Goal: Task Accomplishment & Management: Use online tool/utility

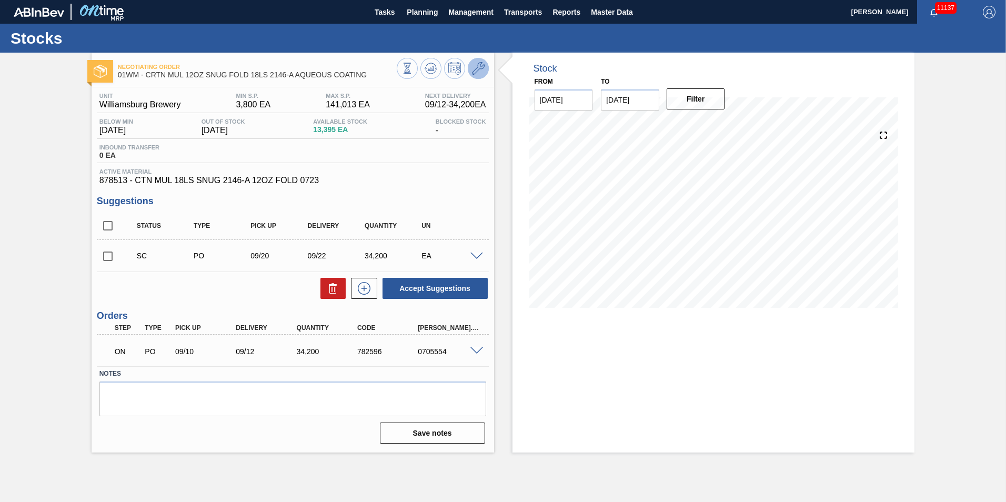
click at [475, 65] on icon at bounding box center [478, 68] width 13 height 13
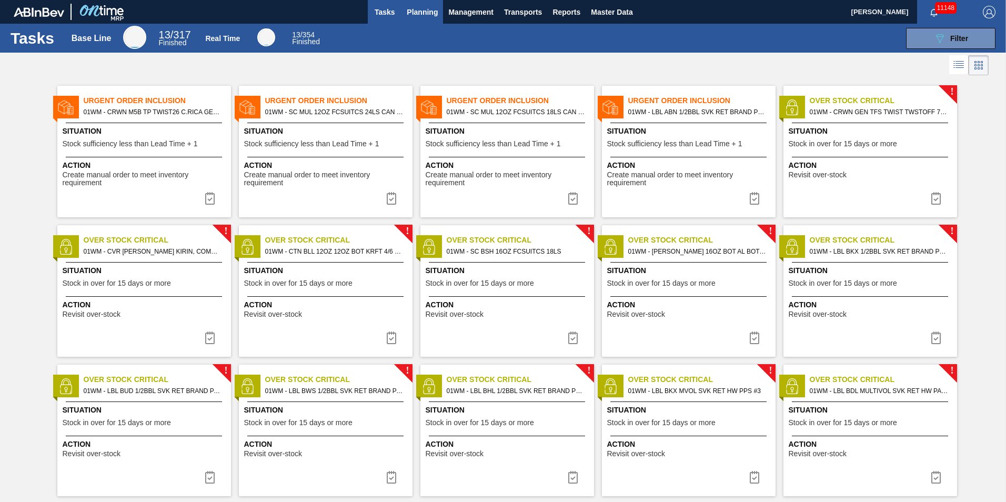
click at [432, 16] on span "Planning" at bounding box center [422, 12] width 31 height 13
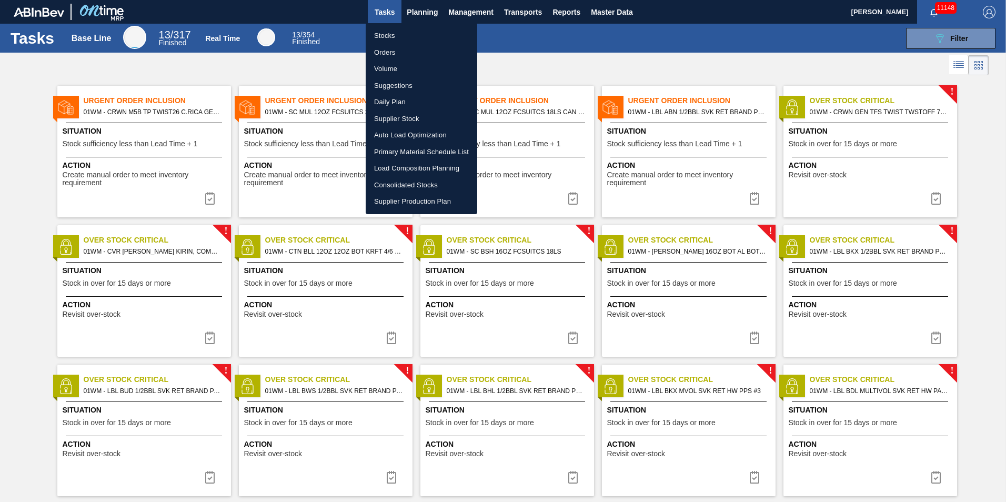
click at [573, 59] on div at bounding box center [503, 251] width 1006 height 502
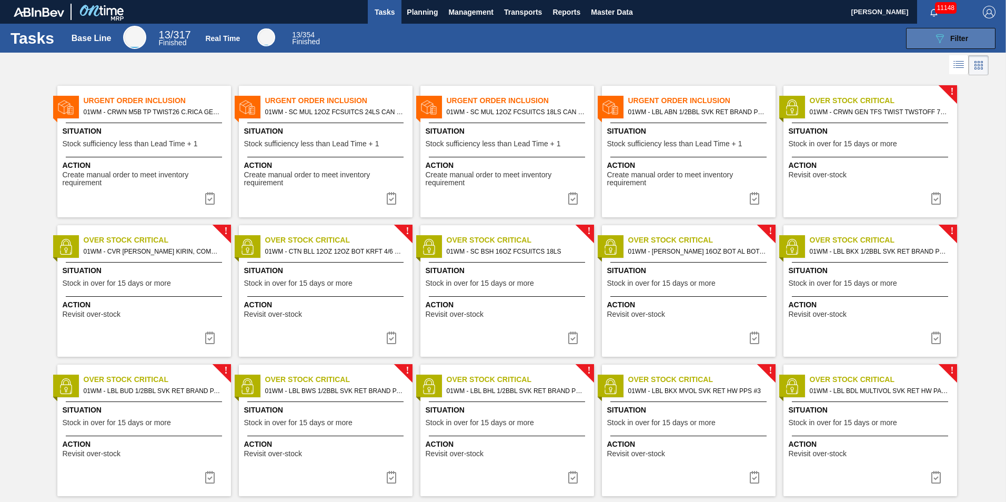
click at [937, 45] on button "089F7B8B-B2A5-4AFE-B5C0-19BA573D28AC Filter" at bounding box center [950, 38] width 89 height 21
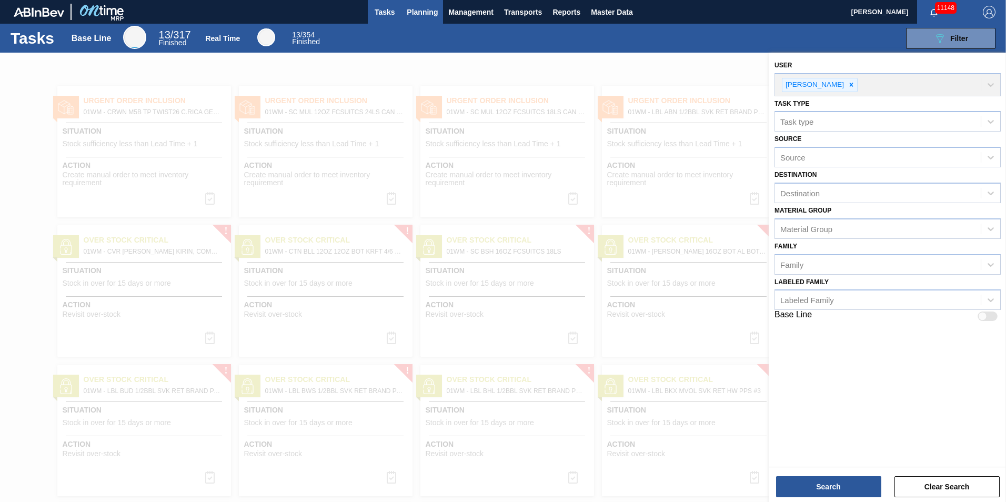
click at [424, 8] on span "Planning" at bounding box center [422, 12] width 31 height 13
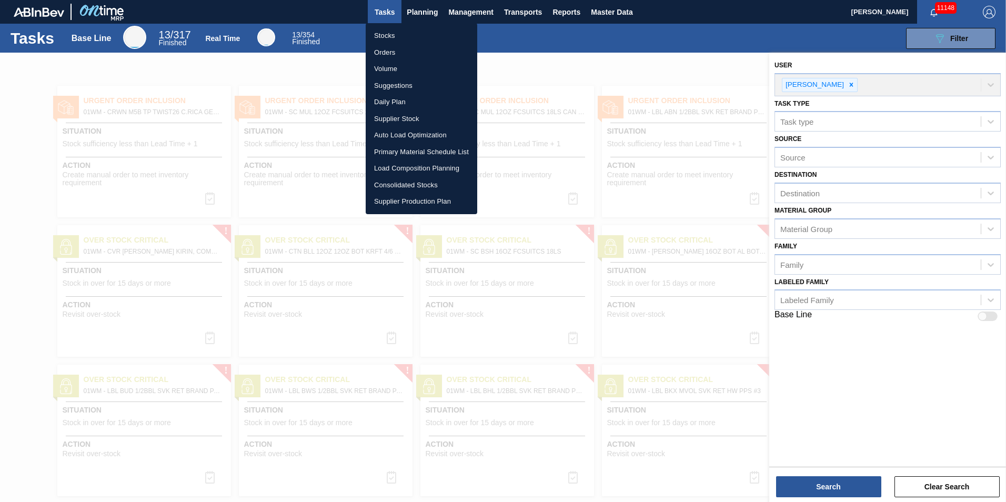
click at [407, 35] on li "Stocks" at bounding box center [422, 35] width 112 height 17
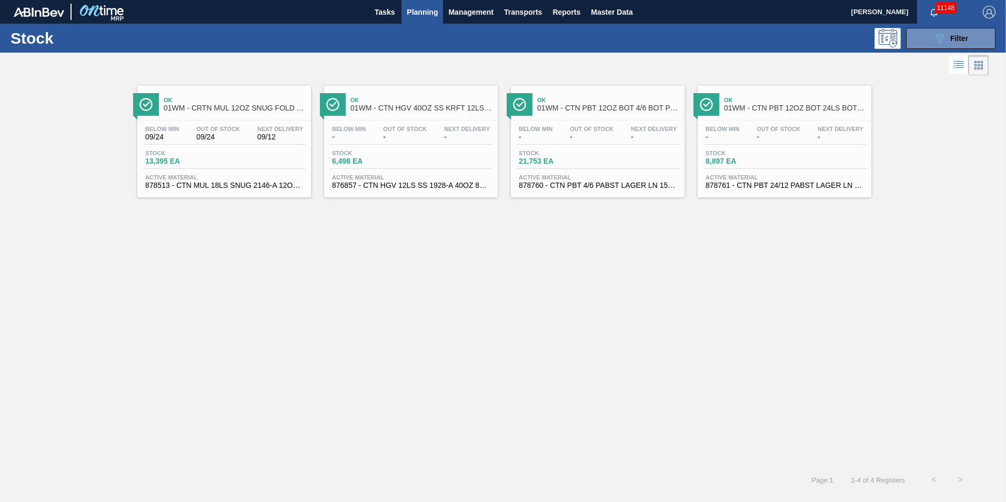
click at [185, 131] on div "Below Min 09/24 Out Of Stock 09/24 Next Delivery 09/12" at bounding box center [224, 135] width 163 height 19
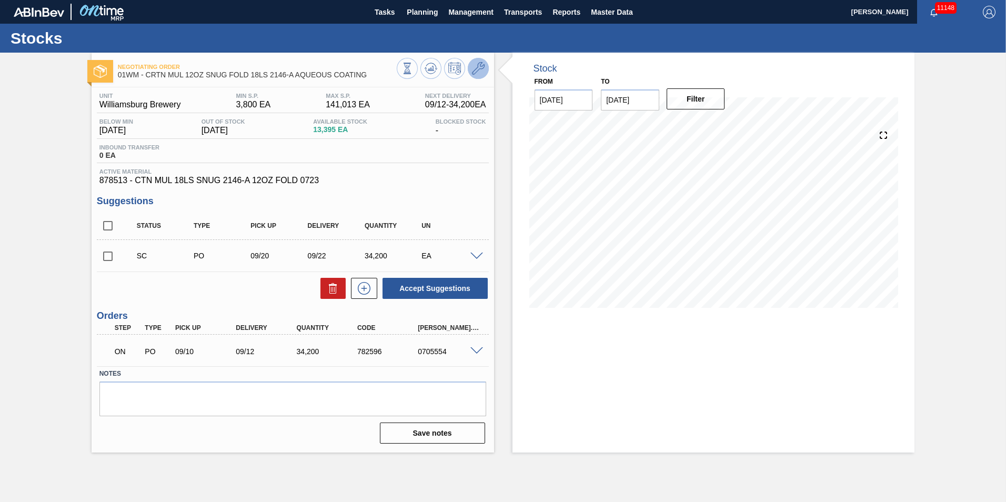
click at [478, 71] on icon at bounding box center [478, 68] width 13 height 13
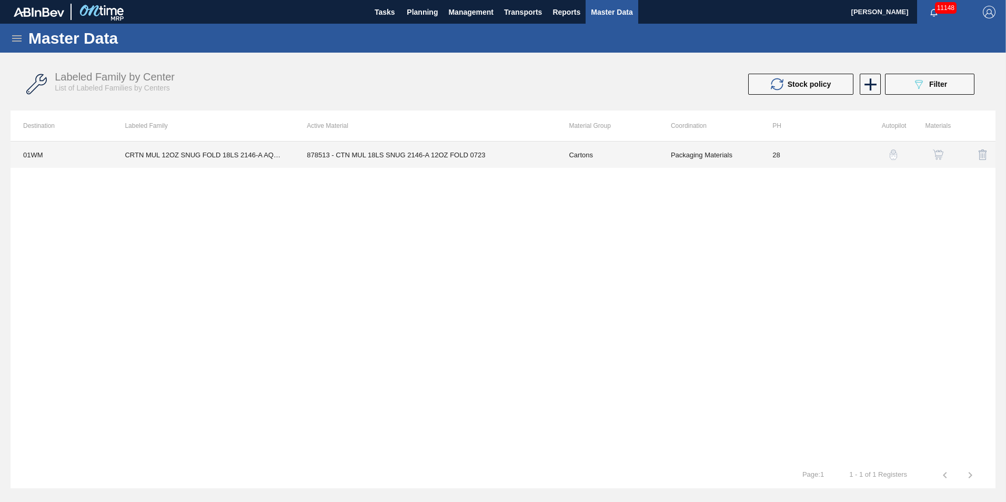
click at [621, 148] on td "Cartons" at bounding box center [607, 155] width 102 height 26
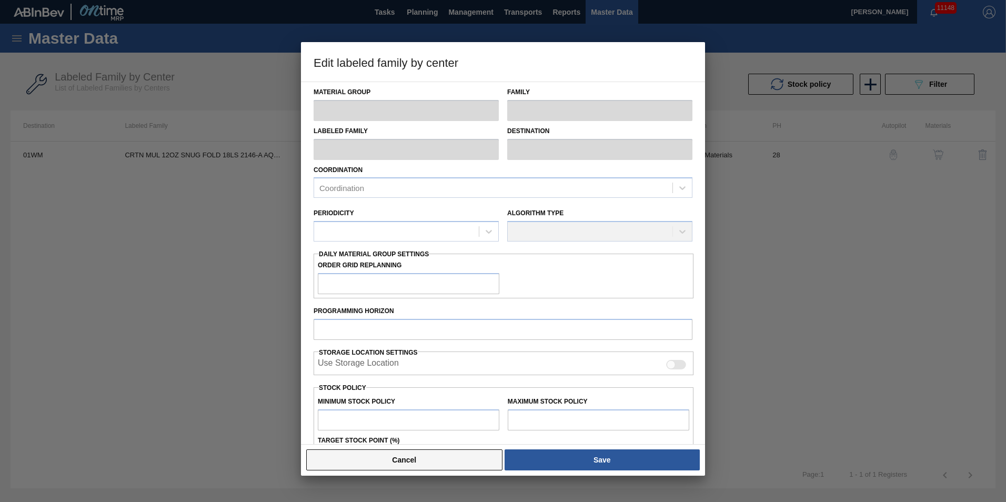
click at [429, 464] on button "Cancel" at bounding box center [404, 459] width 196 height 21
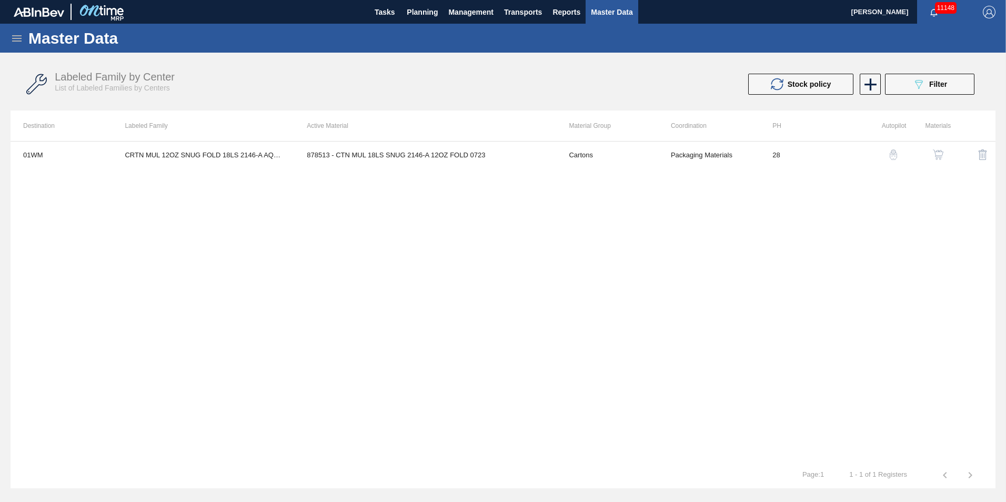
click at [894, 152] on img "button" at bounding box center [893, 154] width 11 height 11
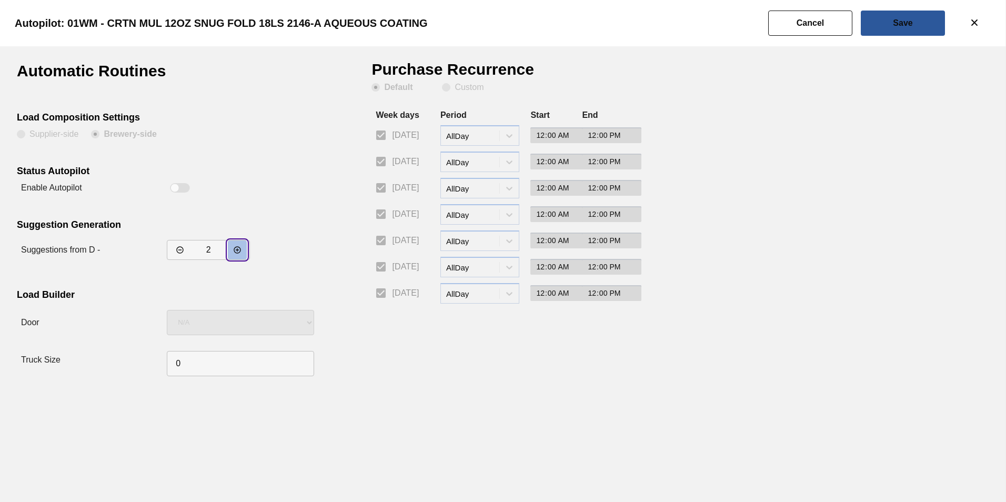
click at [238, 246] on icon "decrementar valor" at bounding box center [237, 250] width 8 height 8
type input "4"
click at [926, 29] on button "Save" at bounding box center [903, 23] width 84 height 25
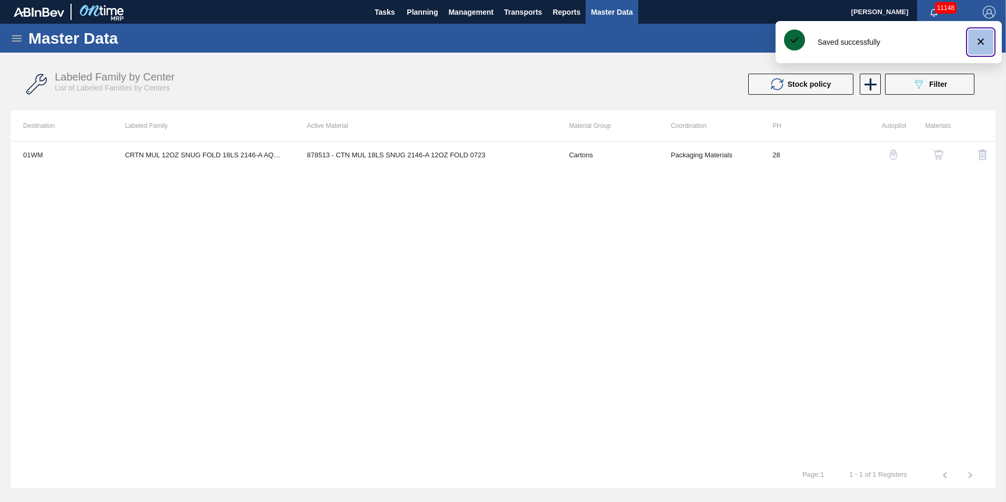
click at [980, 39] on icon "botão de ícone" at bounding box center [981, 41] width 13 height 13
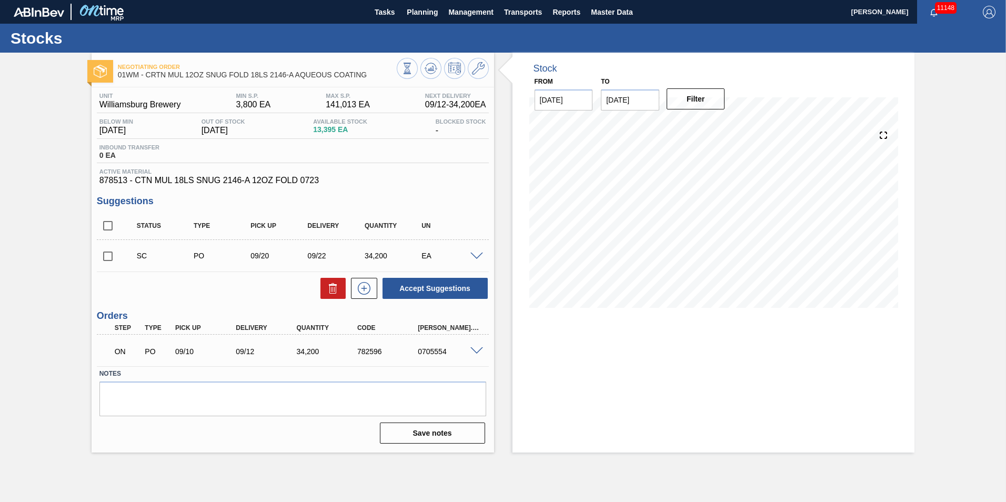
drag, startPoint x: 42, startPoint y: 169, endPoint x: 41, endPoint y: 158, distance: 10.5
click at [41, 167] on div "Negotiating Order 01WM - CRTN MUL 12OZ SNUG FOLD 18LS 2146-A AQUEOUS COATING Un…" at bounding box center [503, 253] width 1006 height 400
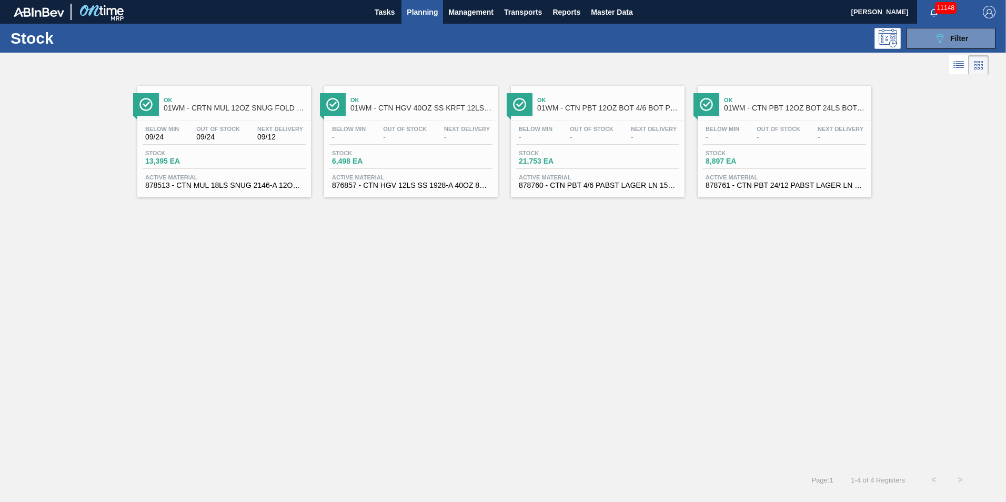
click at [396, 137] on span "-" at bounding box center [405, 137] width 44 height 8
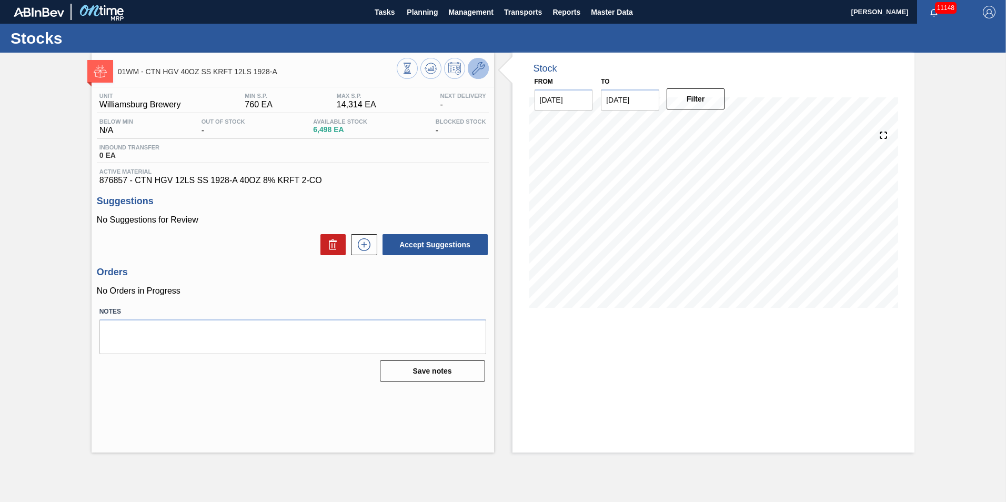
click at [485, 72] on button at bounding box center [478, 68] width 21 height 21
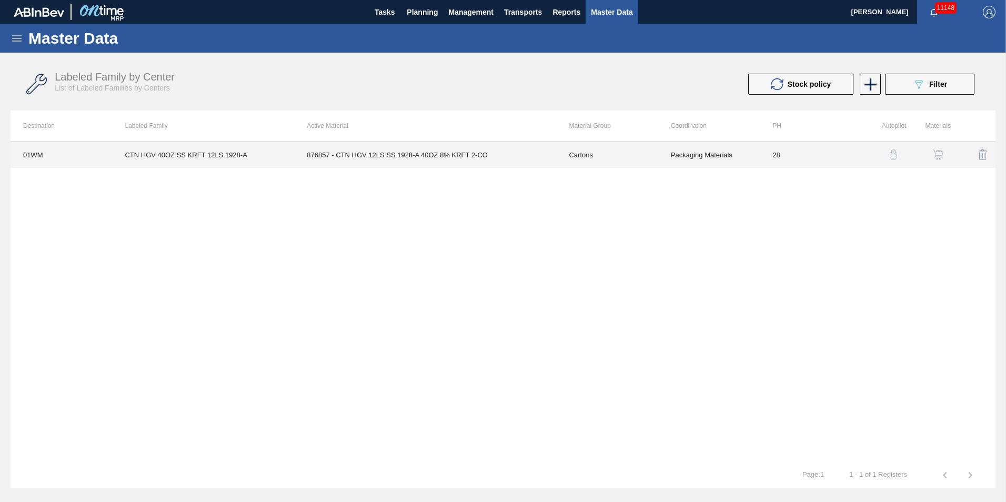
click at [205, 156] on td "CTN HGV 40OZ SS KRFT 12LS 1928-A" at bounding box center [203, 155] width 182 height 26
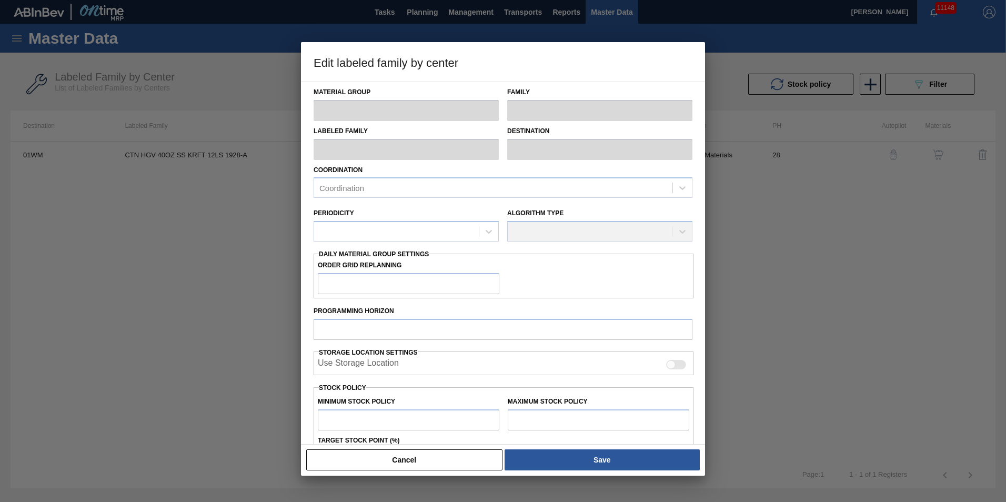
type input "Cartons"
type input "Corrugate Cartons"
type input "CTN HGV 40OZ SS KRFT 12LS 1928-A"
type input "01WM - Williamsburg Brewery"
type input "28"
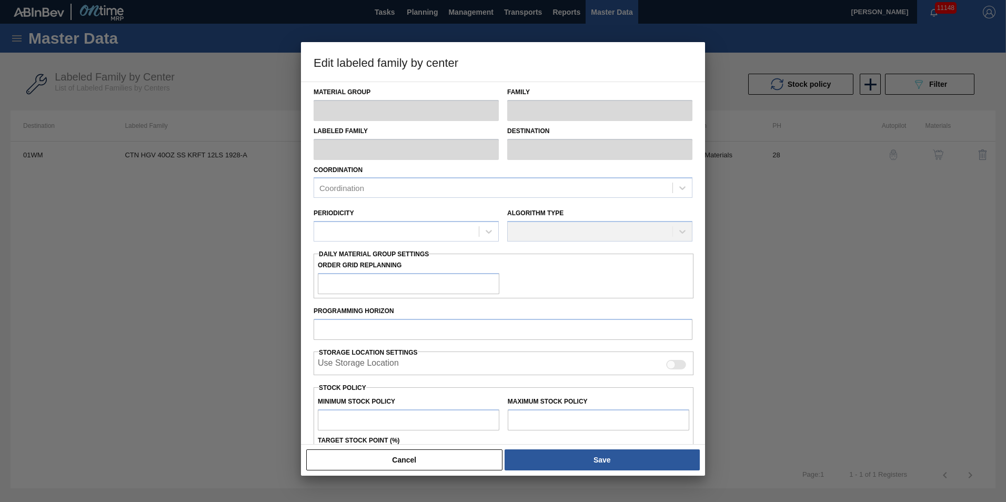
type input "760"
type input "14,314"
type input "3"
type input "1,167"
checkbox input "true"
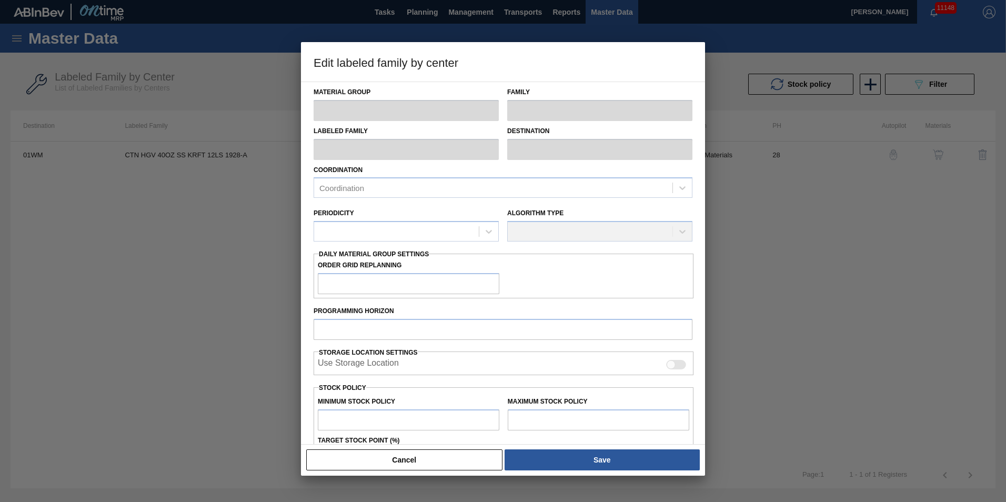
checkbox input "true"
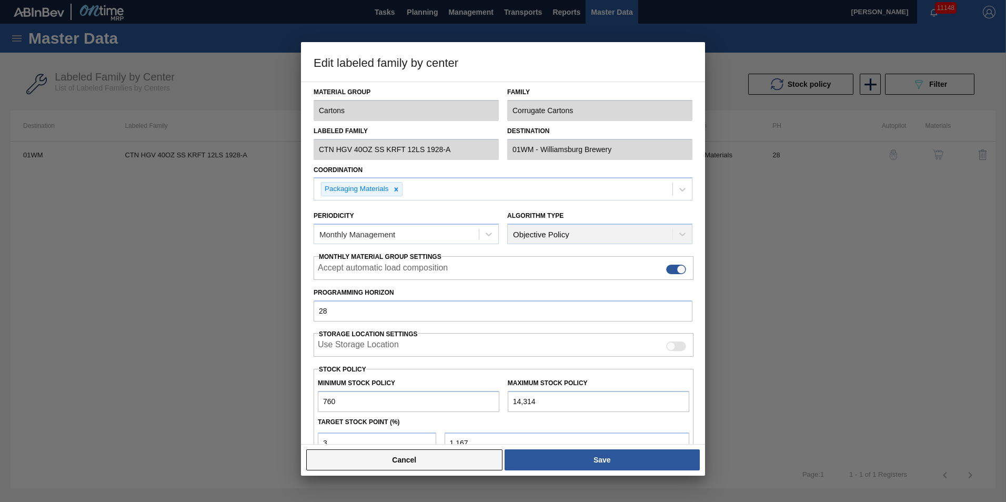
click at [411, 461] on button "Cancel" at bounding box center [404, 459] width 196 height 21
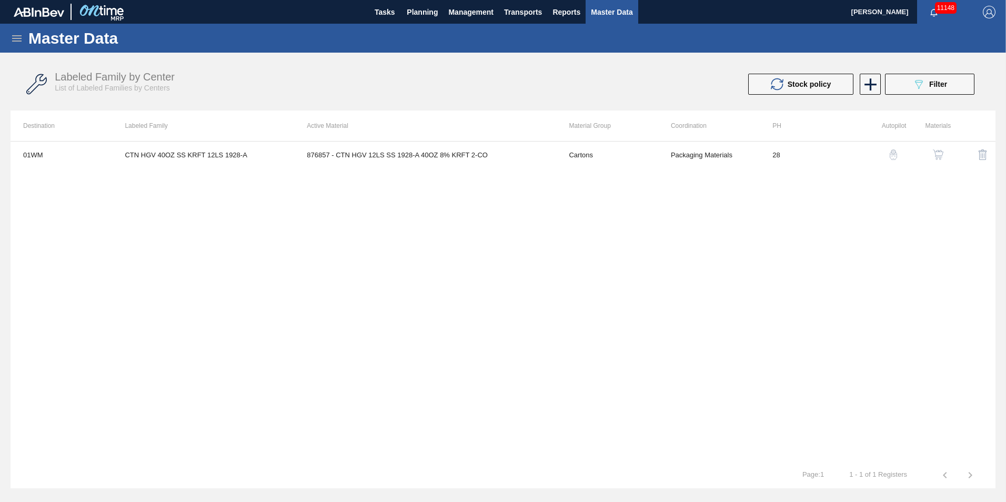
click at [891, 151] on img "button" at bounding box center [893, 154] width 11 height 11
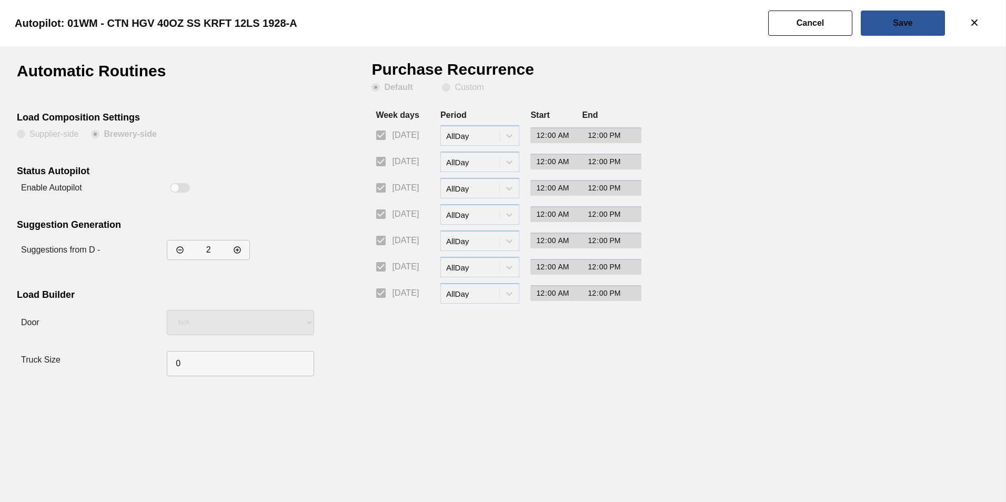
click at [248, 247] on div "2" at bounding box center [208, 250] width 83 height 20
click at [250, 249] on div "2" at bounding box center [208, 250] width 83 height 20
click at [244, 249] on button "decrementar valor" at bounding box center [237, 250] width 19 height 19
type input "3"
click at [909, 31] on button "Save" at bounding box center [903, 23] width 84 height 25
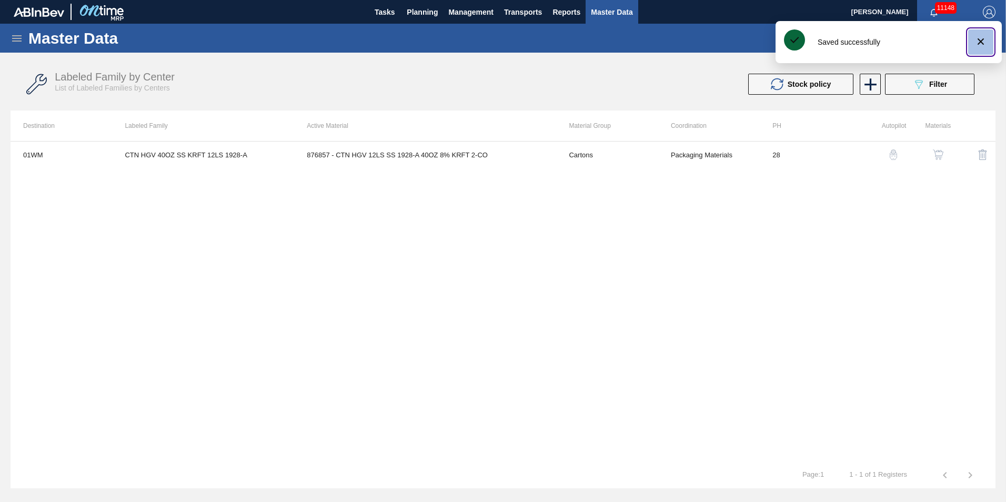
click at [981, 41] on icon "botão de ícone" at bounding box center [981, 41] width 6 height 6
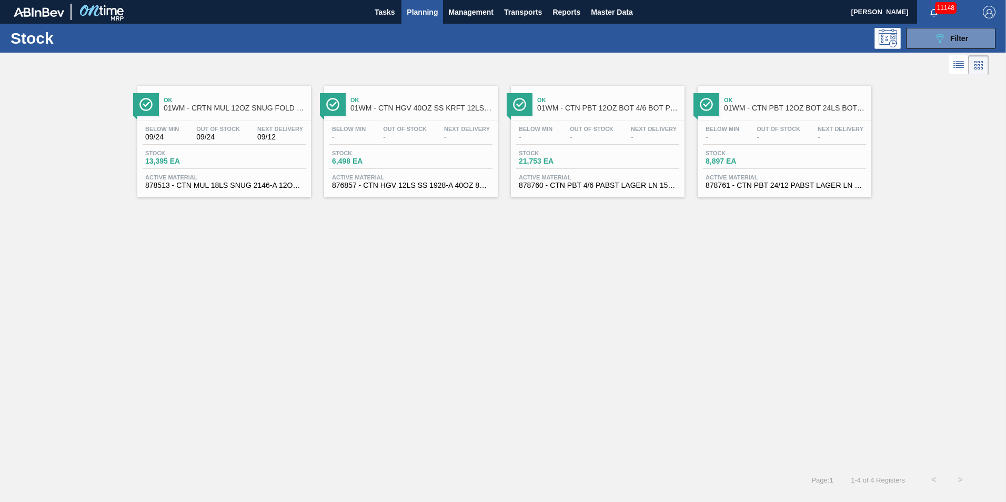
click at [656, 169] on div "Below Min - Out Of Stock - Next Delivery - Stock 21,753 EA Active Material 8787…" at bounding box center [598, 157] width 174 height 72
click at [765, 136] on span "-" at bounding box center [779, 137] width 44 height 8
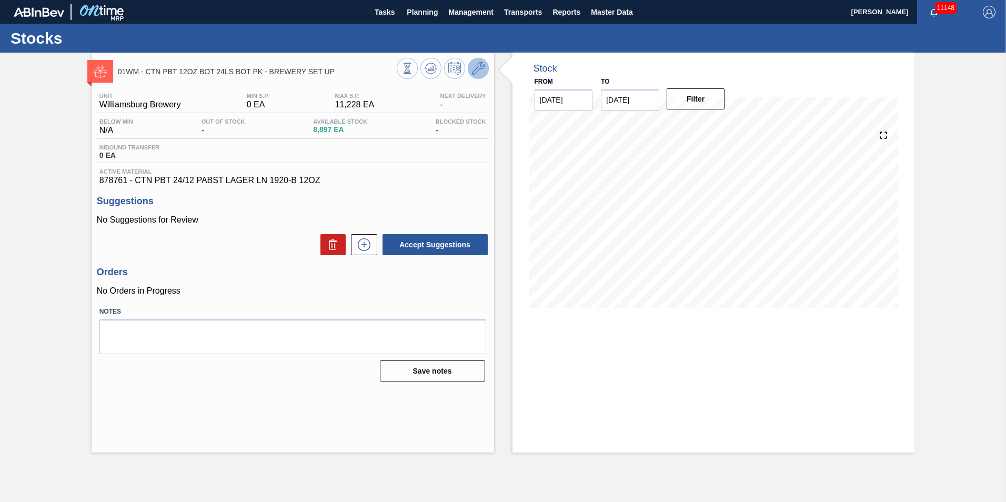
click at [477, 73] on icon at bounding box center [478, 68] width 13 height 13
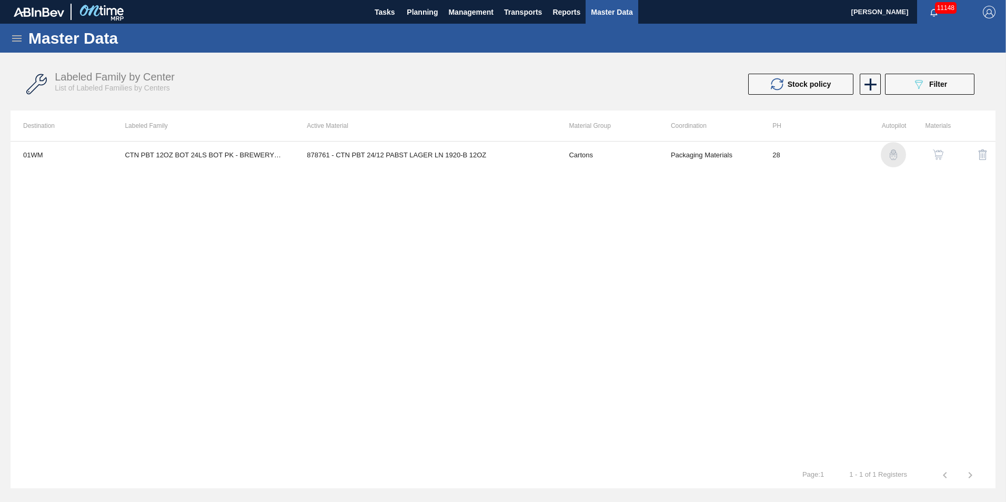
click at [894, 154] on img "button" at bounding box center [893, 154] width 11 height 11
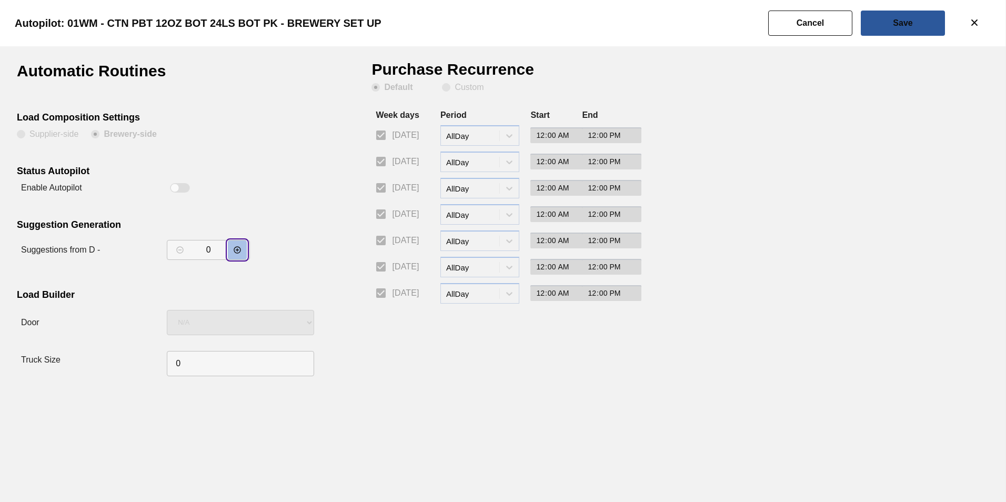
click at [233, 248] on icon "decrementar valor" at bounding box center [237, 250] width 8 height 8
click at [234, 249] on icon "decrementar valor" at bounding box center [237, 250] width 8 height 8
click at [235, 251] on icon "decrementar valor" at bounding box center [237, 250] width 8 height 8
type input "3"
click at [910, 17] on button "Save" at bounding box center [903, 23] width 84 height 25
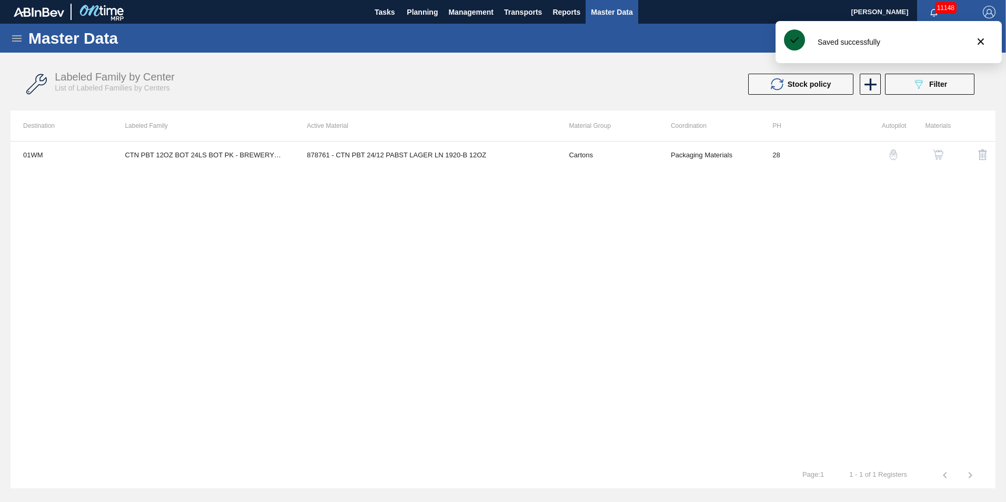
click at [940, 153] on img "button" at bounding box center [938, 154] width 11 height 11
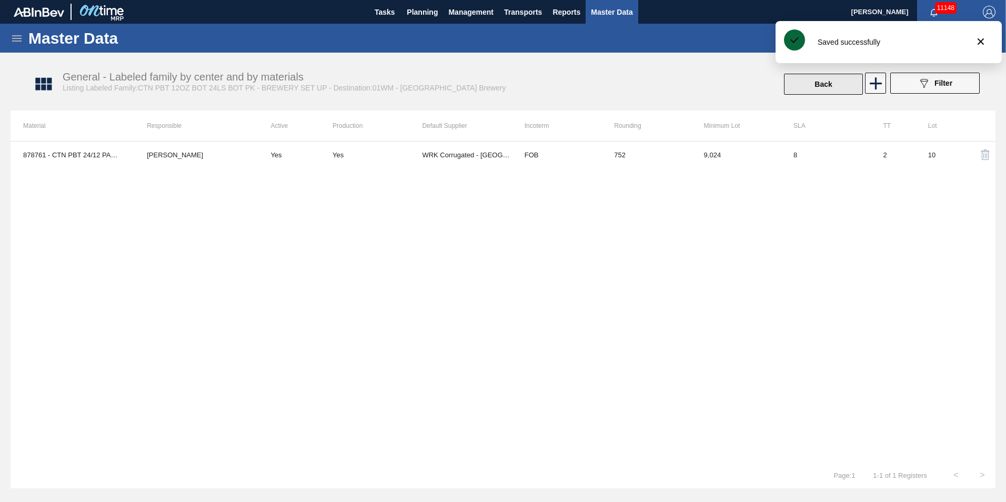
click at [832, 81] on button "Back" at bounding box center [823, 84] width 79 height 21
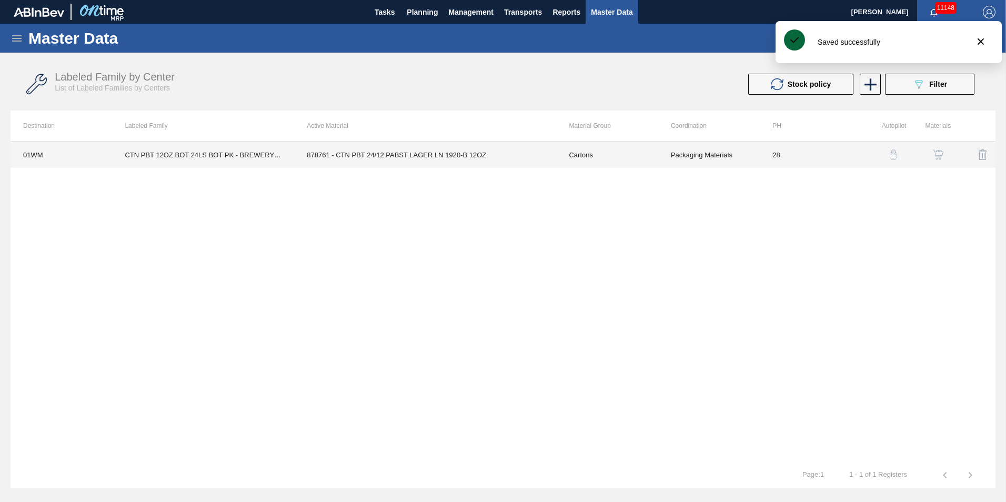
click at [337, 148] on td "878761 - CTN PBT 24/12 PABST LAGER LN 1920-B 12OZ" at bounding box center [425, 155] width 262 height 26
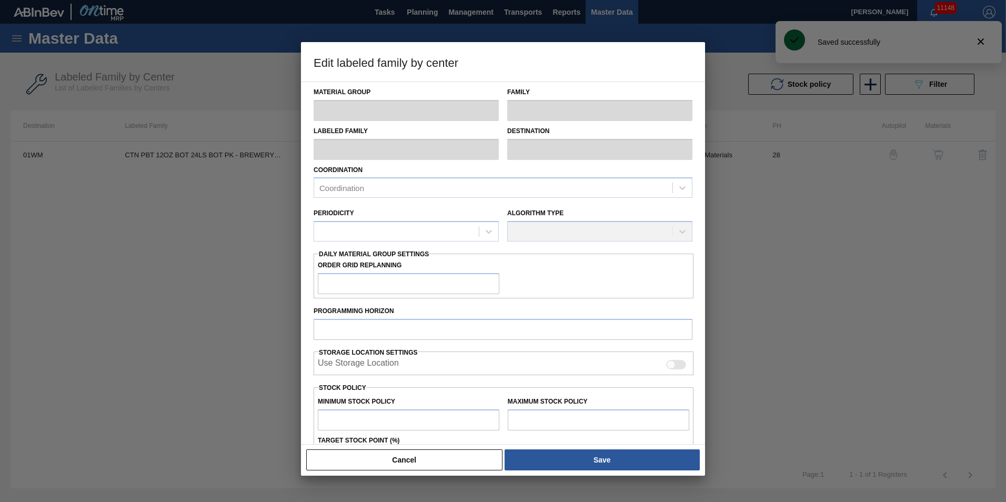
type input "Cartons"
type input "Corrugate Cartons"
type input "CTN PBT 12OZ BOT 24LS BOT PK - BREWERY SET UP"
type input "01WM - Williamsburg Brewery"
type input "28"
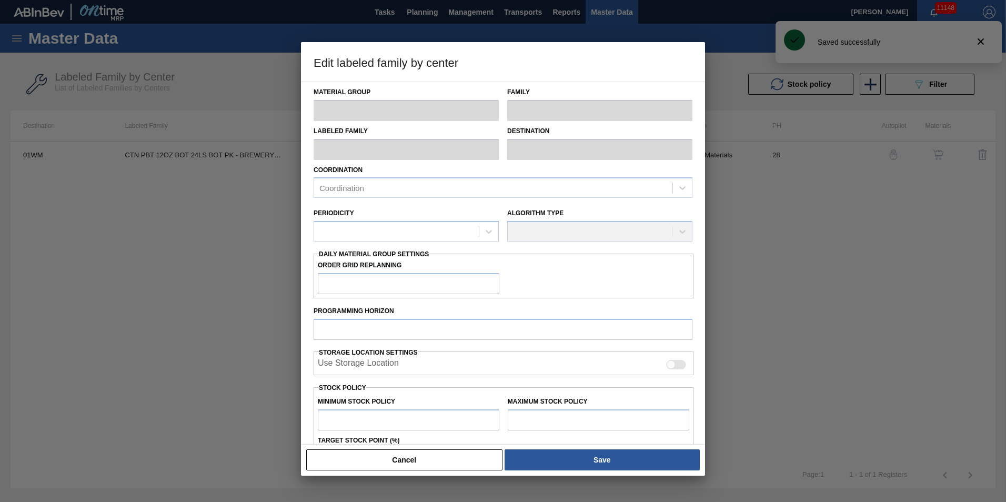
type input "0"
type input "11,228"
type input "0"
checkbox input "true"
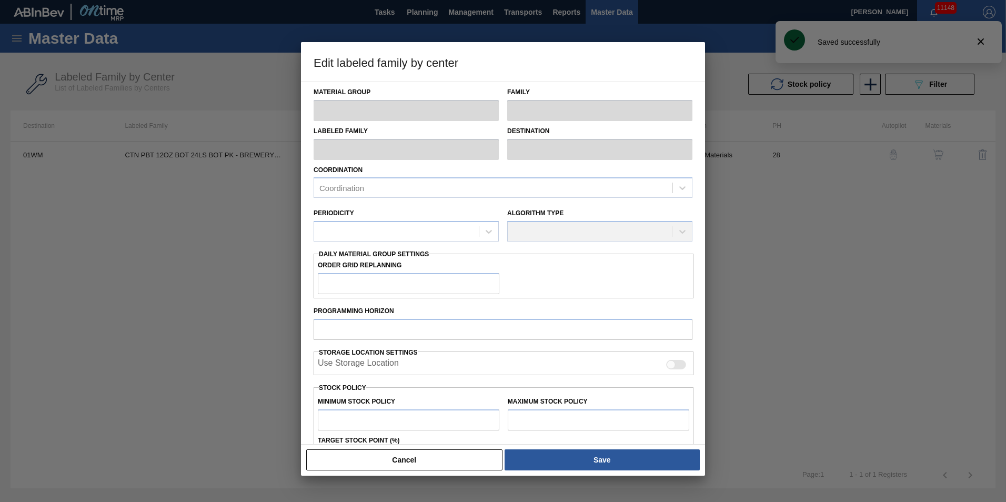
checkbox input "true"
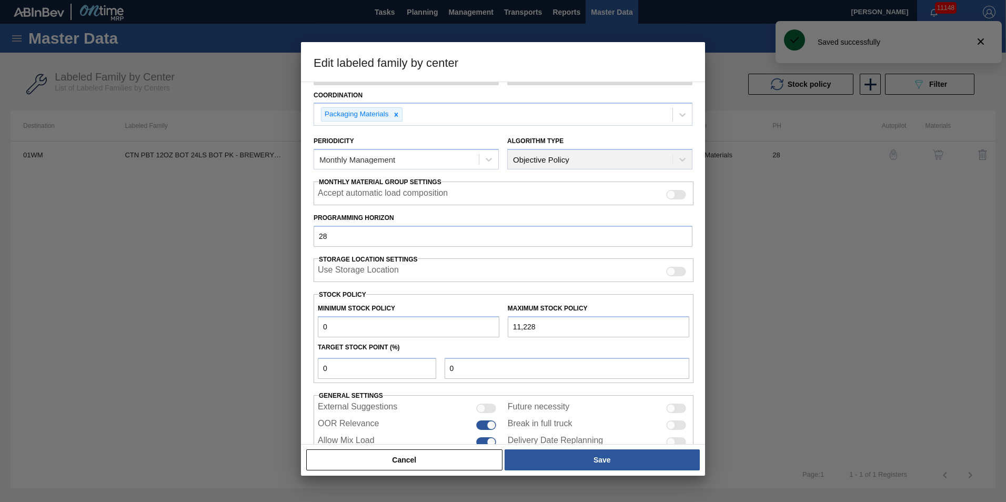
scroll to position [105, 0]
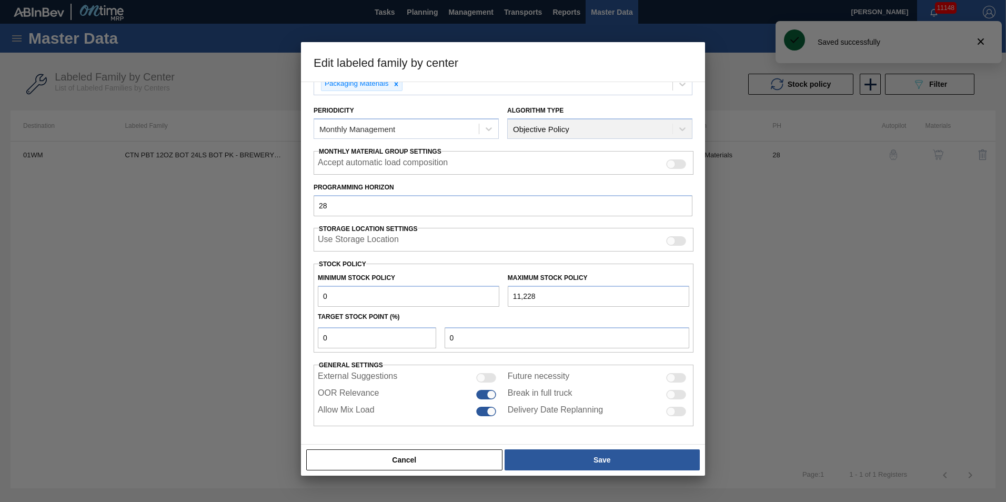
click at [354, 354] on div "Material Group Cartons Family Corrugate Cartons Labeled Family CTN PBT 12OZ BOT…" at bounding box center [503, 201] width 379 height 449
click at [357, 341] on input "0" at bounding box center [377, 337] width 118 height 21
type input "2"
type input "225"
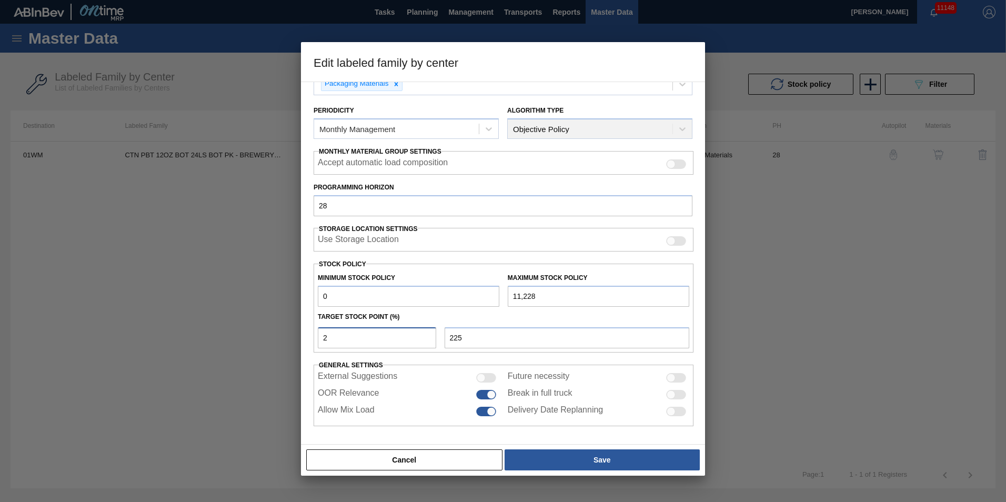
type input "0"
type input "6"
type input "674"
type input "60"
type input "6,737"
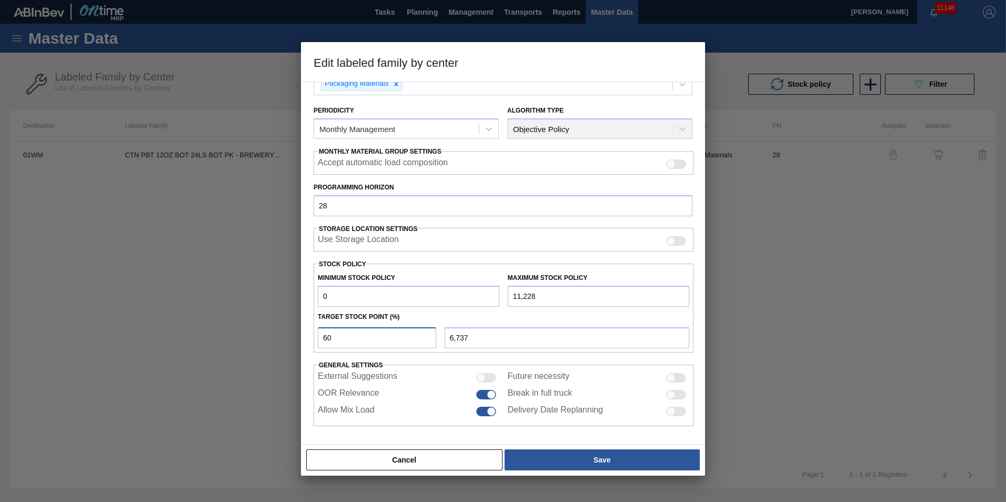
type input "6"
type input "674"
type input "0"
type input "1"
type input "112"
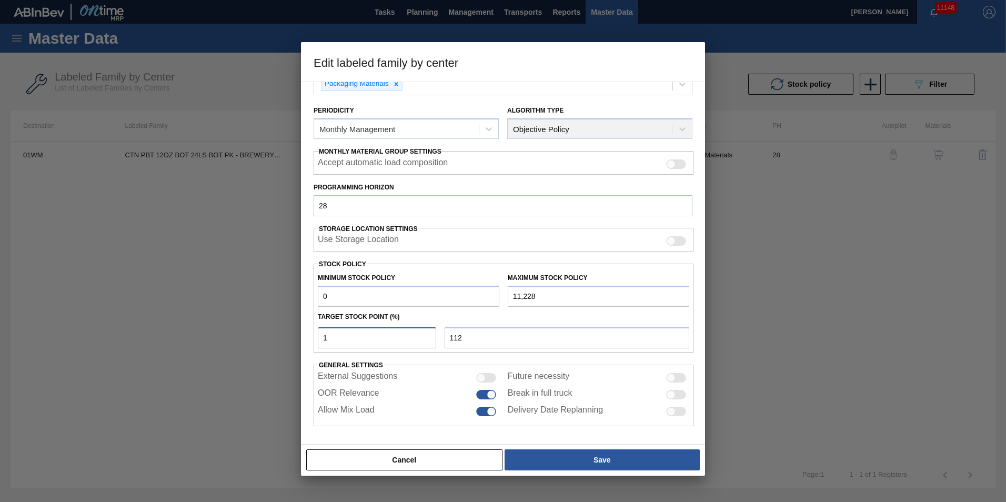
type input "10"
type input "1,123"
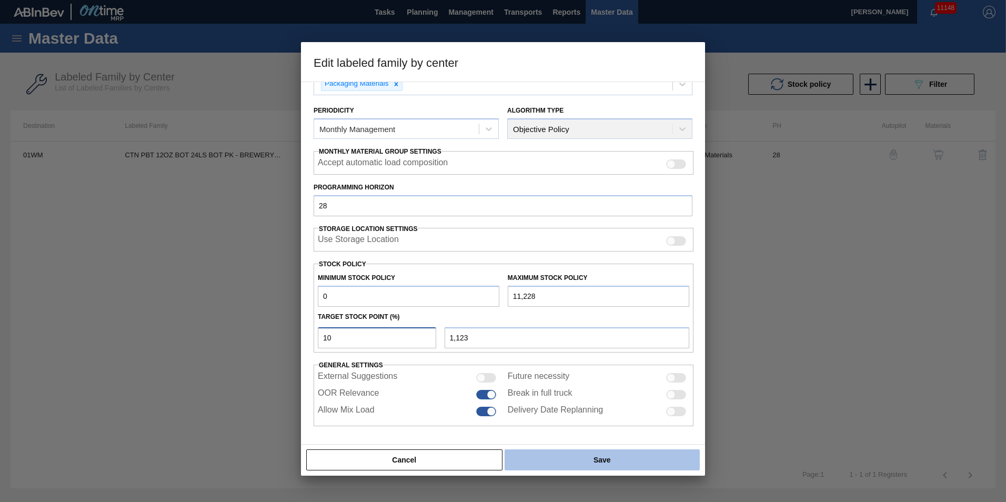
type input "10"
click at [577, 458] on button "Save" at bounding box center [602, 459] width 195 height 21
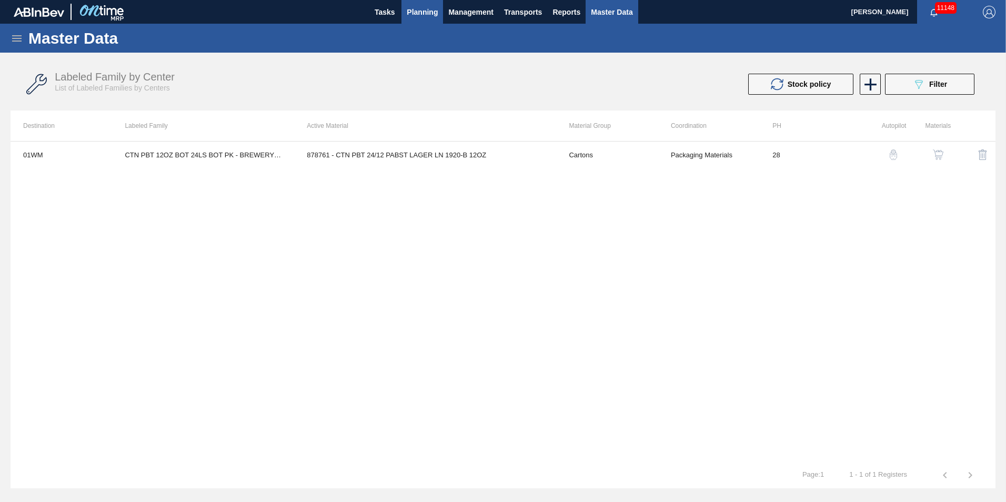
click at [434, 19] on button "Planning" at bounding box center [423, 12] width 42 height 24
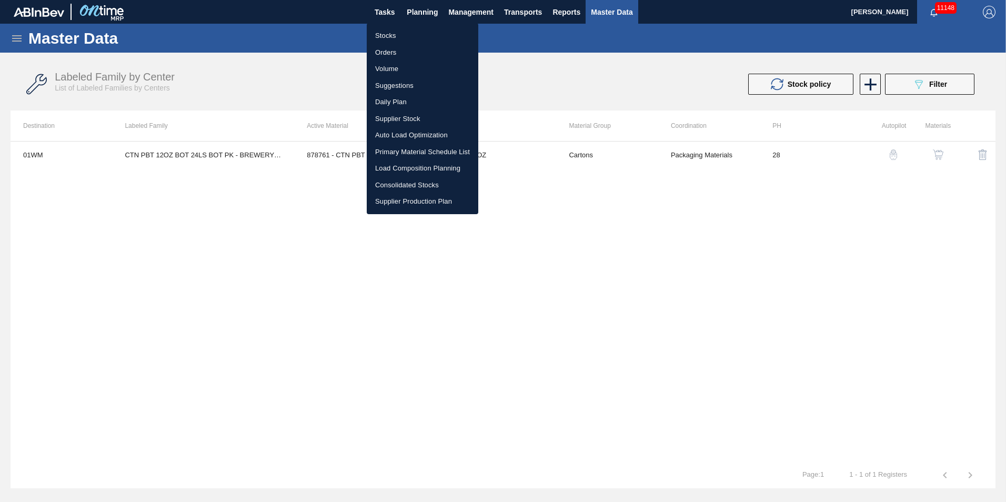
click at [408, 166] on li "Load Composition Planning" at bounding box center [423, 168] width 112 height 17
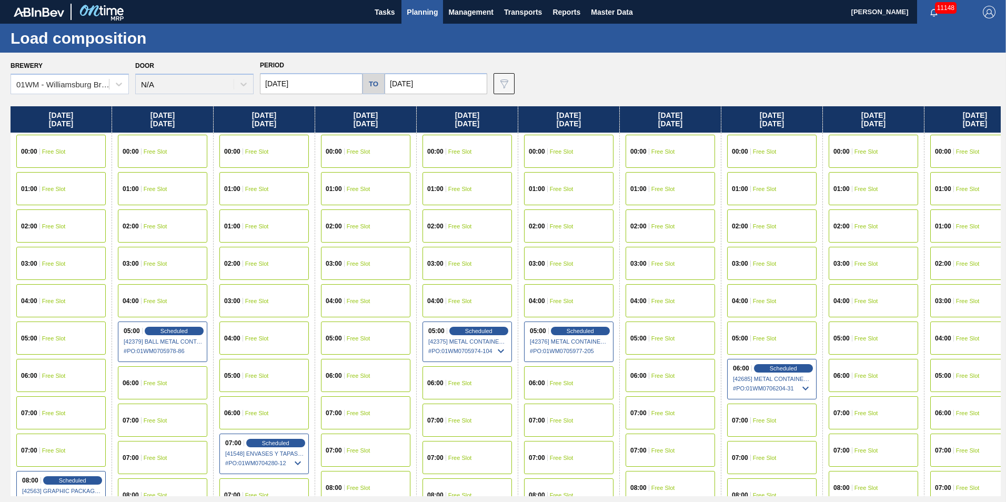
click at [427, 14] on span "Planning" at bounding box center [422, 12] width 31 height 13
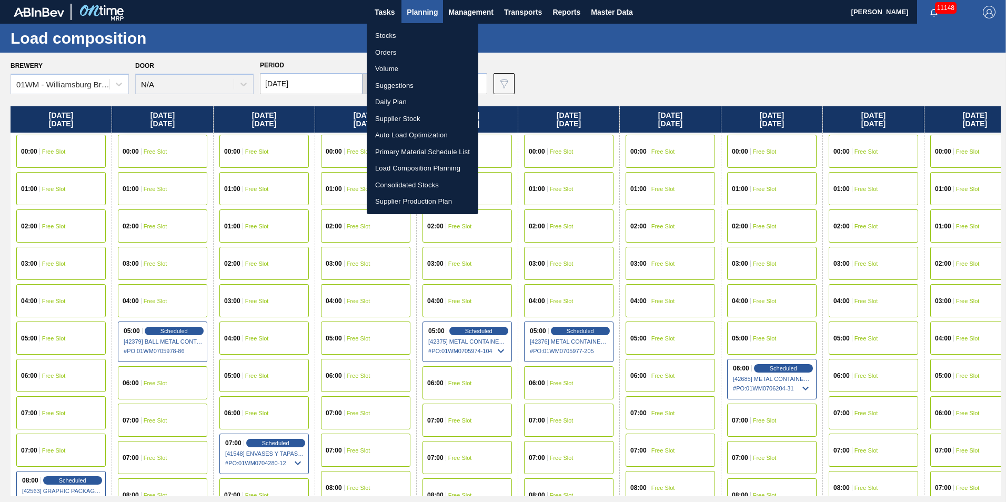
click at [399, 85] on li "Suggestions" at bounding box center [423, 85] width 112 height 17
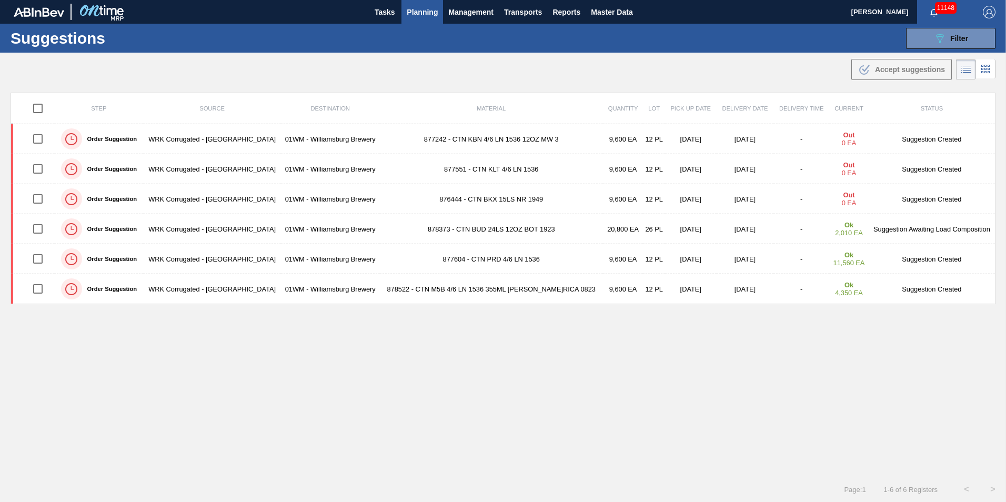
click at [424, 10] on span "Planning" at bounding box center [422, 12] width 31 height 13
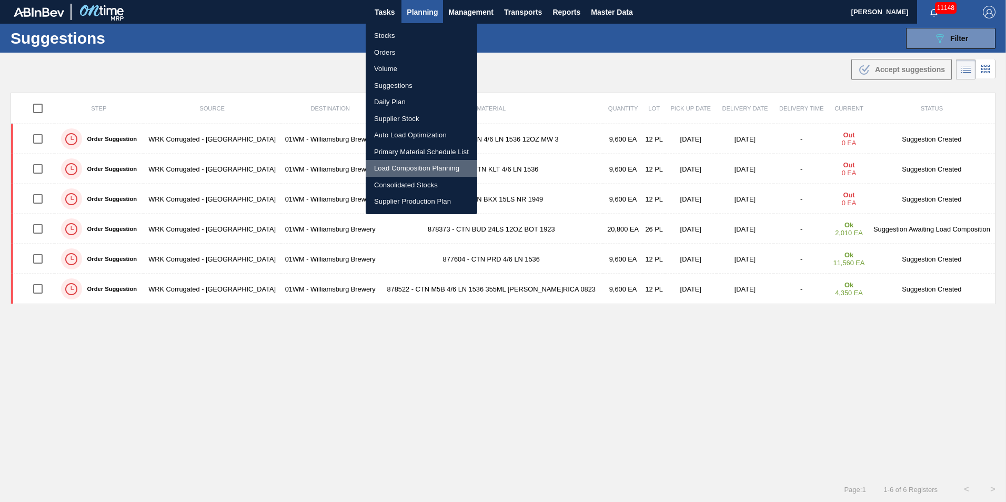
click at [402, 170] on li "Load Composition Planning" at bounding box center [422, 168] width 112 height 17
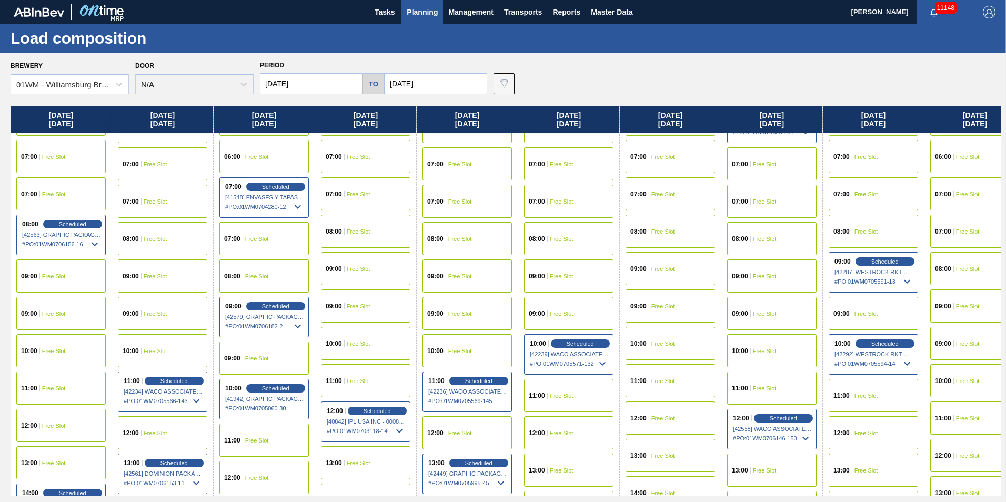
scroll to position [263, 0]
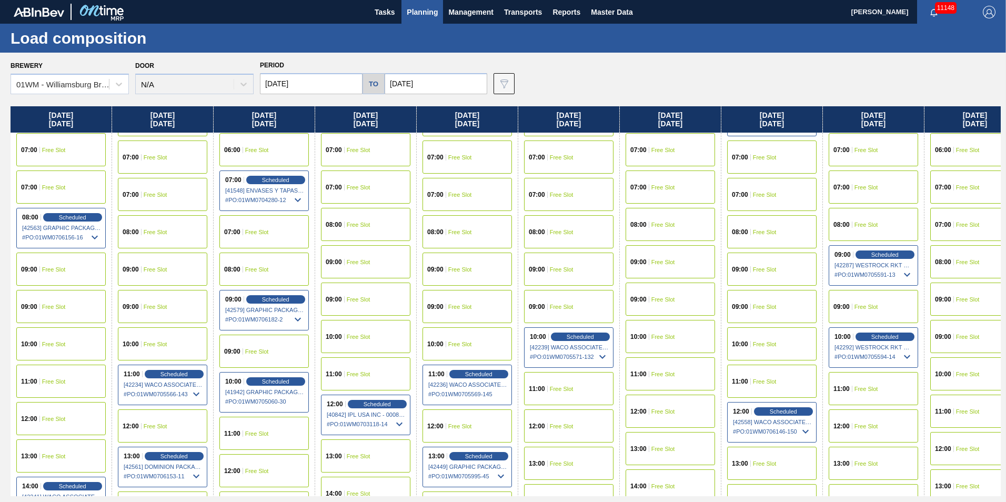
drag, startPoint x: 86, startPoint y: 146, endPoint x: 845, endPoint y: 155, distance: 759.6
click at [846, 153] on div "[DATE] 00:00 Free Slot 01:00 Free Slot 02:00 Free Slot 03:00 Free Slot 04:00 Fr…" at bounding box center [506, 301] width 991 height 390
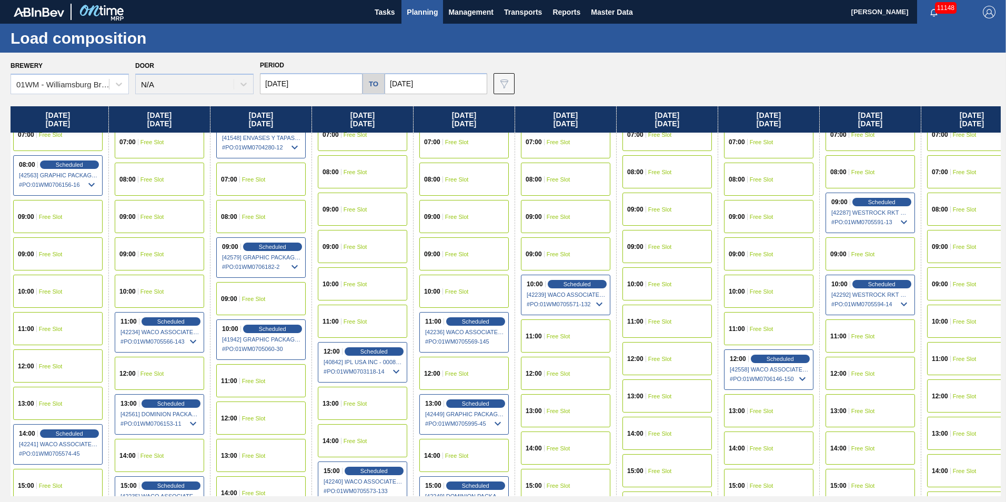
scroll to position [263, 3]
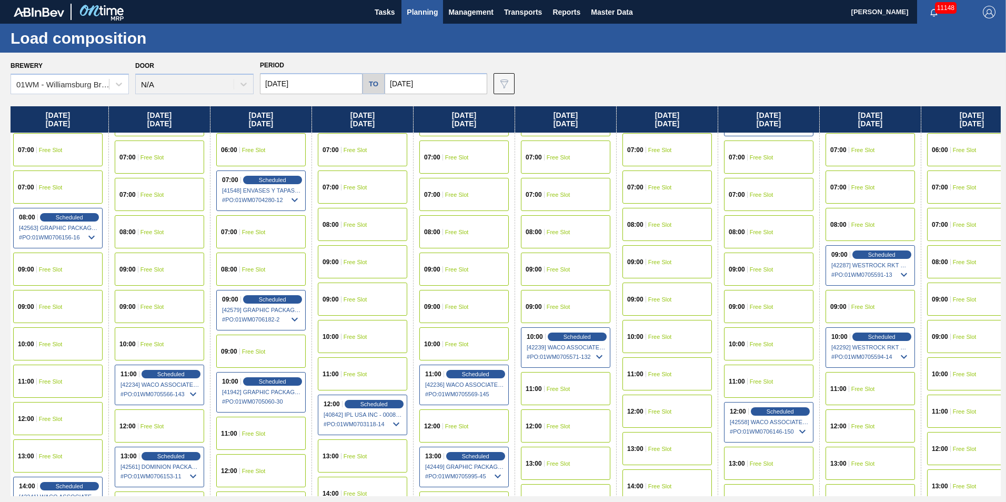
click at [423, 12] on span "Planning" at bounding box center [422, 12] width 31 height 13
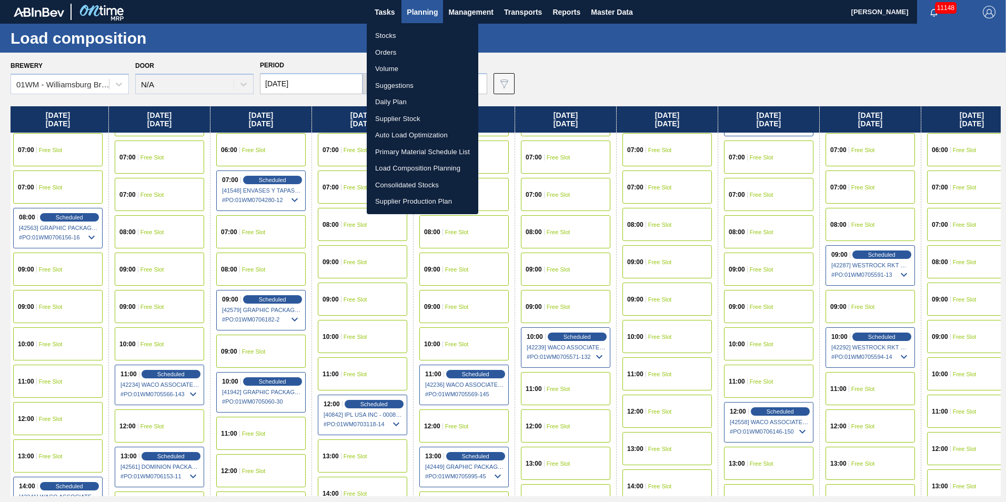
click at [406, 81] on li "Suggestions" at bounding box center [423, 85] width 112 height 17
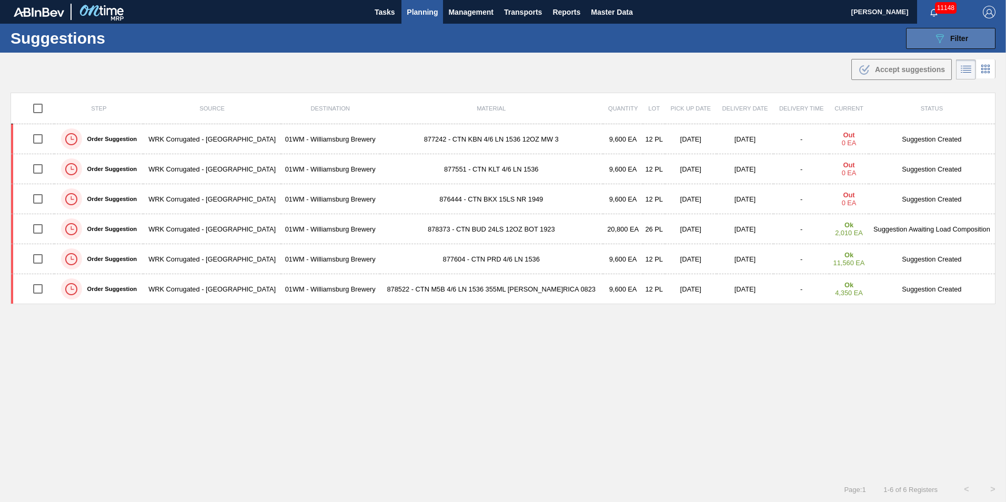
click at [964, 37] on span "Filter" at bounding box center [960, 38] width 18 height 8
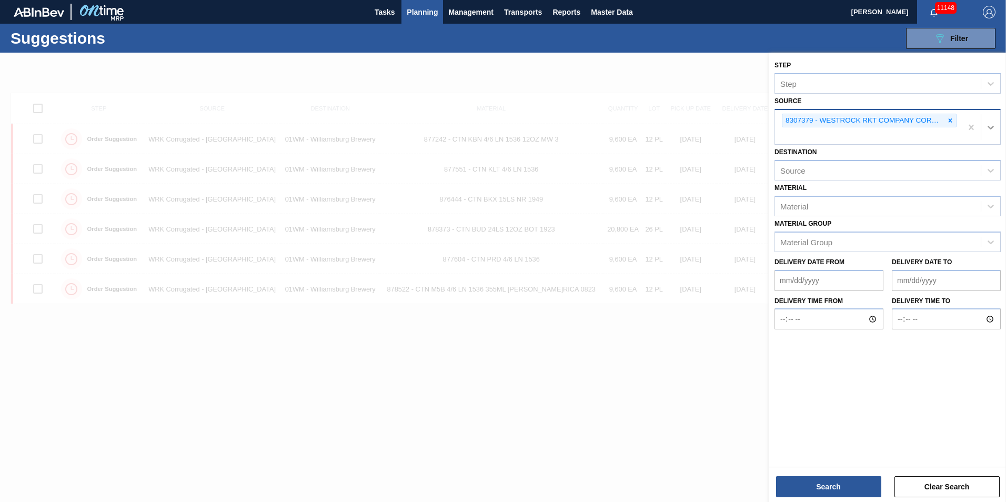
click at [991, 128] on icon at bounding box center [991, 128] width 6 height 4
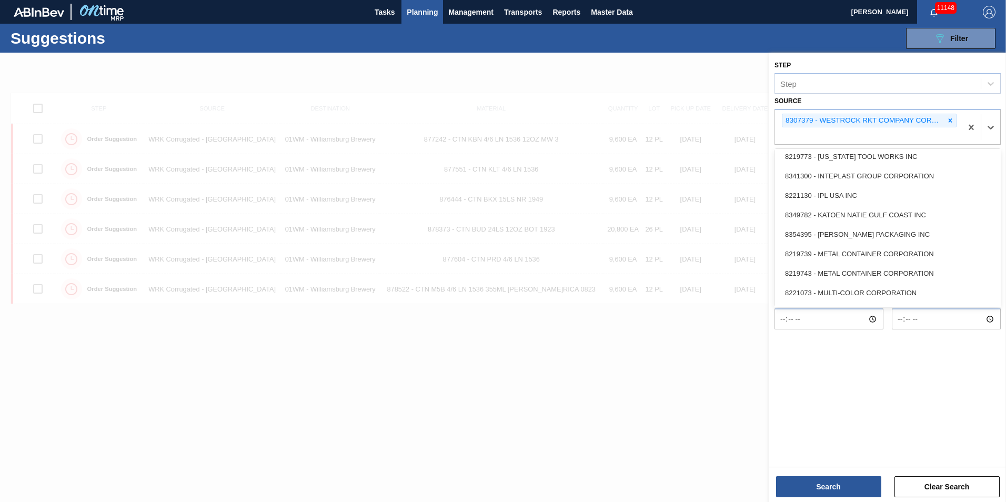
scroll to position [450, 0]
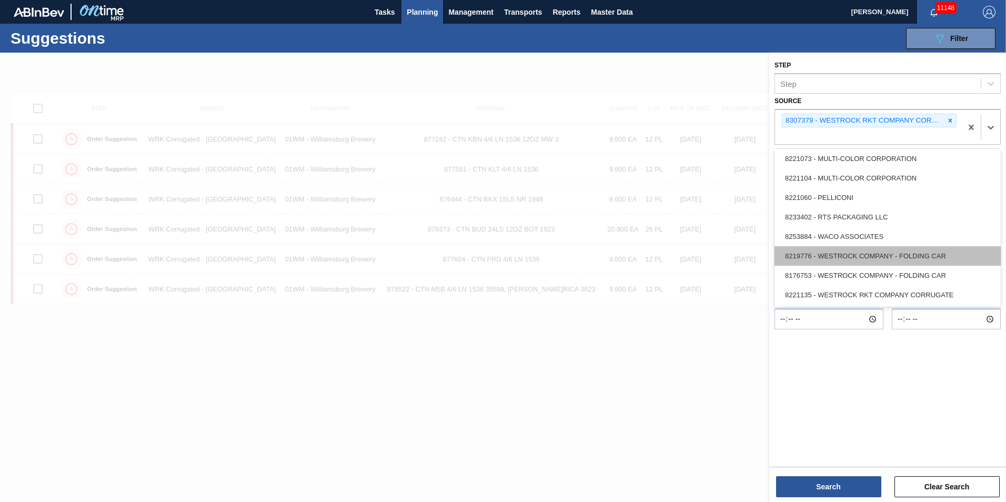
click at [911, 258] on div "8219776 - WESTROCK COMPANY - FOLDING CAR" at bounding box center [888, 255] width 226 height 19
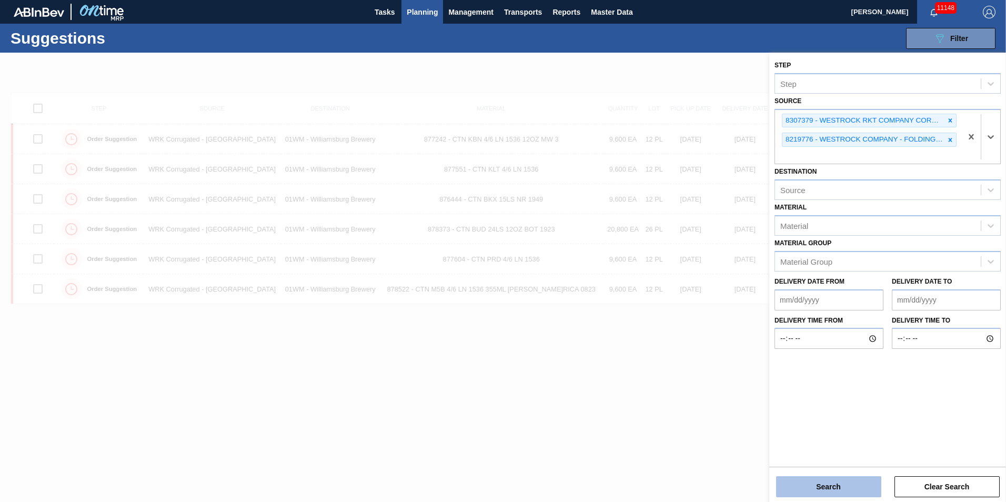
click at [853, 478] on button "Search" at bounding box center [828, 486] width 105 height 21
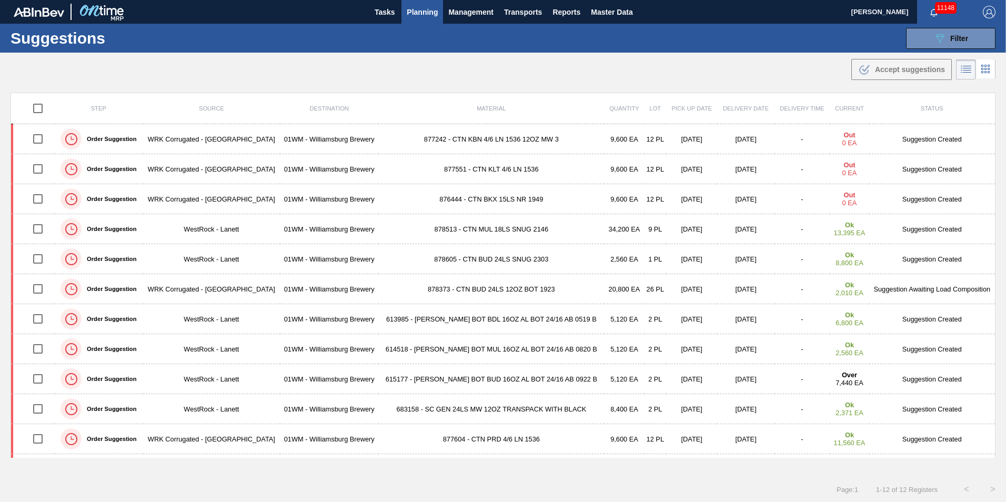
click at [943, 26] on div "Suggestions 089F7B8B-B2A5-4AFE-B5C0-19BA573D28AC Filter Step Step Source 830737…" at bounding box center [503, 38] width 1006 height 29
click at [943, 33] on icon "089F7B8B-B2A5-4AFE-B5C0-19BA573D28AC" at bounding box center [940, 38] width 13 height 13
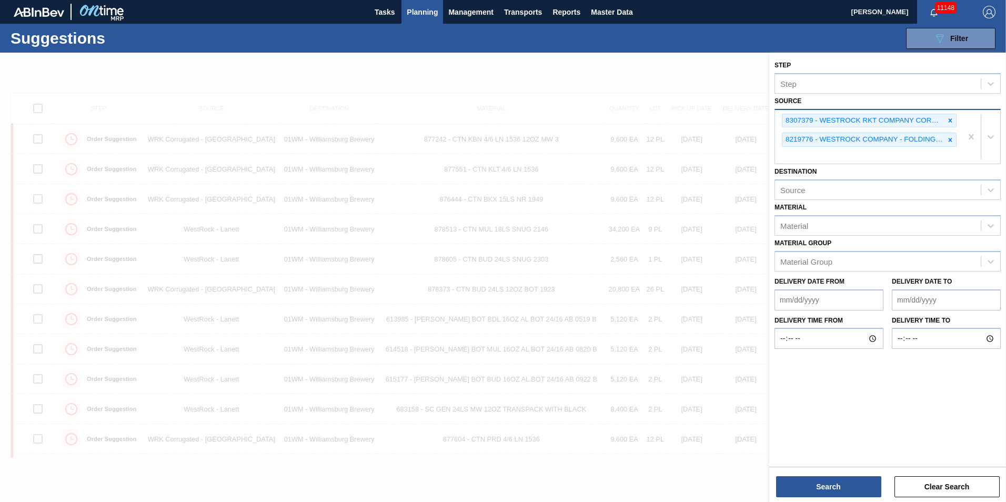
click at [950, 140] on icon at bounding box center [950, 139] width 7 height 7
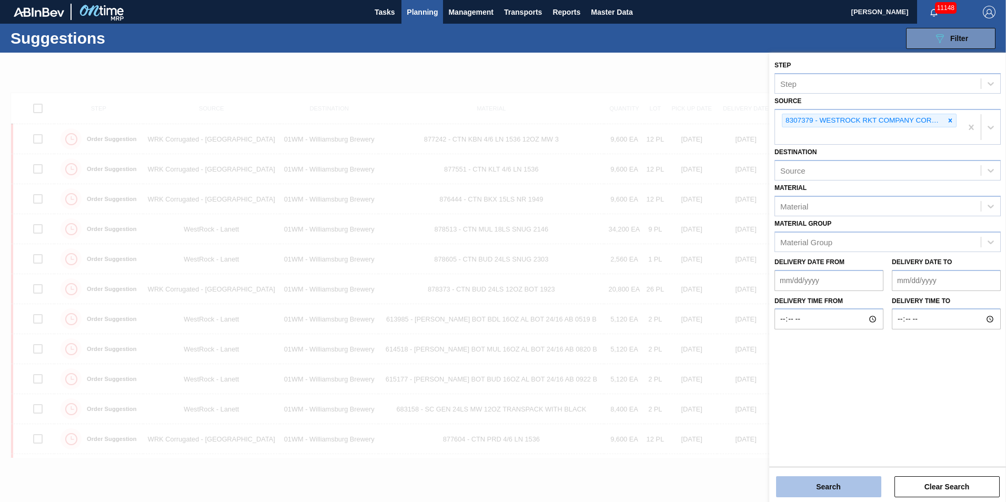
click at [820, 494] on button "Search" at bounding box center [828, 486] width 105 height 21
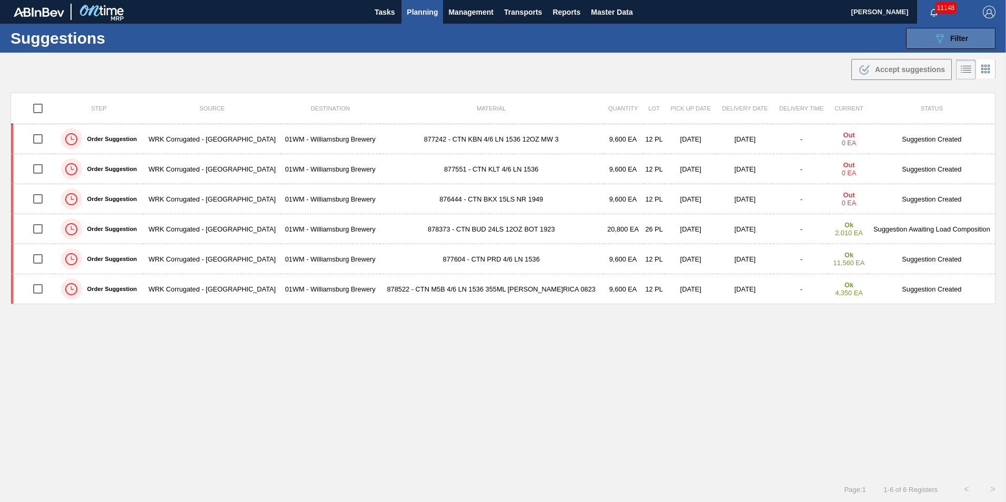
click at [943, 38] on icon "089F7B8B-B2A5-4AFE-B5C0-19BA573D28AC" at bounding box center [940, 38] width 13 height 13
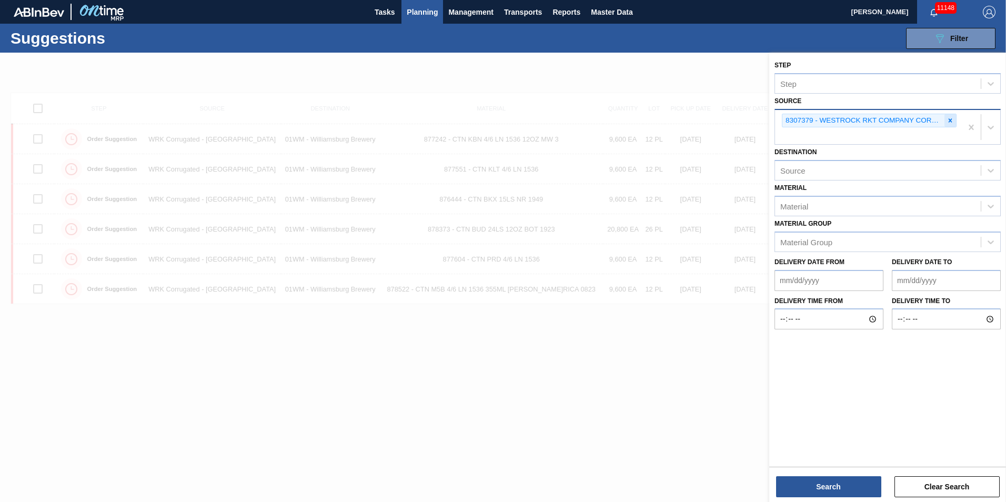
click at [945, 119] on div at bounding box center [951, 120] width 12 height 13
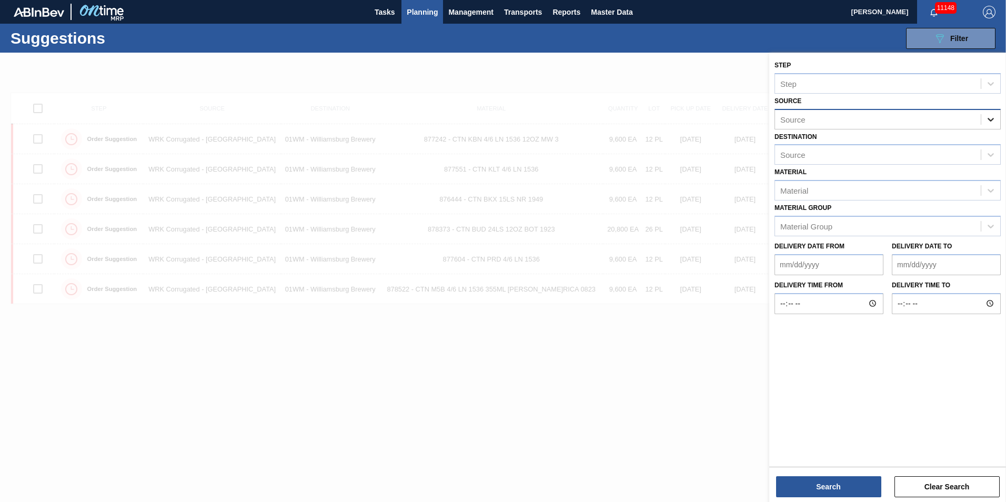
click at [985, 118] on div at bounding box center [991, 119] width 19 height 19
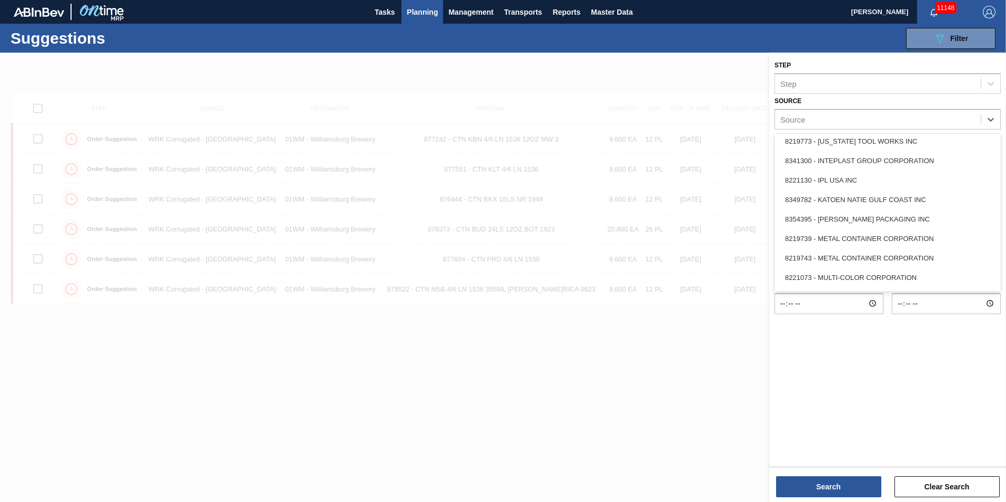
scroll to position [469, 0]
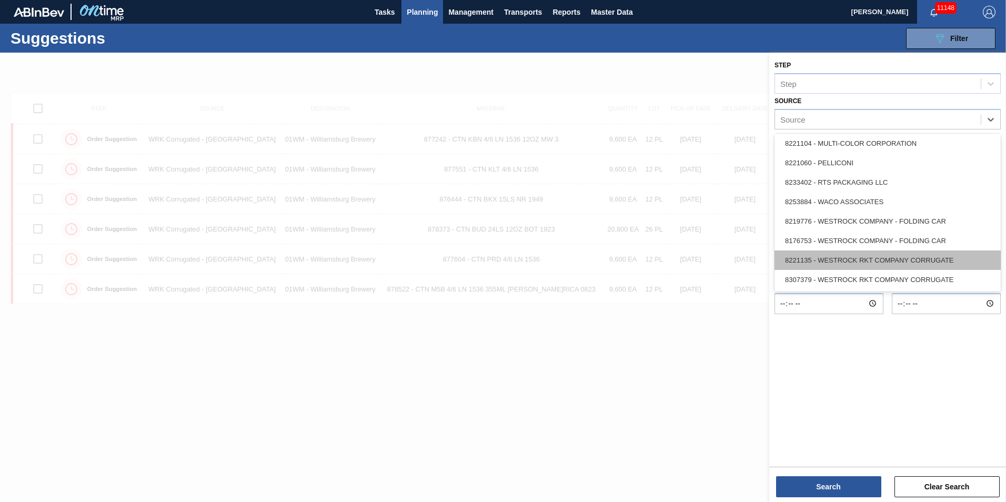
click at [932, 263] on div "8221135 - WESTROCK RKT COMPANY CORRUGATE" at bounding box center [888, 260] width 226 height 19
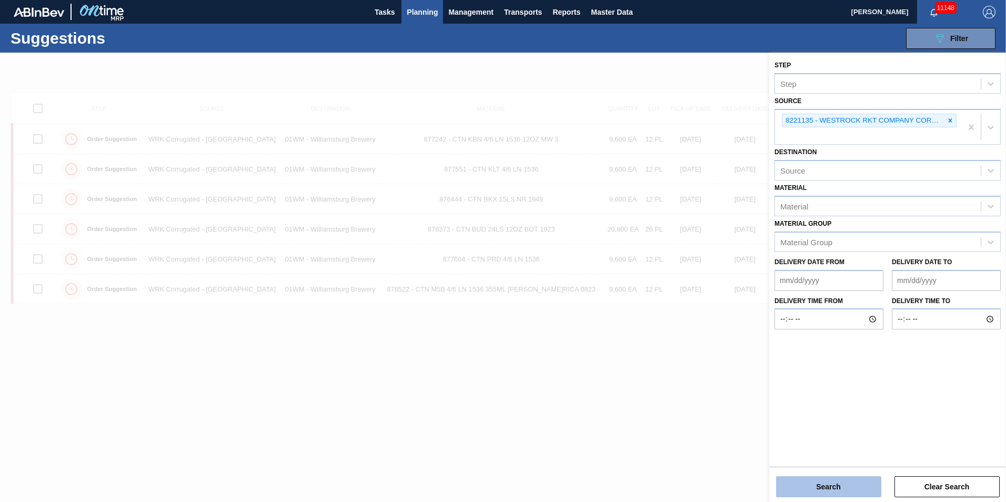
click at [838, 483] on button "Search" at bounding box center [828, 486] width 105 height 21
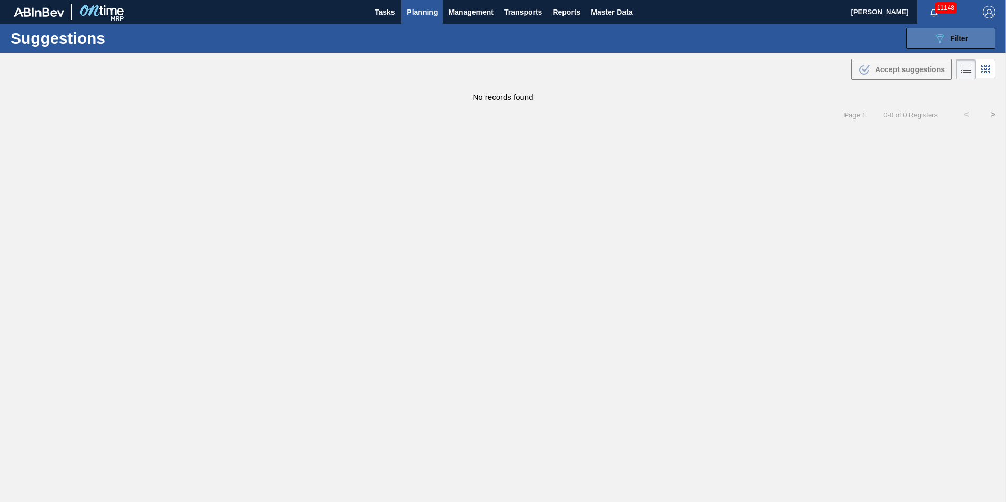
click at [942, 42] on icon "089F7B8B-B2A5-4AFE-B5C0-19BA573D28AC" at bounding box center [940, 38] width 13 height 13
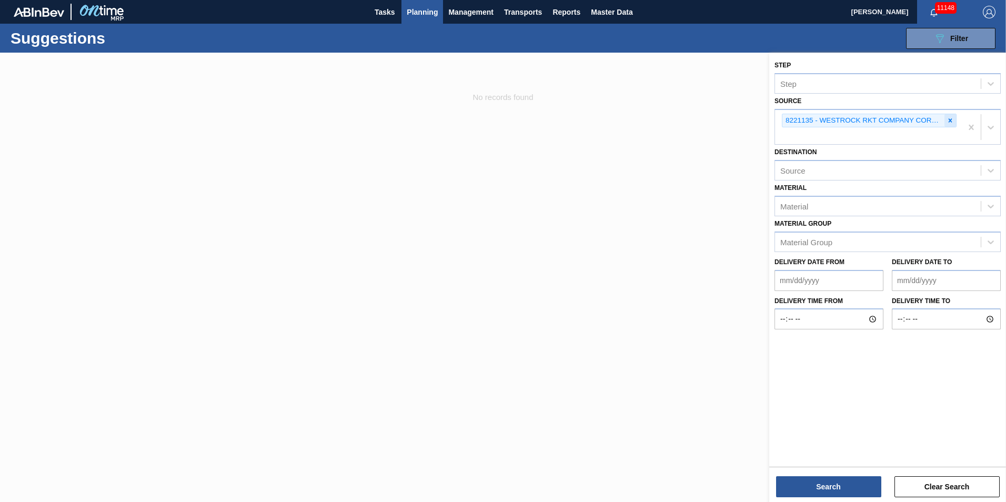
click at [951, 120] on icon at bounding box center [951, 120] width 4 height 4
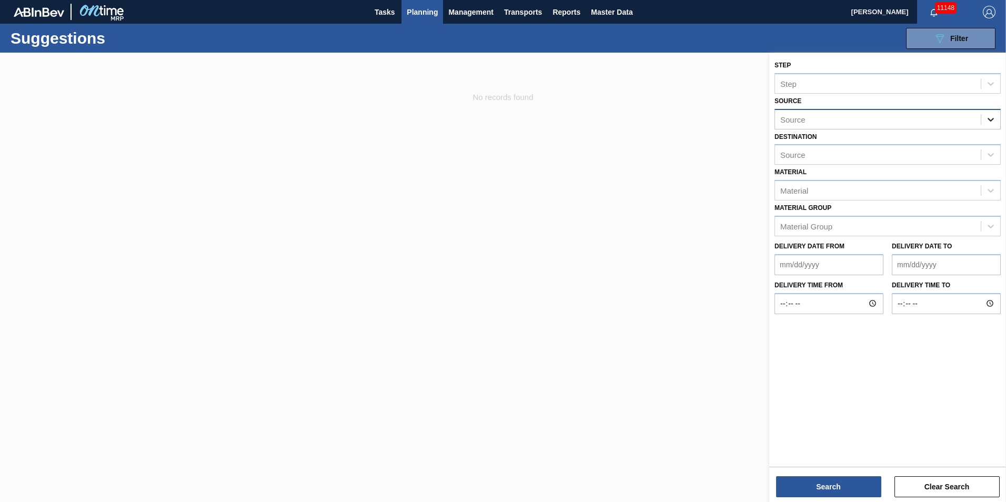
click at [983, 118] on div at bounding box center [991, 119] width 19 height 19
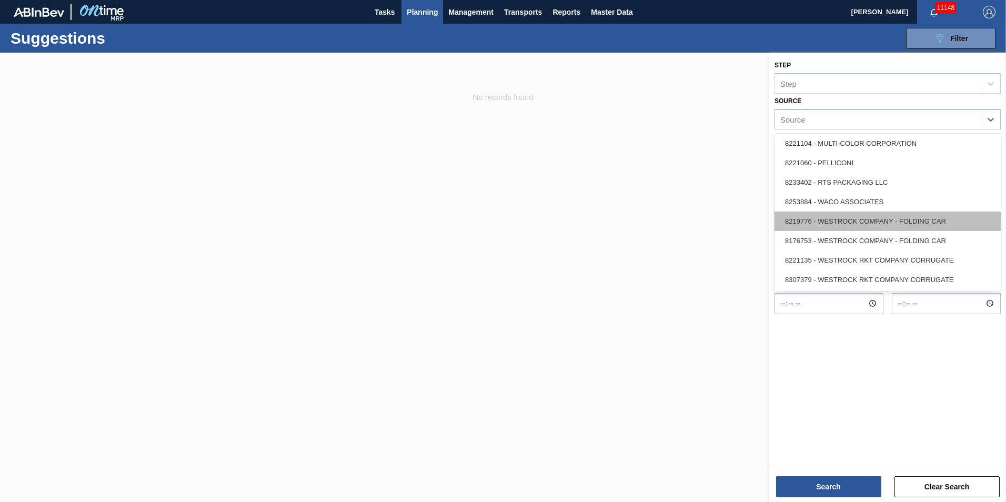
click at [844, 219] on div "8219776 - WESTROCK COMPANY - FOLDING CAR" at bounding box center [888, 221] width 226 height 19
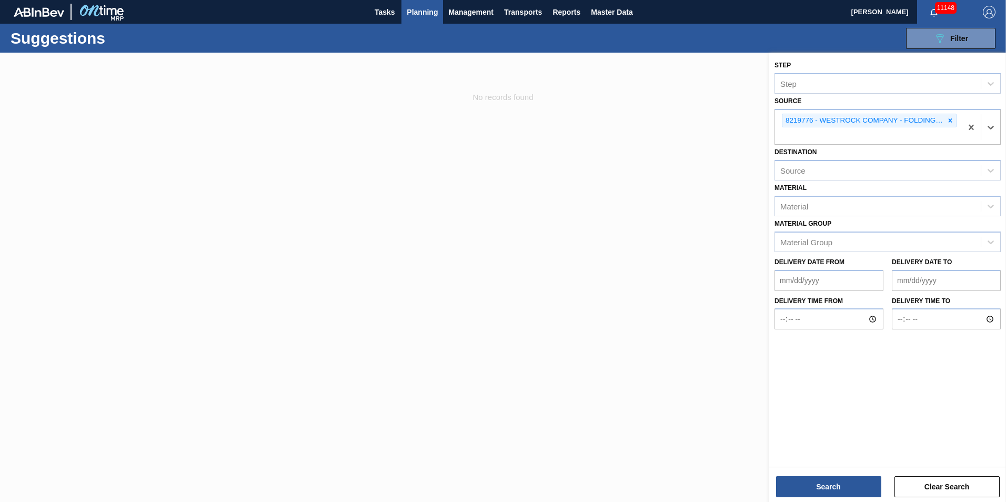
click at [838, 497] on div "Step Step Source option 8219776 - WESTROCK COMPANY - FOLDING CAR, selected. Sel…" at bounding box center [888, 279] width 237 height 452
click at [841, 486] on button "Search" at bounding box center [828, 486] width 105 height 21
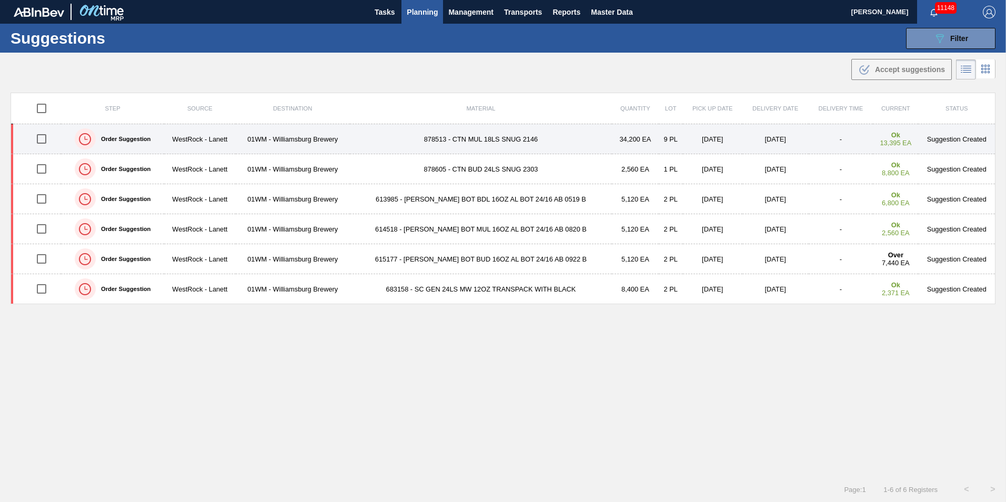
click at [42, 138] on input "checkbox" at bounding box center [42, 139] width 22 height 22
checkbox input "true"
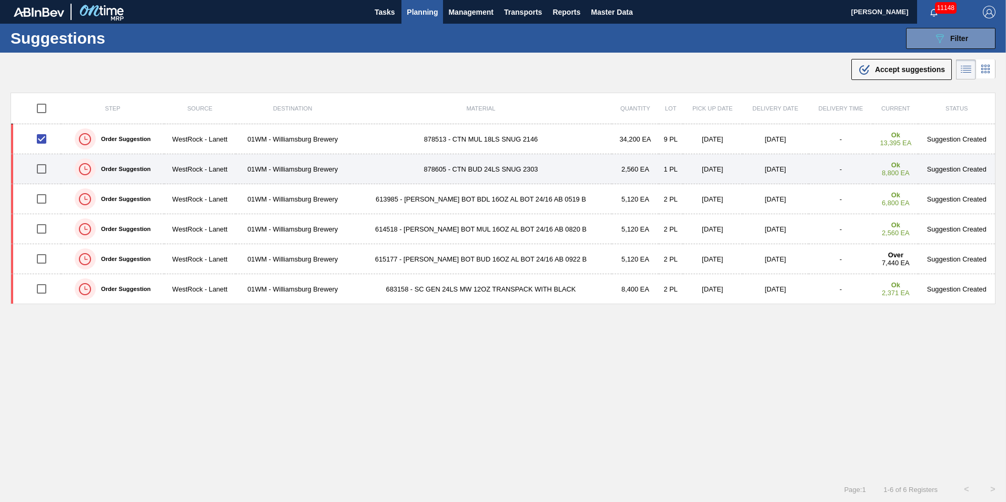
click at [42, 170] on input "checkbox" at bounding box center [42, 169] width 22 height 22
checkbox input "true"
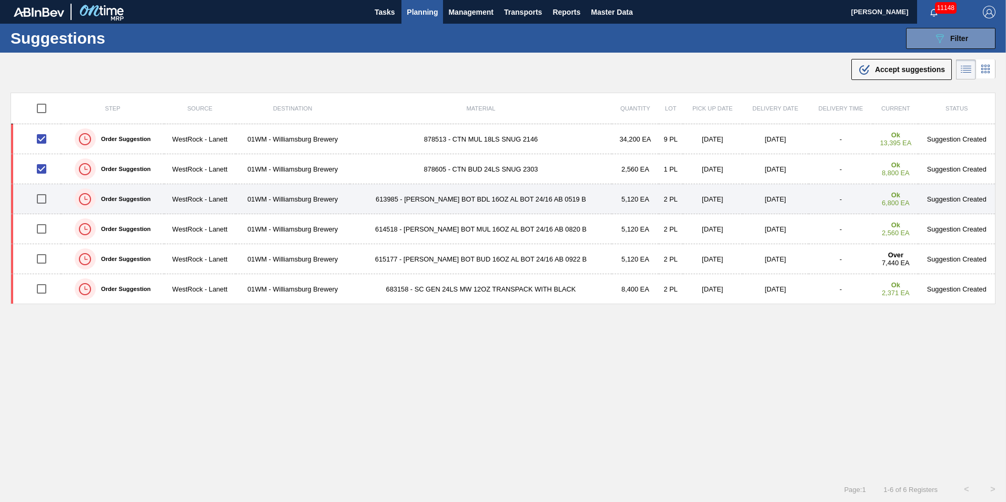
click at [44, 200] on input "checkbox" at bounding box center [42, 199] width 22 height 22
checkbox input "true"
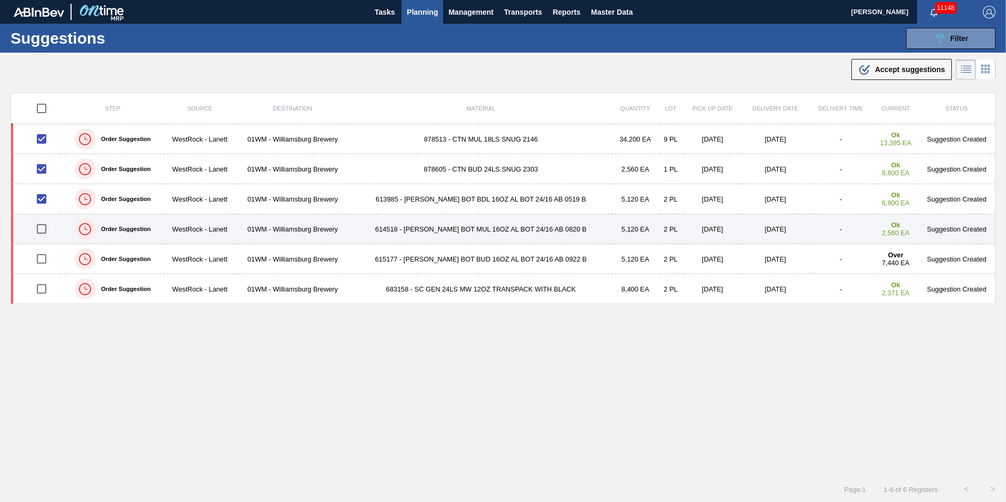
click at [45, 227] on input "checkbox" at bounding box center [42, 229] width 22 height 22
checkbox input "true"
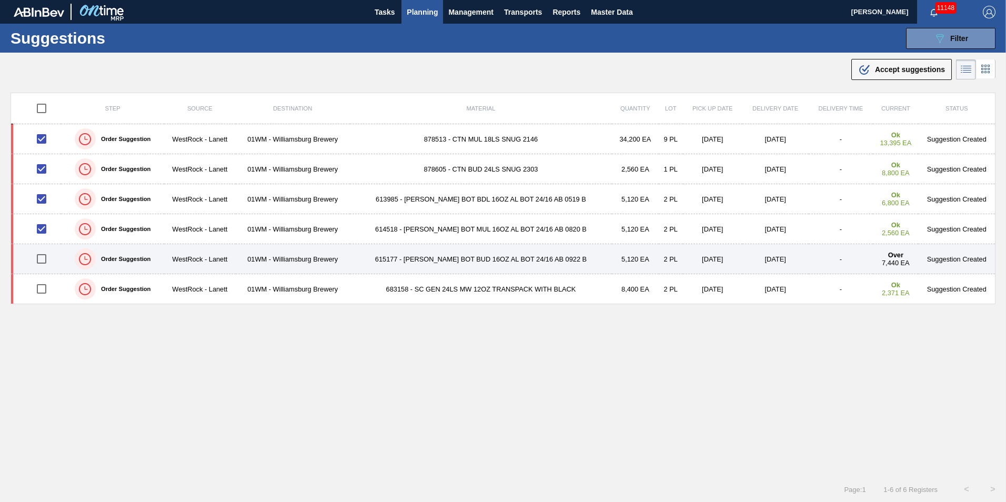
click at [44, 259] on input "checkbox" at bounding box center [42, 259] width 22 height 22
checkbox input "true"
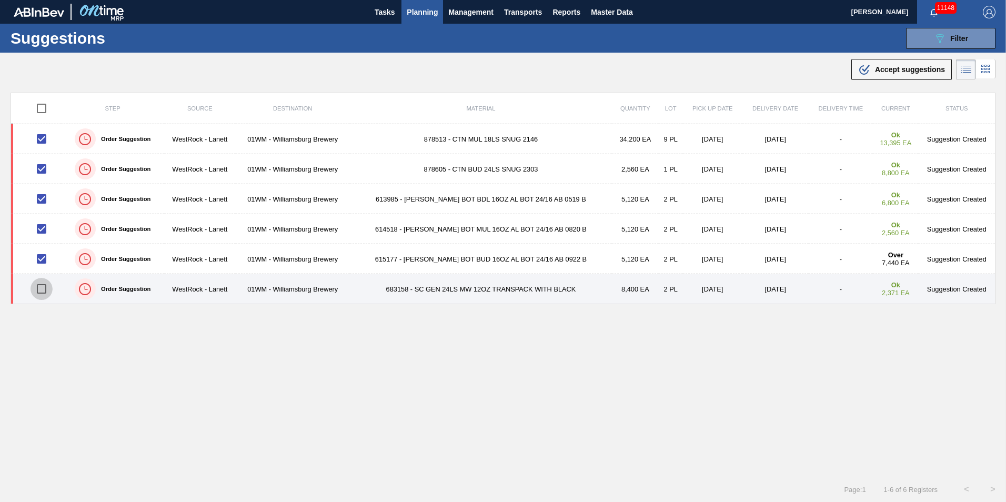
click at [45, 294] on input "checkbox" at bounding box center [42, 289] width 22 height 22
checkbox input "true"
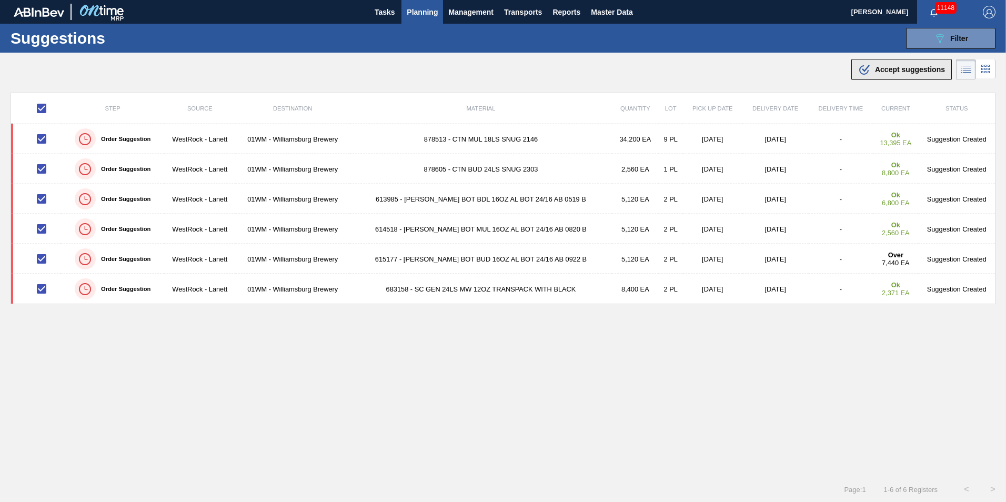
click at [887, 74] on div ".b{fill:var(--color-action-default)} Accept suggestions" at bounding box center [901, 69] width 87 height 13
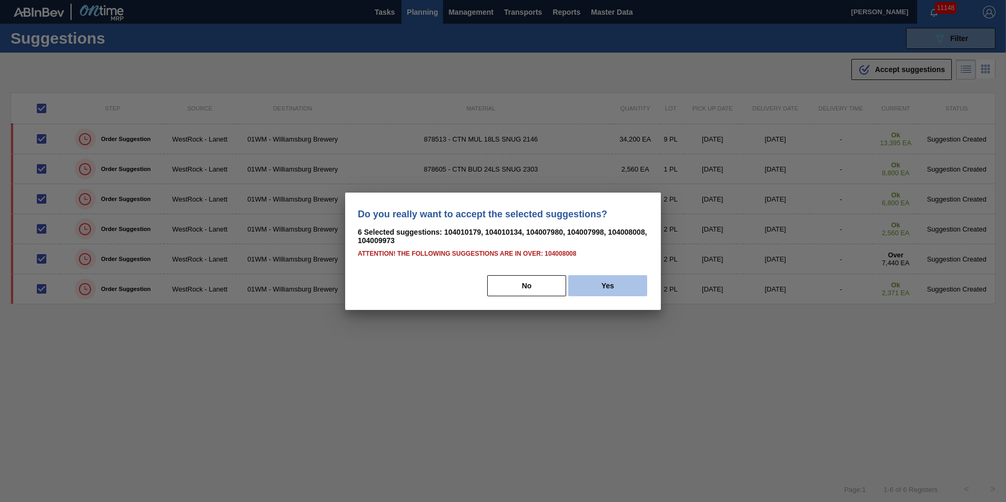
click at [602, 289] on button "Yes" at bounding box center [607, 285] width 79 height 21
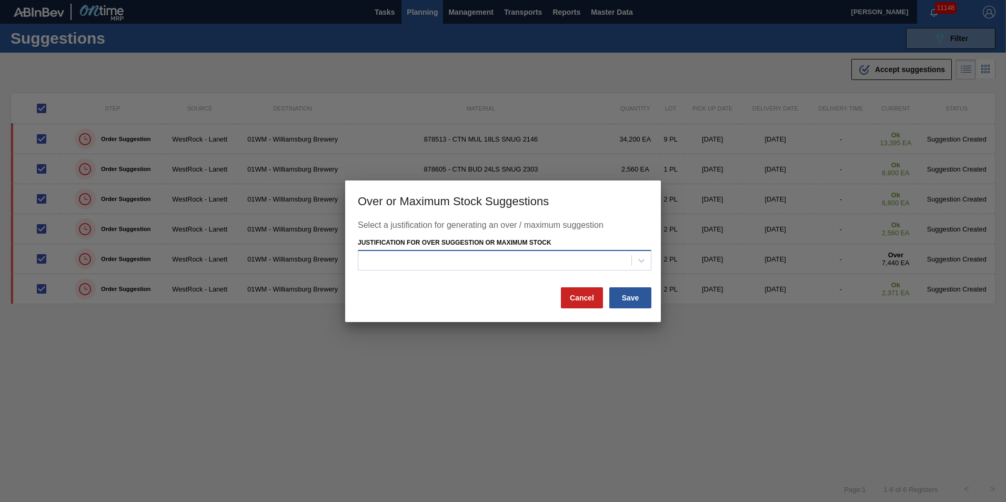
click at [572, 265] on div at bounding box center [494, 260] width 273 height 15
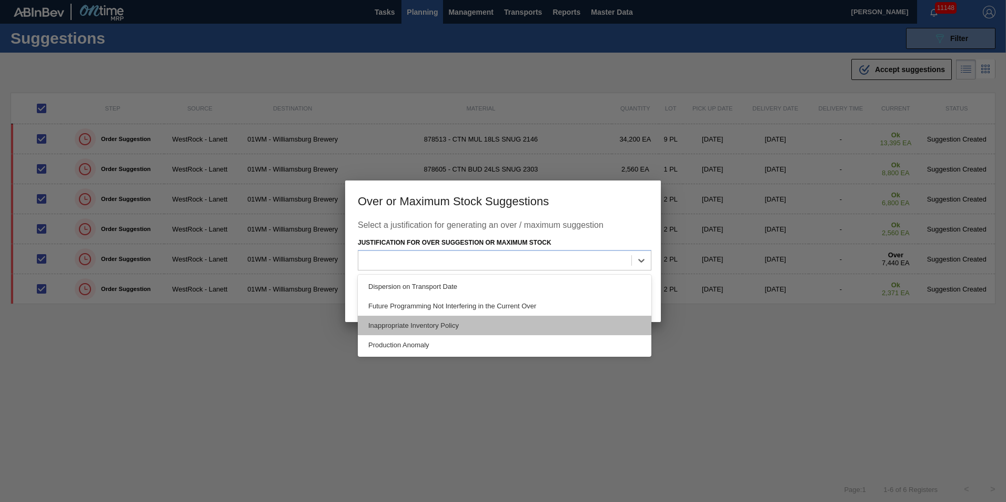
click at [528, 324] on div "Inappropriate Inventory Policy" at bounding box center [505, 325] width 294 height 19
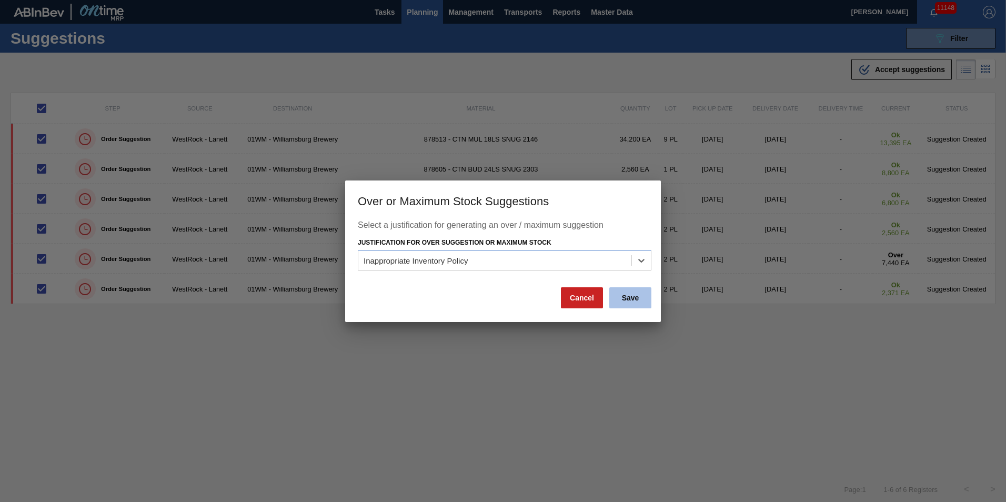
click at [637, 299] on button "Save" at bounding box center [630, 297] width 42 height 21
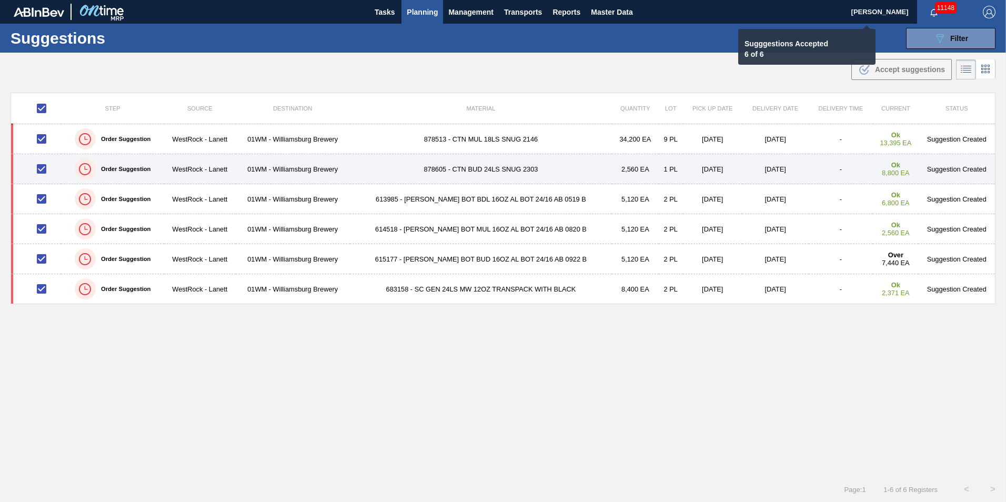
checkbox input "false"
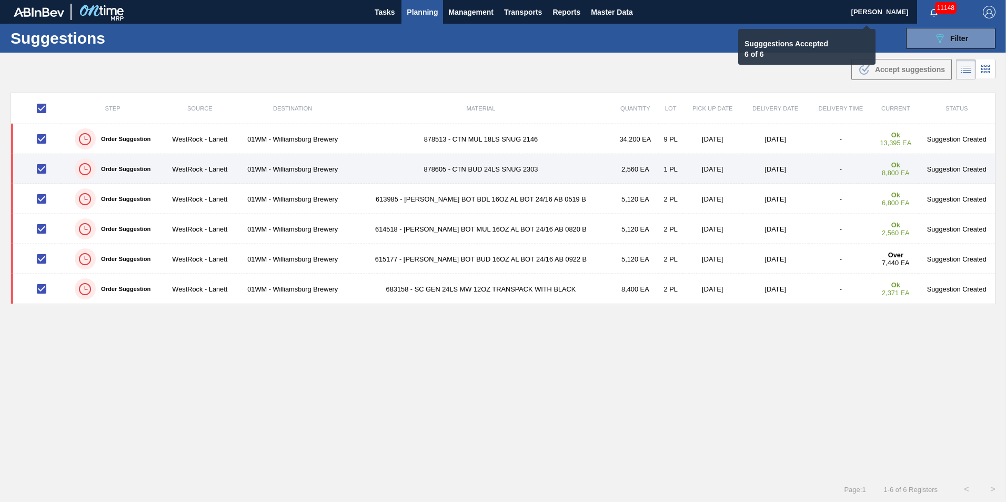
checkbox input "false"
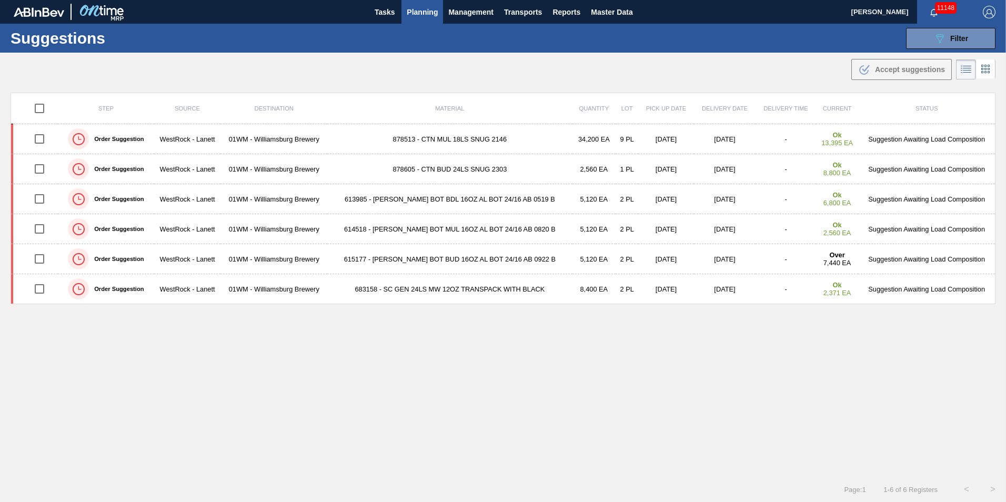
click at [426, 11] on span "Planning" at bounding box center [422, 12] width 31 height 13
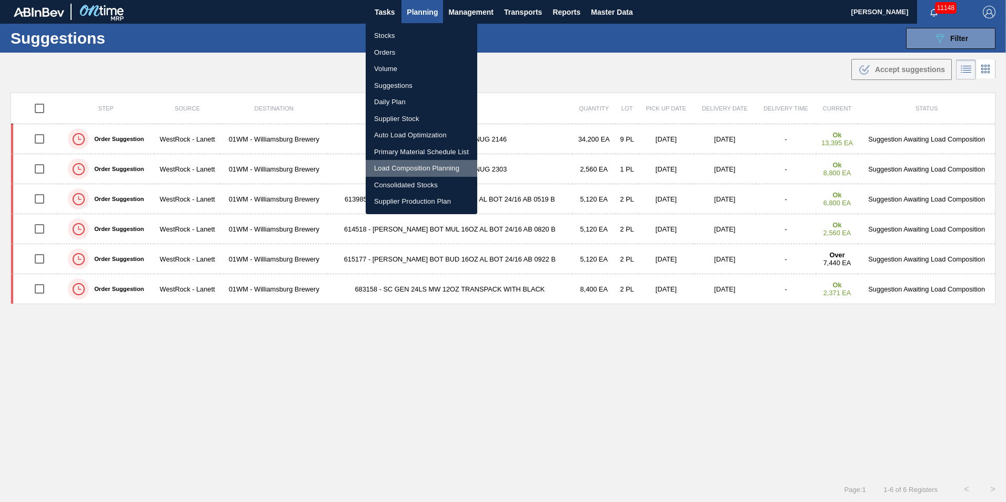
click at [431, 172] on li "Load Composition Planning" at bounding box center [422, 168] width 112 height 17
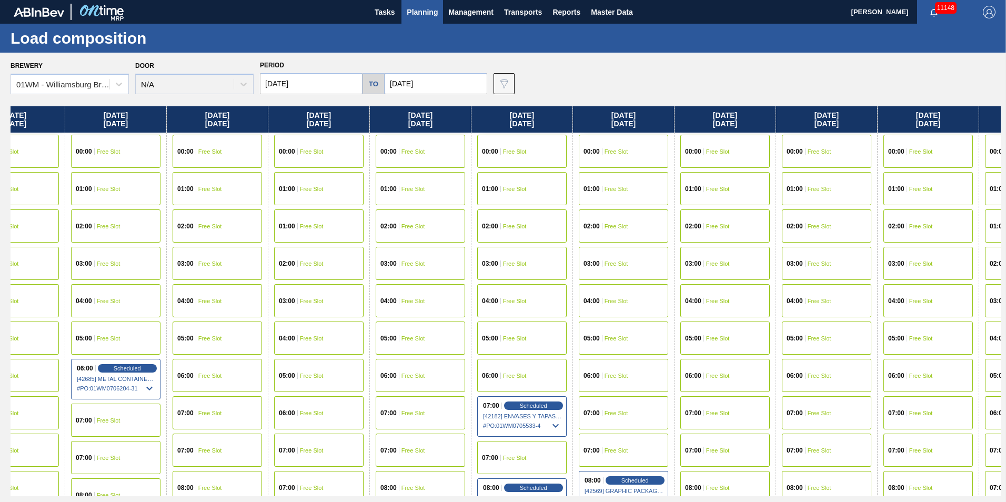
scroll to position [0, 696]
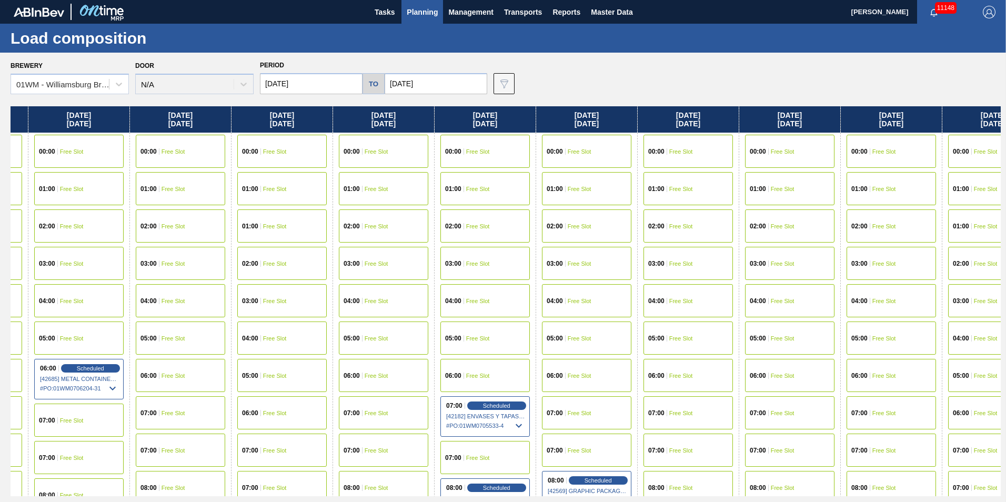
drag, startPoint x: 924, startPoint y: 121, endPoint x: 217, endPoint y: 171, distance: 708.1
click at [222, 173] on div "[DATE] 00:00 Free Slot 01:00 Free Slot 02:00 Free Slot 03:00 Free Slot 04:00 Fr…" at bounding box center [506, 301] width 991 height 390
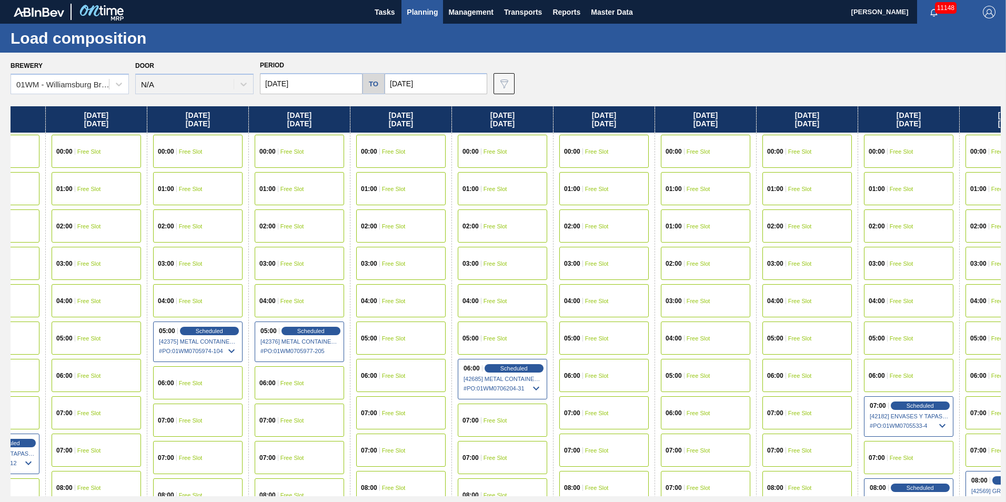
scroll to position [0, 282]
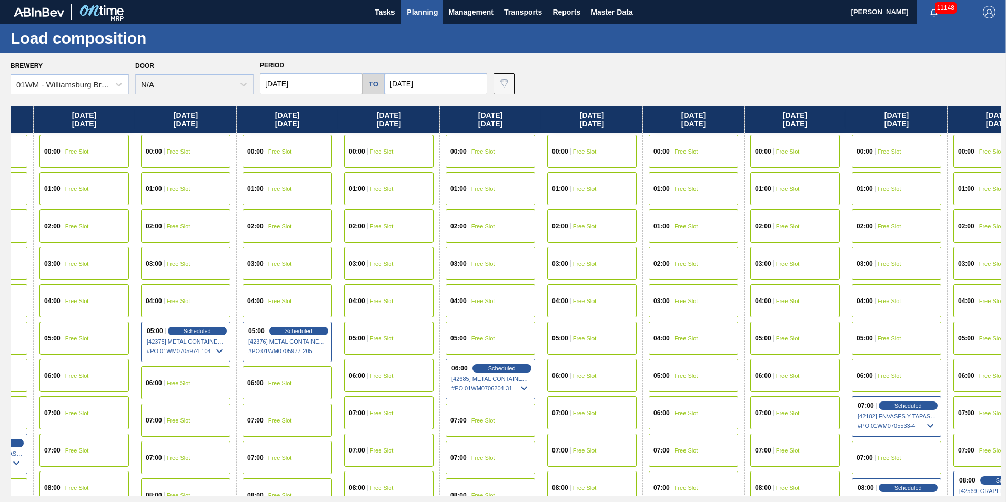
drag, startPoint x: 185, startPoint y: 125, endPoint x: 521, endPoint y: 129, distance: 335.8
click at [521, 129] on div "[DATE] 00:00 Free Slot 01:00 Free Slot 02:00 Free Slot 03:00 Free Slot 04:00 Fr…" at bounding box center [506, 301] width 991 height 390
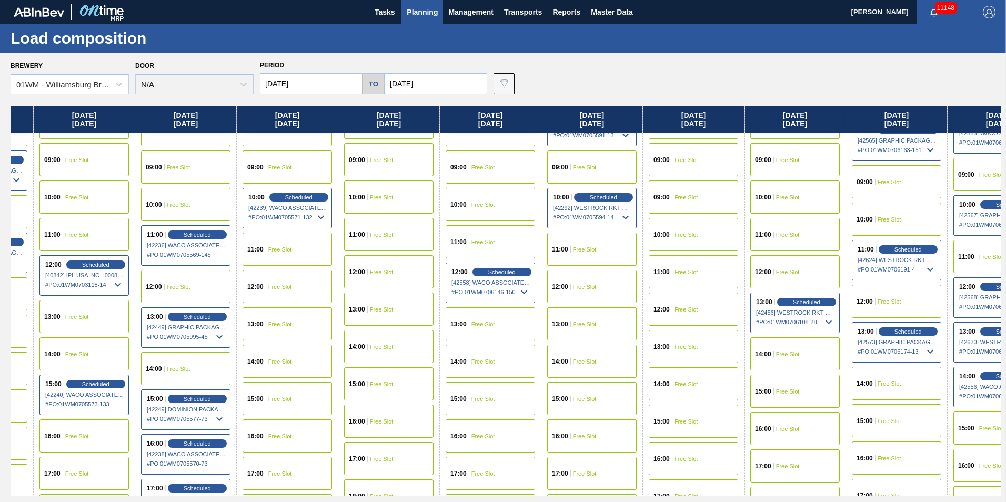
scroll to position [421, 282]
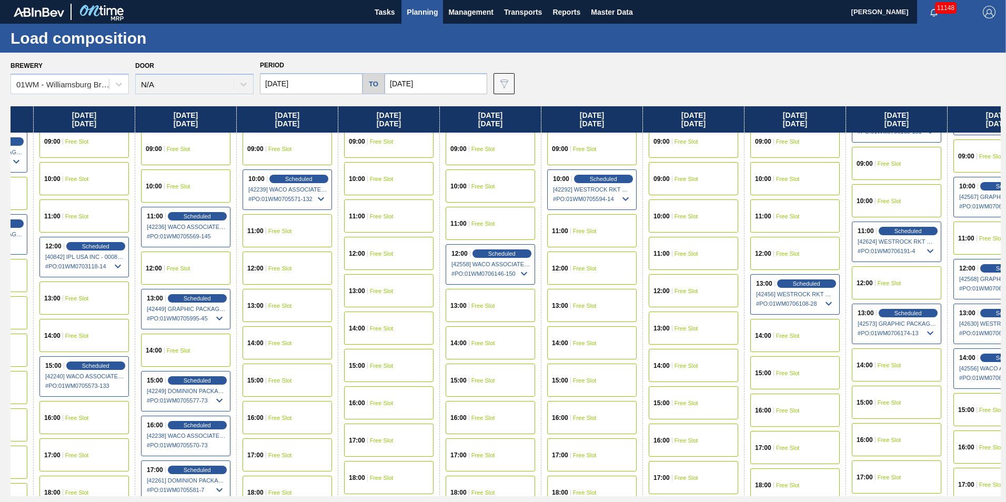
click at [295, 271] on div "12:00 Free Slot" at bounding box center [287, 268] width 89 height 33
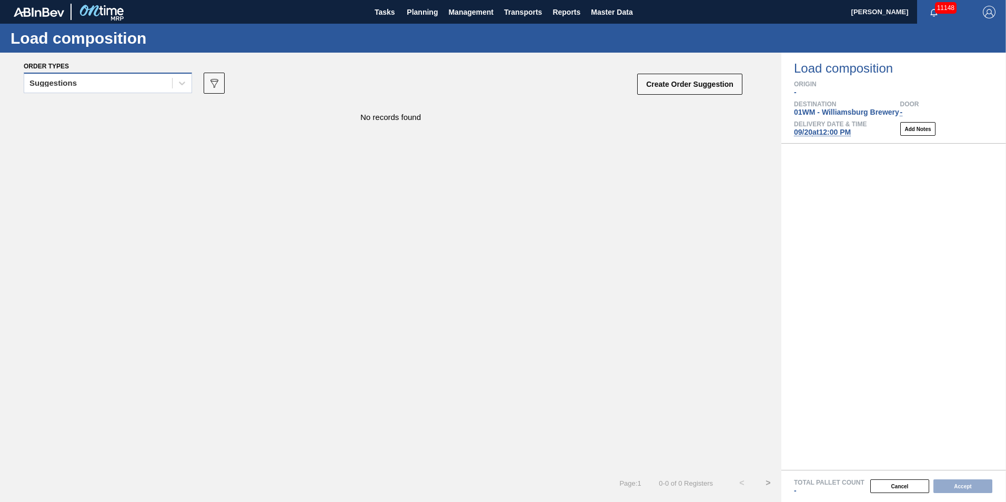
click at [124, 86] on div "Suggestions" at bounding box center [98, 83] width 148 height 15
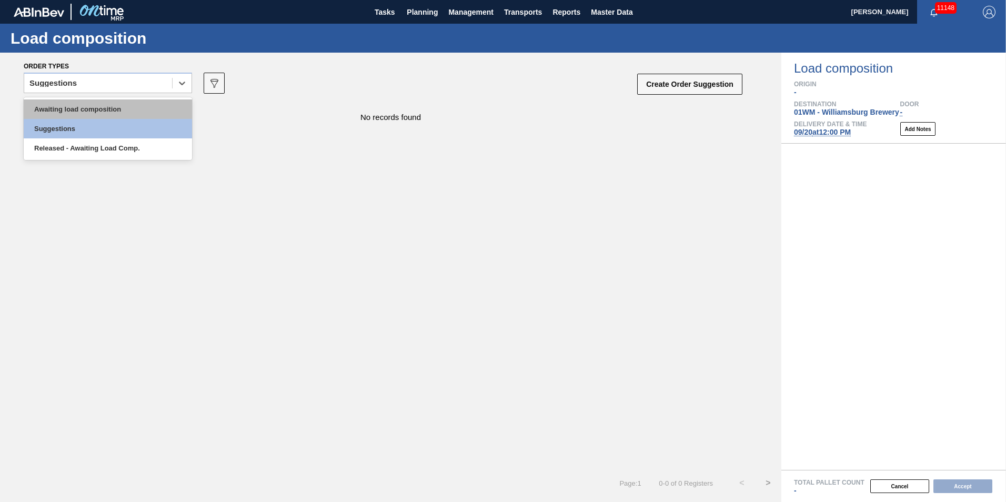
click at [115, 102] on div "Awaiting load composition" at bounding box center [108, 108] width 168 height 19
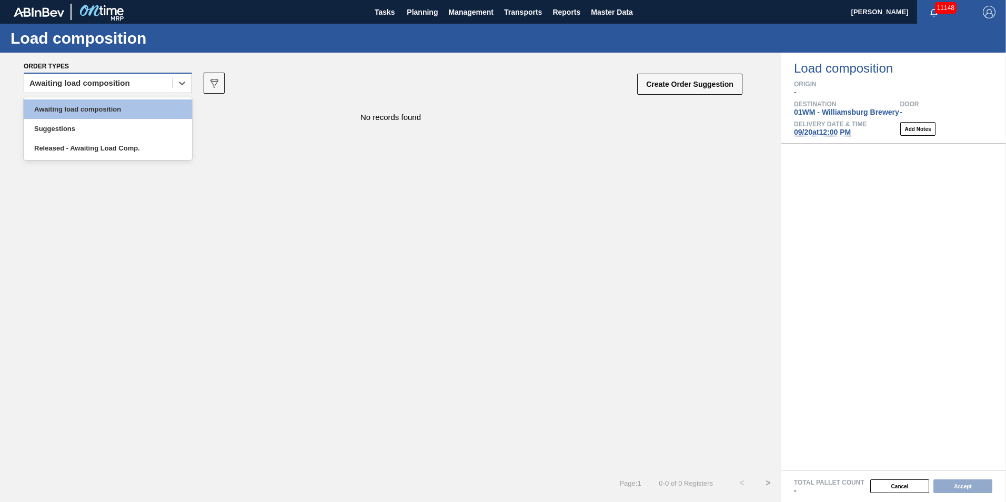
click at [82, 83] on div "Awaiting load composition" at bounding box center [79, 82] width 101 height 7
click at [86, 110] on div "Awaiting load composition" at bounding box center [108, 108] width 168 height 19
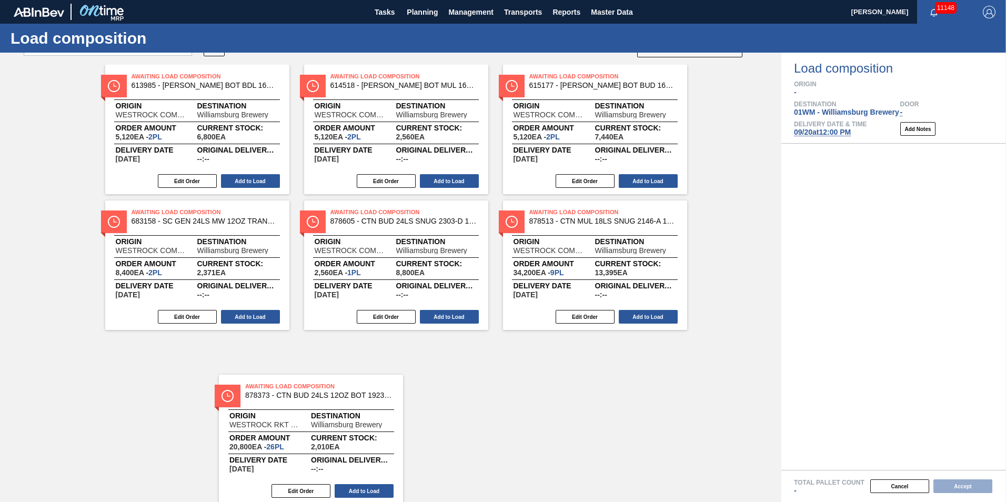
drag, startPoint x: 224, startPoint y: 138, endPoint x: 321, endPoint y: 390, distance: 270.1
click at [324, 393] on div "Awaiting Load Composition 878373 - CTN BUD 24LS 12OZ BOT 1923-B 12OZ PREPR Orig…" at bounding box center [391, 249] width 782 height 368
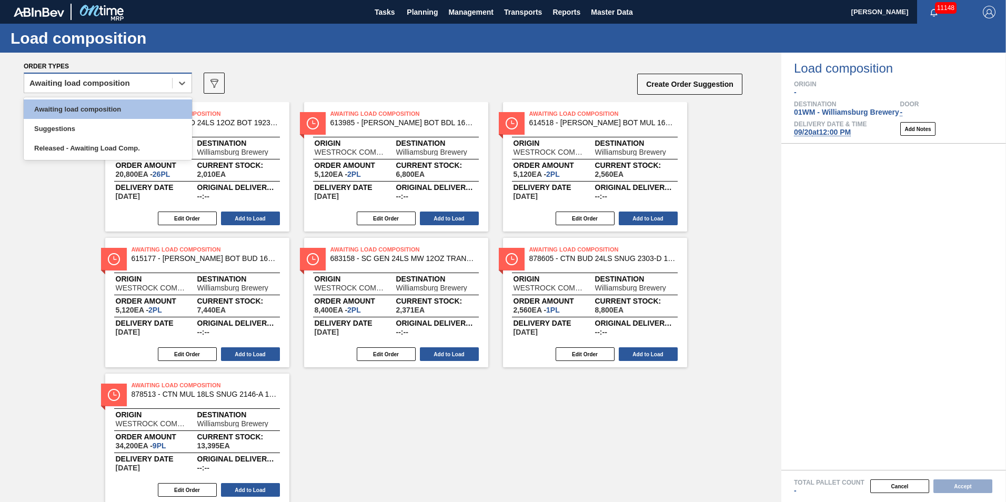
click at [149, 83] on div "Awaiting load composition" at bounding box center [98, 83] width 148 height 15
click at [155, 130] on div "Suggestions" at bounding box center [108, 128] width 168 height 19
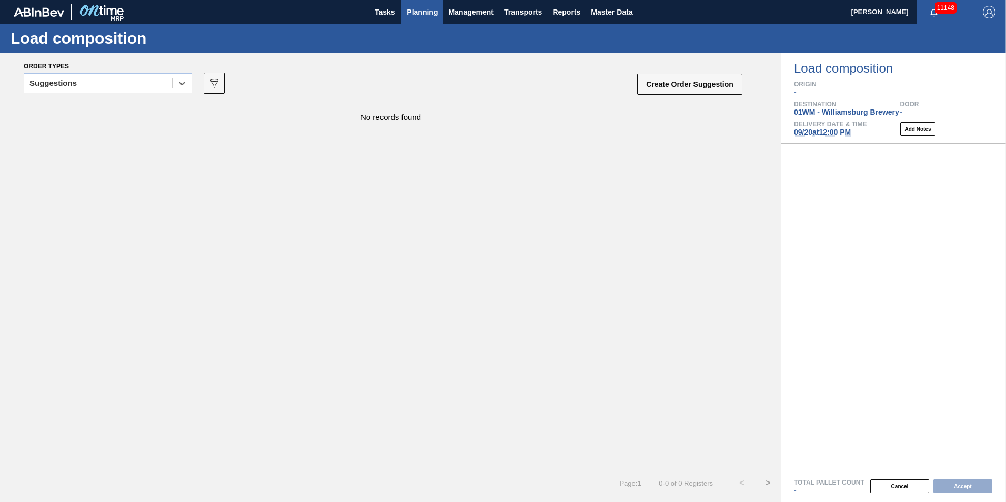
click at [414, 6] on span "Planning" at bounding box center [422, 12] width 31 height 13
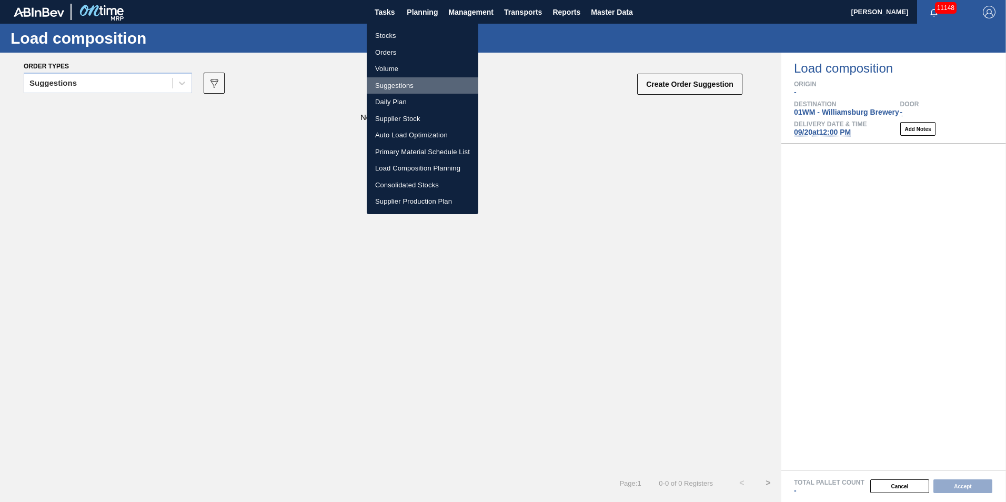
click at [396, 85] on li "Suggestions" at bounding box center [423, 85] width 112 height 17
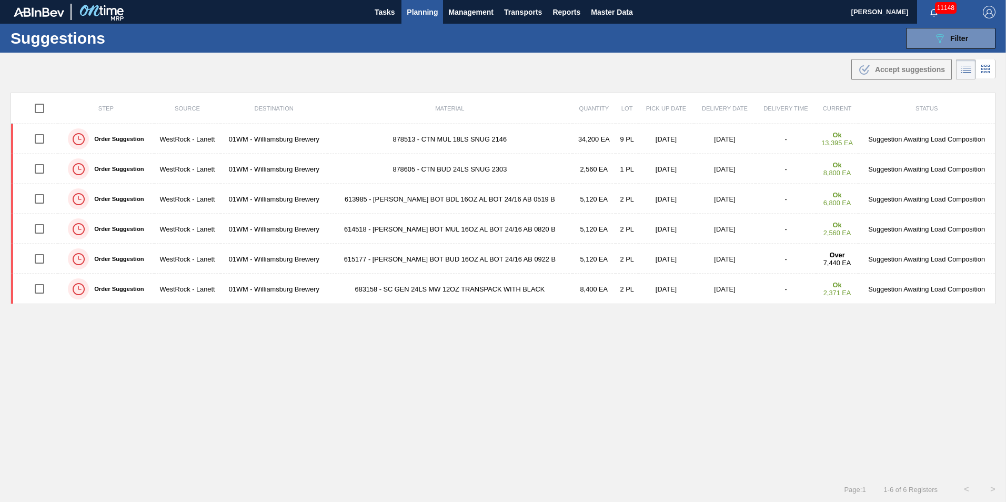
click at [39, 105] on input "checkbox" at bounding box center [39, 108] width 22 height 22
checkbox input "true"
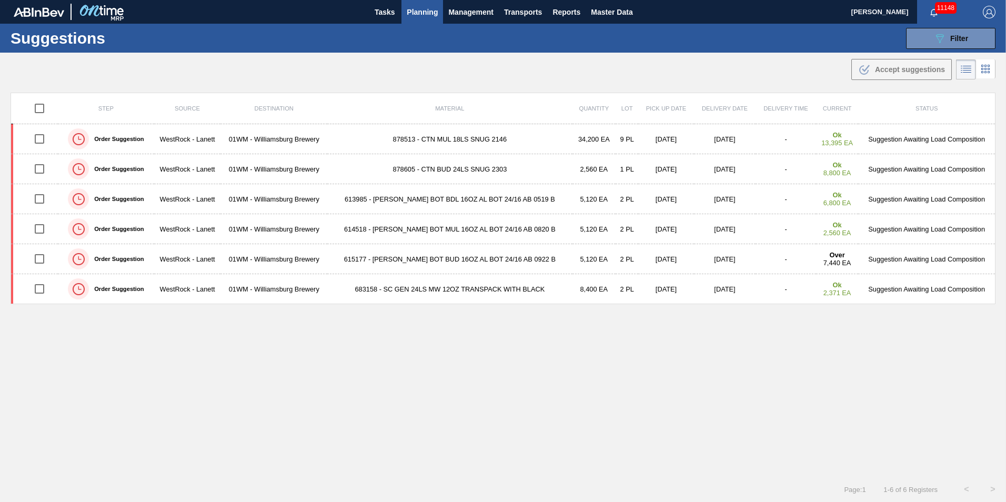
checkbox input "true"
drag, startPoint x: 731, startPoint y: 85, endPoint x: 681, endPoint y: 88, distance: 49.5
click at [730, 85] on main "Tasks Planning Management Transports Reports Master Data Vincent Geritano 11148…" at bounding box center [503, 251] width 1006 height 502
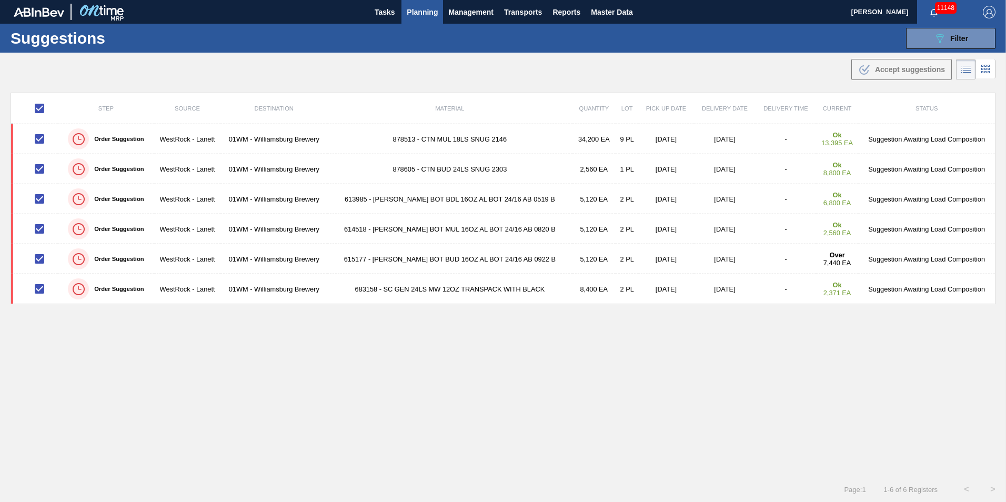
click at [428, 11] on span "Planning" at bounding box center [422, 12] width 31 height 13
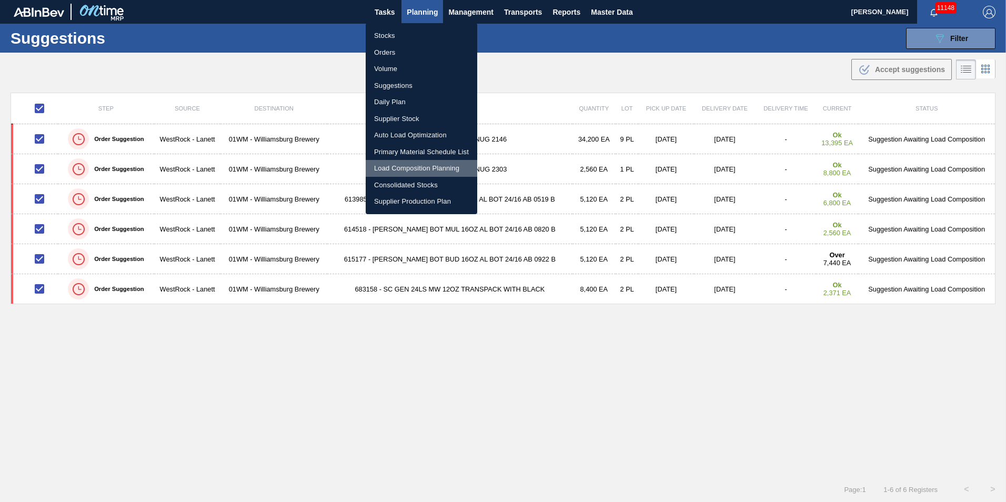
click at [417, 174] on li "Load Composition Planning" at bounding box center [422, 168] width 112 height 17
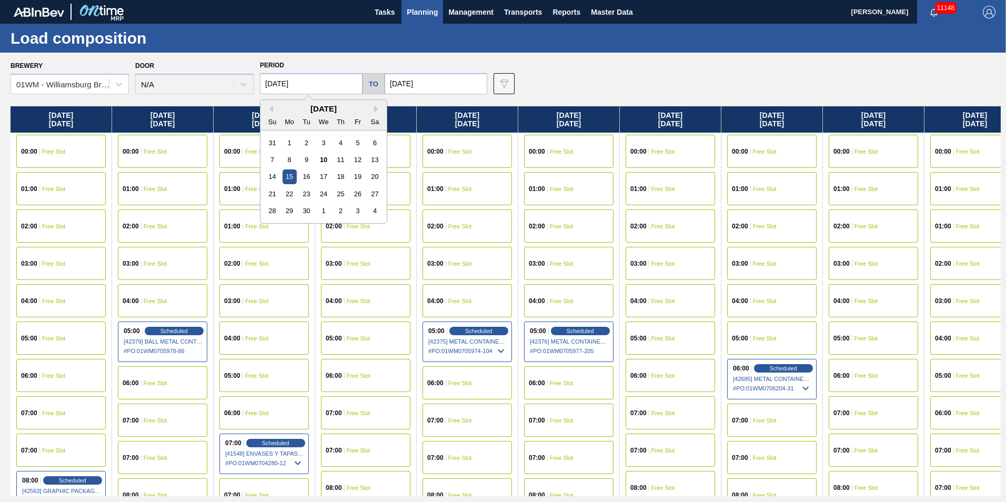
click at [302, 87] on input "[DATE]" at bounding box center [311, 83] width 103 height 21
click at [567, 78] on div "Brewery 01WM - Williamsburg Brewery Door N/A Period 09/15/2025 Previous Month N…" at bounding box center [506, 76] width 991 height 36
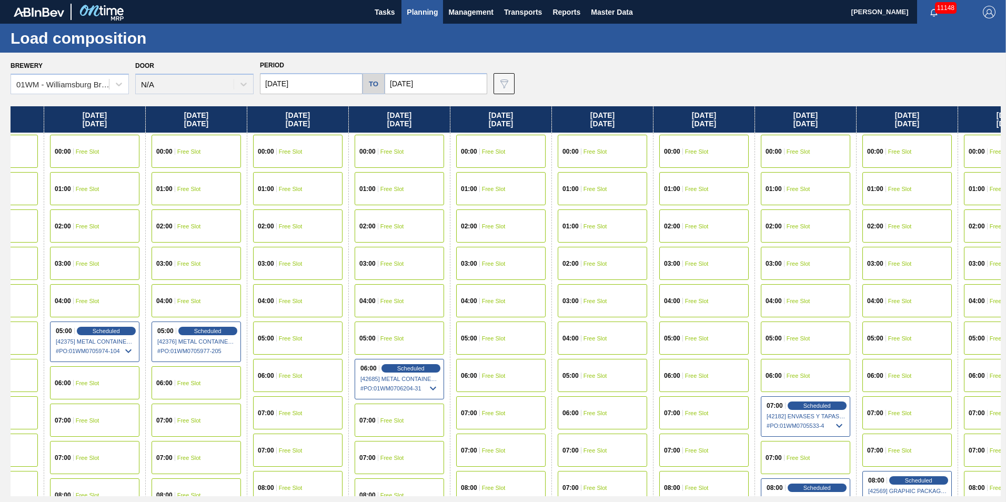
scroll to position [0, 387]
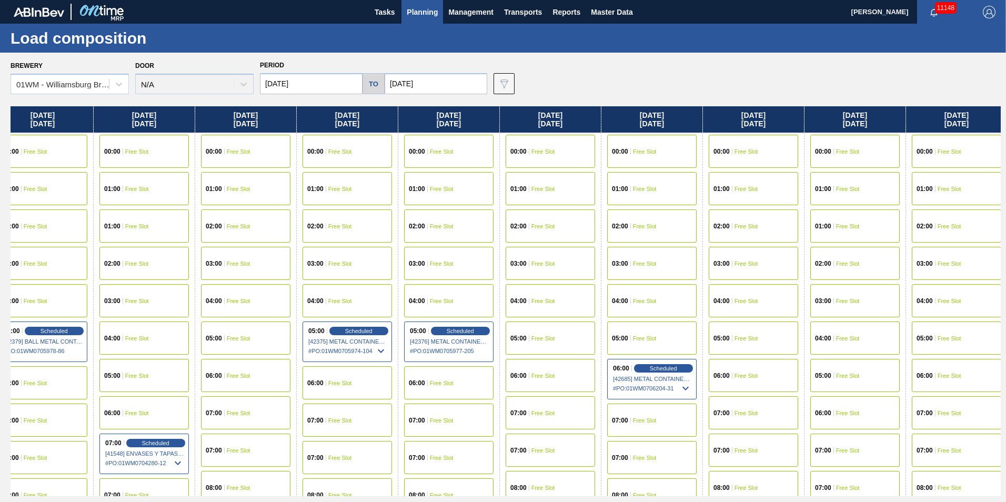
drag, startPoint x: 914, startPoint y: 113, endPoint x: 786, endPoint y: 148, distance: 132.3
click at [786, 148] on div "[DATE] 00:00 Free Slot 01:00 Free Slot 02:00 Free Slot 03:00 Free Slot 04:00 Fr…" at bounding box center [506, 301] width 991 height 390
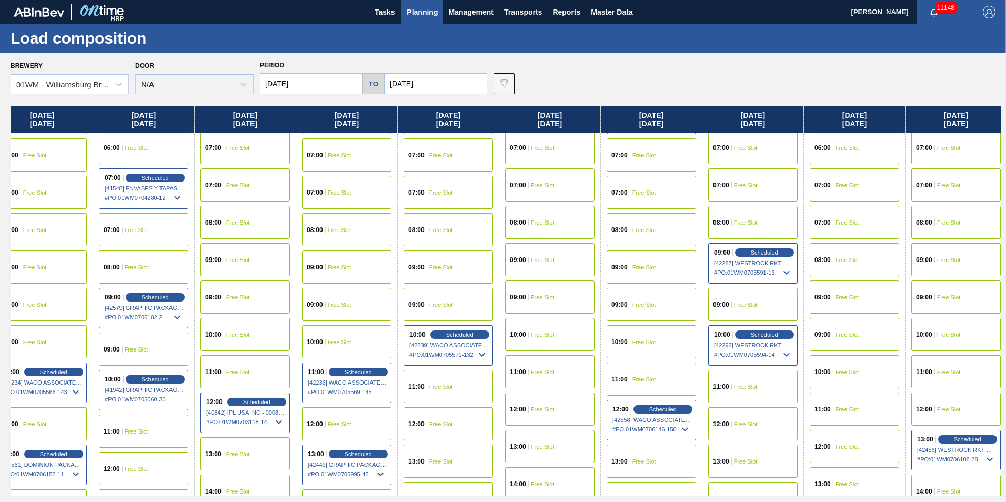
scroll to position [316, 121]
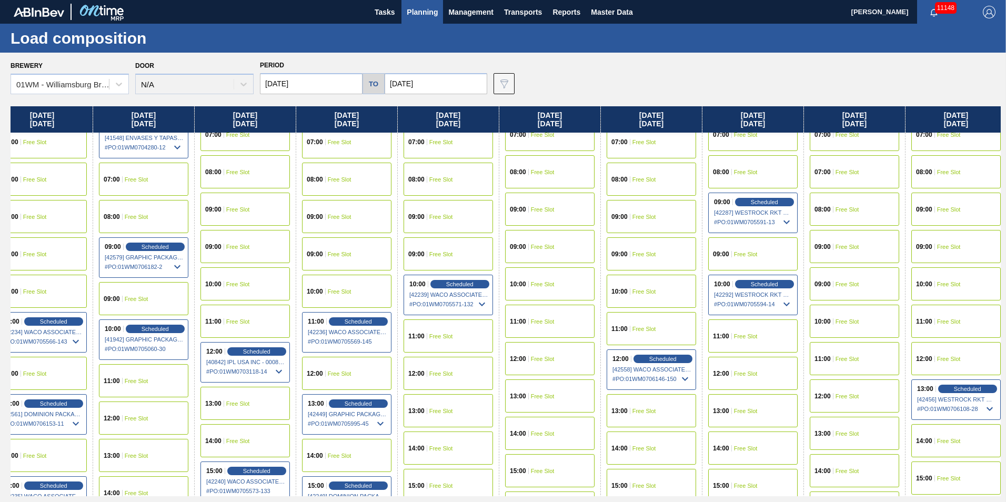
click at [463, 373] on div "12:00 Free Slot" at bounding box center [448, 373] width 89 height 33
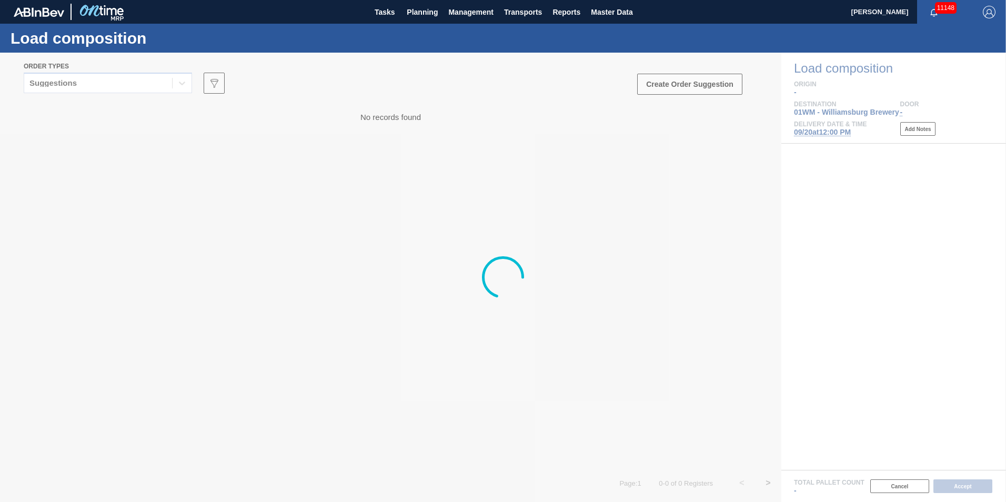
click at [113, 82] on div at bounding box center [503, 277] width 1006 height 449
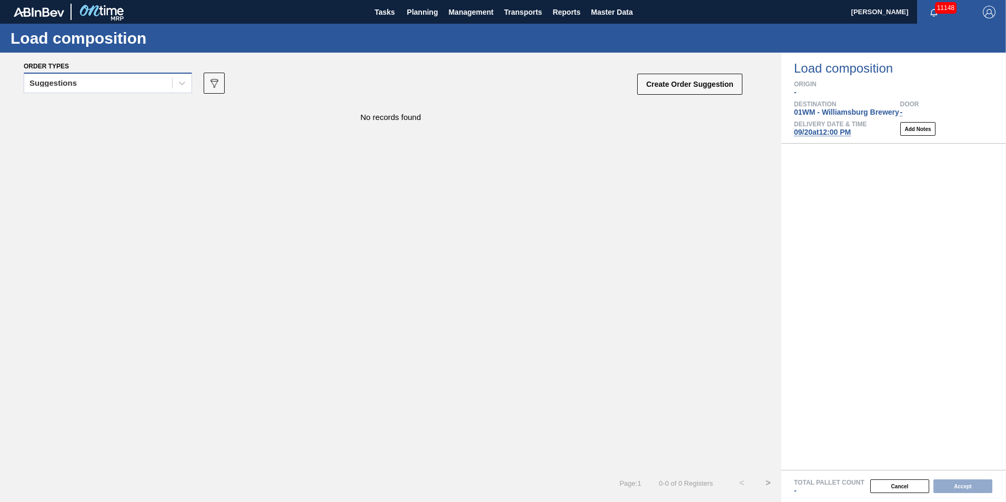
click at [109, 84] on div "Suggestions" at bounding box center [98, 83] width 148 height 15
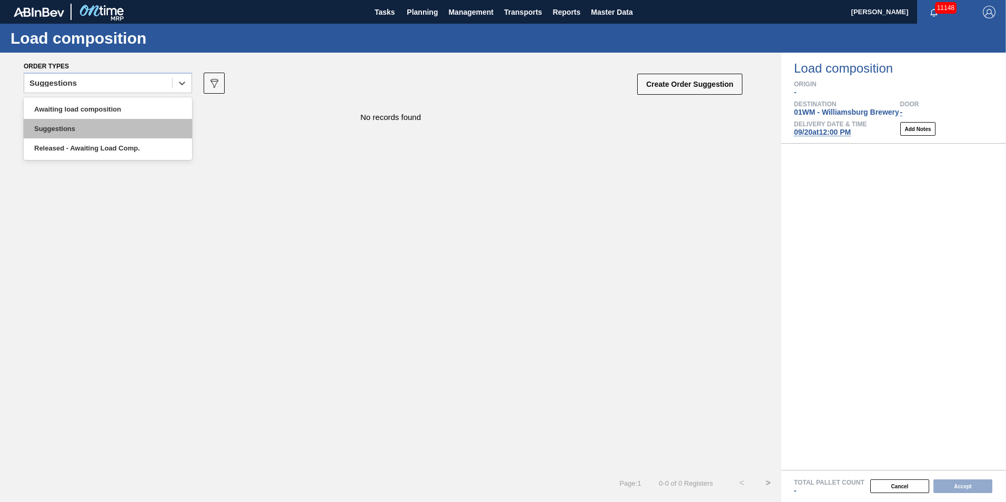
click at [94, 122] on div "Suggestions" at bounding box center [108, 128] width 168 height 19
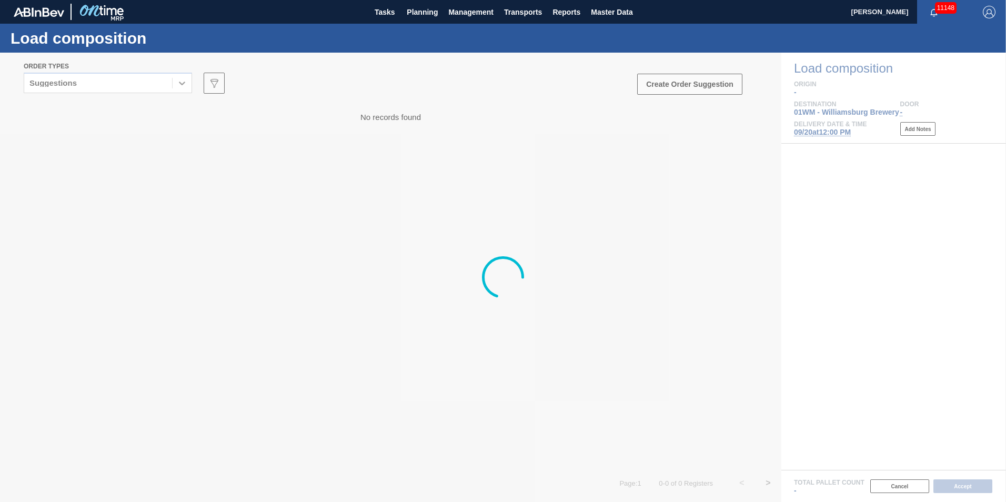
click at [95, 85] on div at bounding box center [503, 277] width 1006 height 449
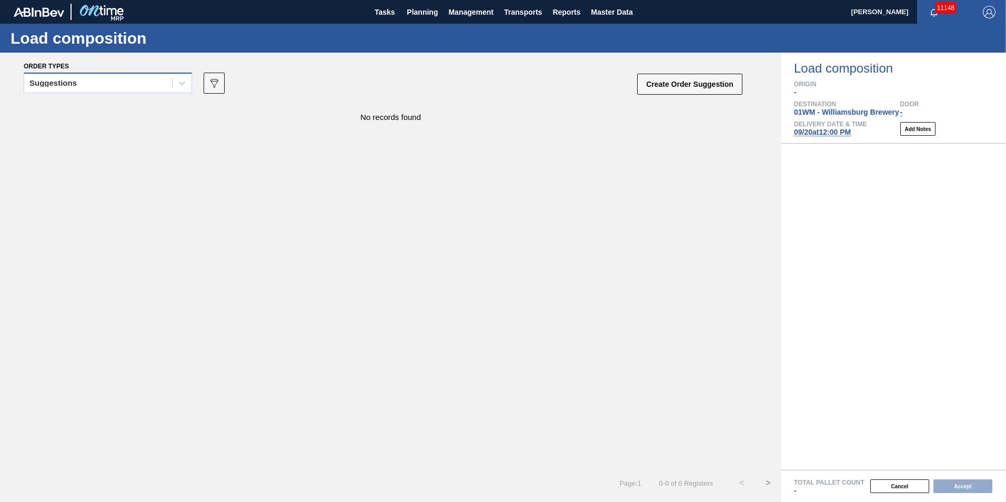
click at [95, 88] on div "Suggestions" at bounding box center [98, 83] width 148 height 15
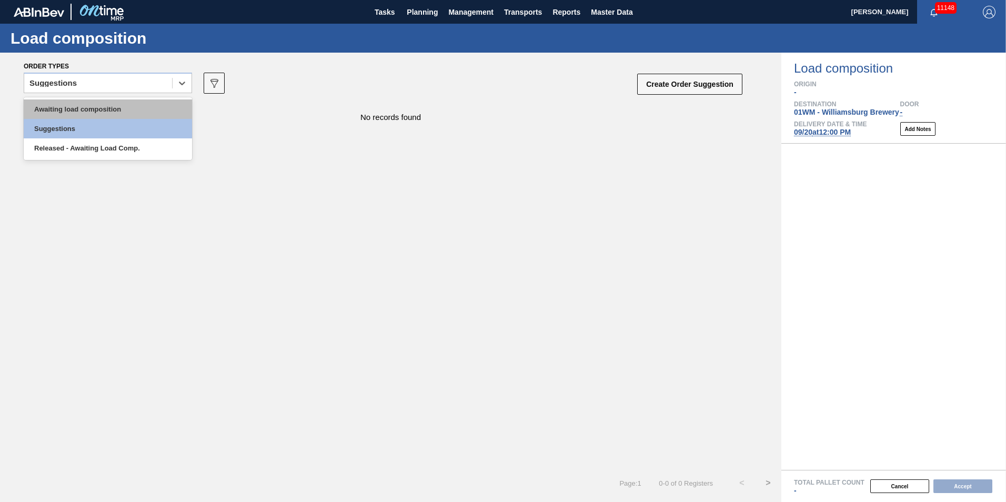
click at [91, 107] on div "Awaiting load composition" at bounding box center [108, 108] width 168 height 19
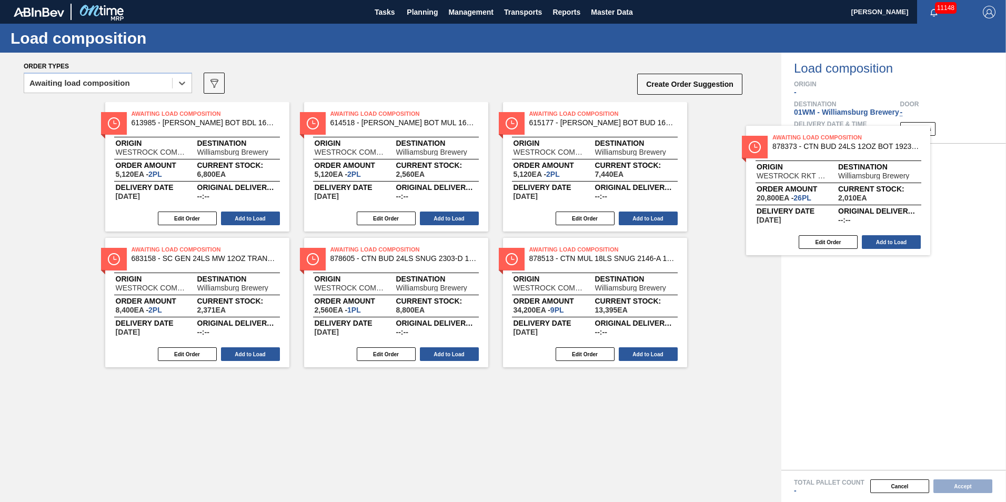
drag, startPoint x: 248, startPoint y: 175, endPoint x: 984, endPoint y: 230, distance: 738.4
click at [990, 229] on div "Order types option Awaiting load composition, selected. Select is focused ,type…" at bounding box center [503, 277] width 1006 height 449
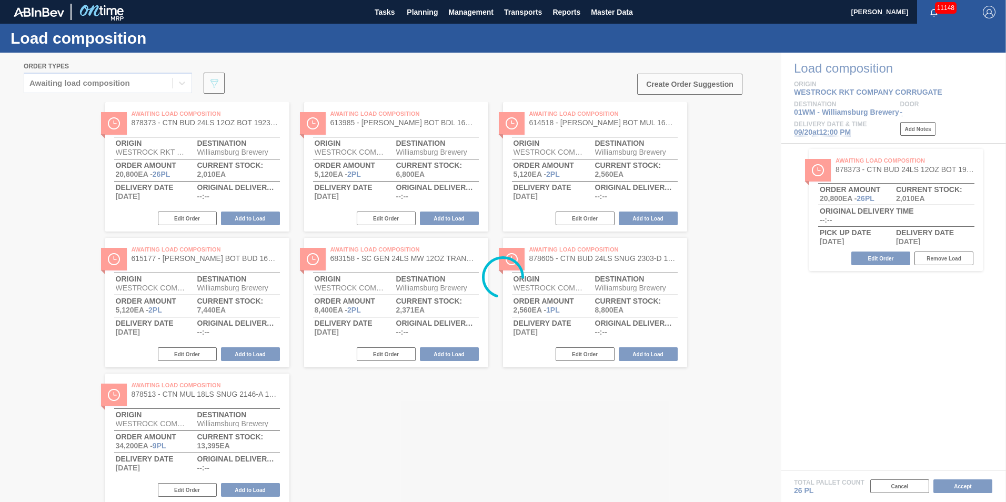
drag, startPoint x: 641, startPoint y: 169, endPoint x: 860, endPoint y: 196, distance: 220.1
click at [860, 196] on div at bounding box center [503, 277] width 1006 height 449
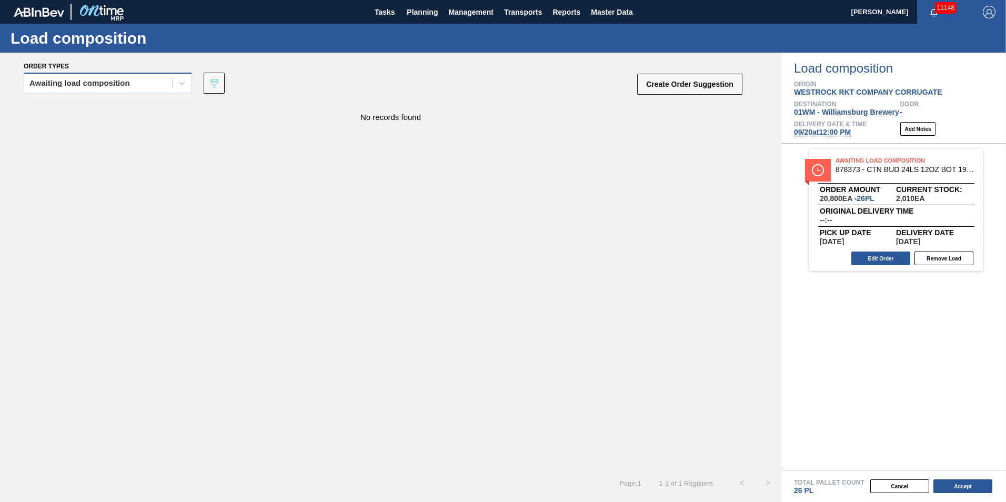
click at [145, 89] on div "Awaiting load composition" at bounding box center [98, 83] width 148 height 15
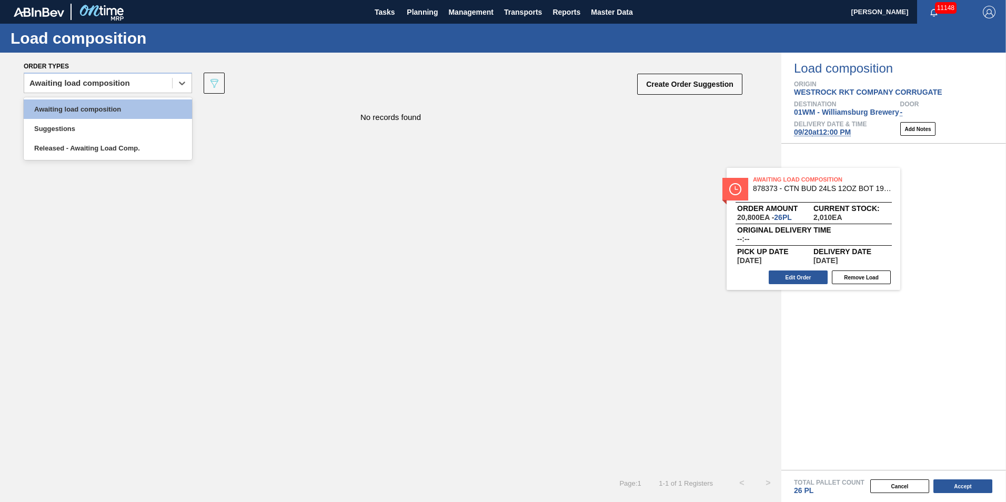
drag, startPoint x: 929, startPoint y: 191, endPoint x: 332, endPoint y: 282, distance: 604.3
click at [333, 283] on div "Order types option Awaiting load composition, selected. option Awaiting load co…" at bounding box center [503, 277] width 1006 height 449
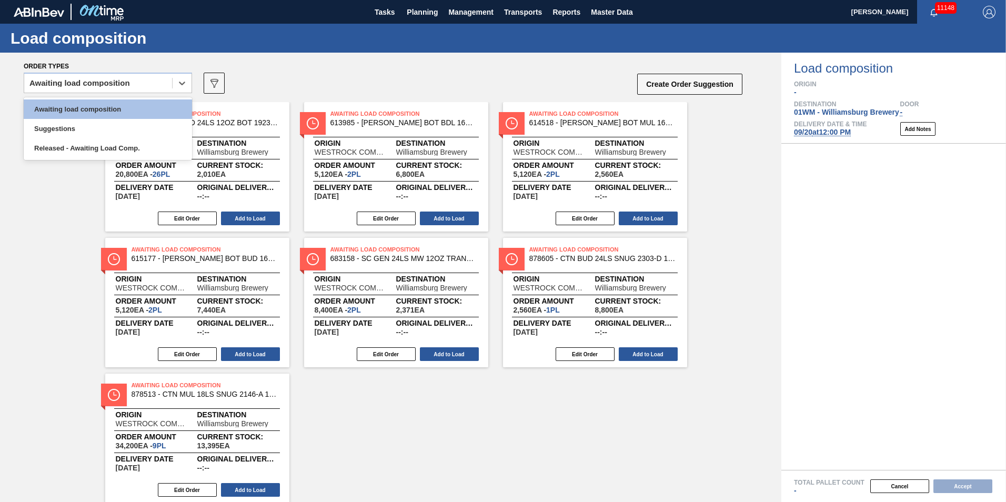
drag, startPoint x: 364, startPoint y: 462, endPoint x: 360, endPoint y: 458, distance: 6.0
click at [364, 462] on div "Awaiting Load Composition 878373 - CTN BUD 24LS 12OZ BOT 1923-B 12OZ PREPR Orig…" at bounding box center [391, 302] width 782 height 401
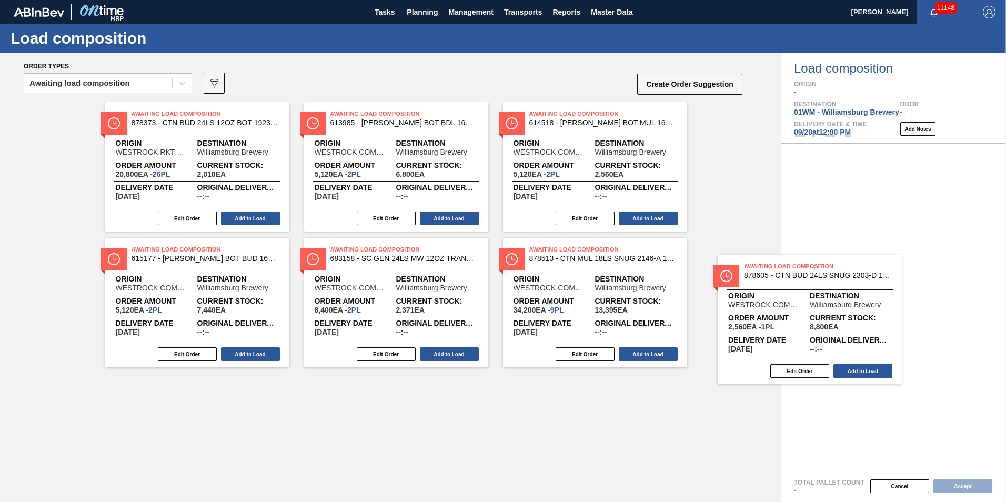
drag, startPoint x: 728, startPoint y: 308, endPoint x: 915, endPoint y: 301, distance: 187.0
click at [915, 303] on div "Order types Awaiting load composition 089F7B8B-B2A5-4AFE-B5C0-19BA573D28AC Crea…" at bounding box center [503, 277] width 1006 height 449
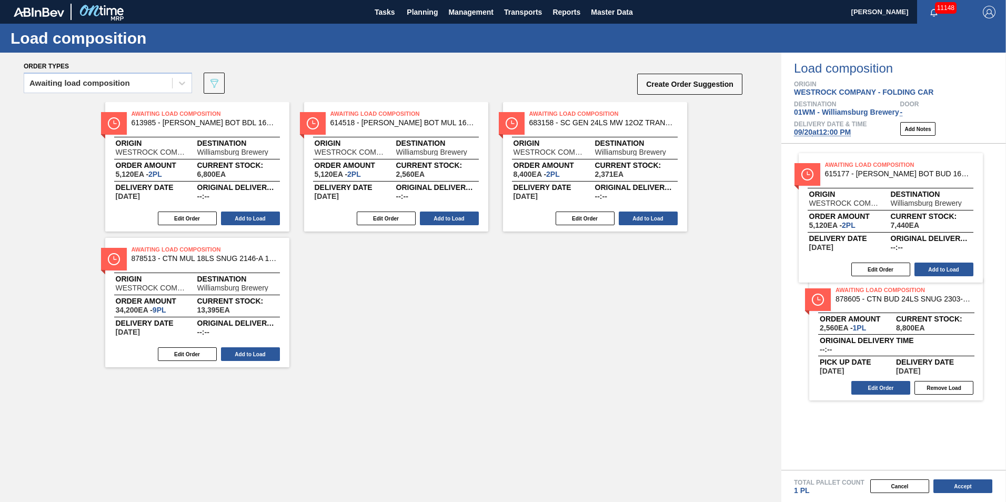
drag, startPoint x: 607, startPoint y: 176, endPoint x: 858, endPoint y: 220, distance: 255.4
click at [858, 220] on div "Order types Awaiting load composition 089F7B8B-B2A5-4AFE-B5C0-19BA573D28AC Crea…" at bounding box center [503, 277] width 1006 height 449
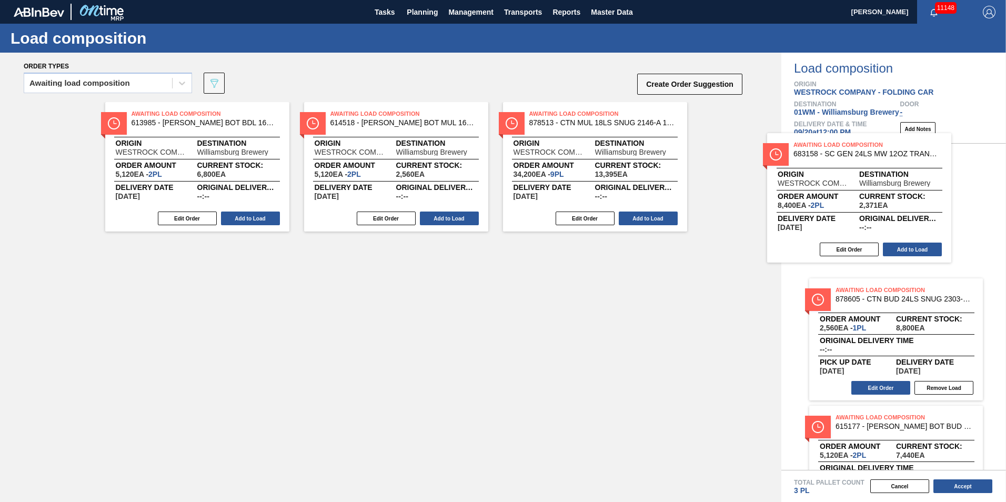
drag, startPoint x: 669, startPoint y: 195, endPoint x: 861, endPoint y: 216, distance: 192.7
click at [862, 216] on div "Order types Awaiting load composition 089F7B8B-B2A5-4AFE-B5C0-19BA573D28AC Crea…" at bounding box center [503, 277] width 1006 height 449
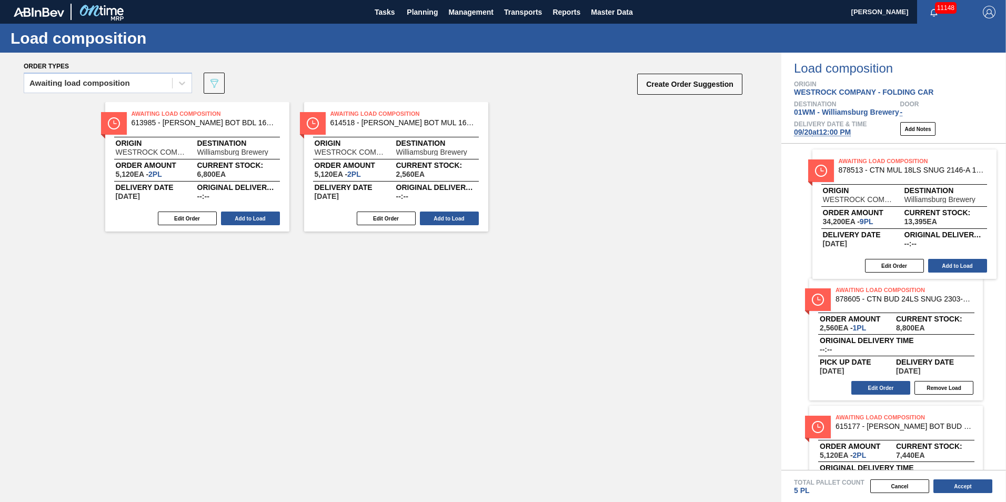
drag, startPoint x: 598, startPoint y: 155, endPoint x: 911, endPoint y: 203, distance: 315.8
click at [911, 203] on div "Order types Awaiting load composition 089F7B8B-B2A5-4AFE-B5C0-19BA573D28AC Crea…" at bounding box center [503, 277] width 1006 height 449
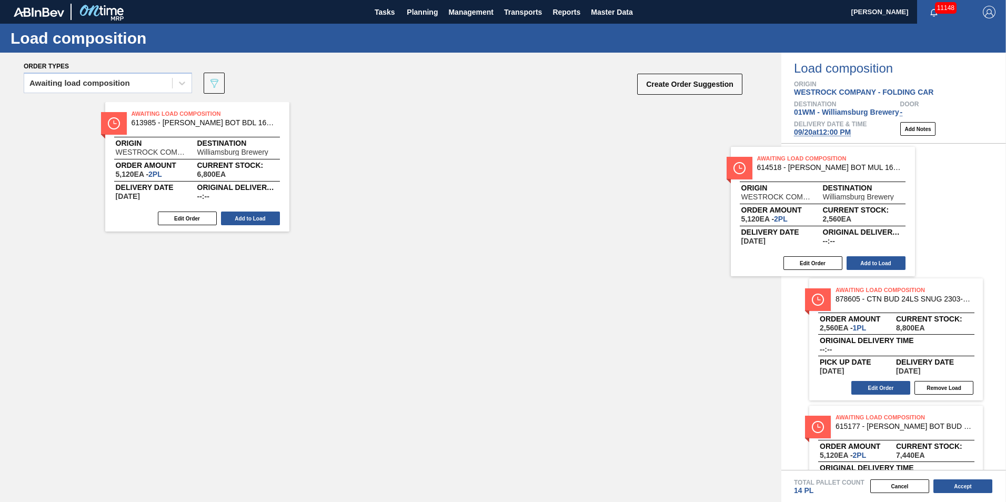
drag, startPoint x: 450, startPoint y: 149, endPoint x: 891, endPoint y: 199, distance: 443.4
click at [891, 199] on div "Order types Awaiting load composition 089F7B8B-B2A5-4AFE-B5C0-19BA573D28AC Crea…" at bounding box center [503, 277] width 1006 height 449
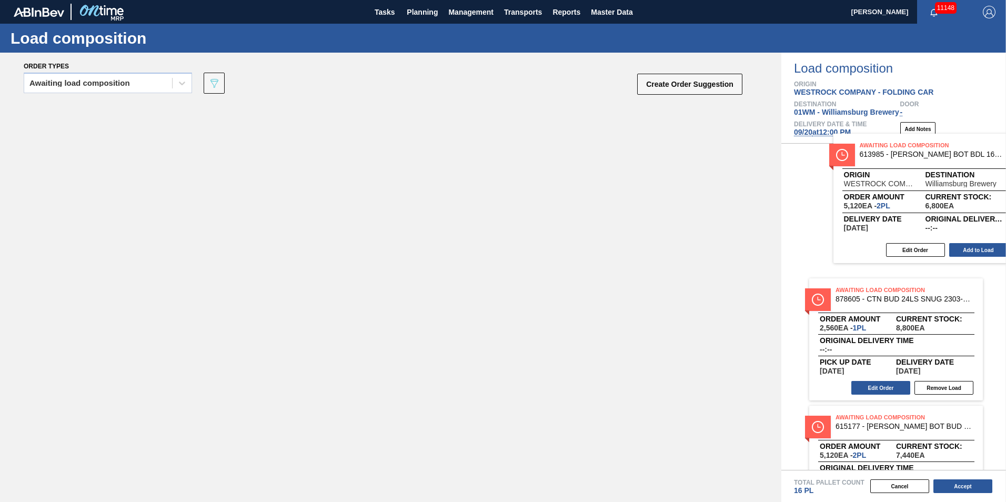
drag, startPoint x: 272, startPoint y: 188, endPoint x: 966, endPoint y: 211, distance: 694.6
click at [979, 215] on div "Order types Awaiting load composition 089F7B8B-B2A5-4AFE-B5C0-19BA573D28AC Crea…" at bounding box center [503, 277] width 1006 height 449
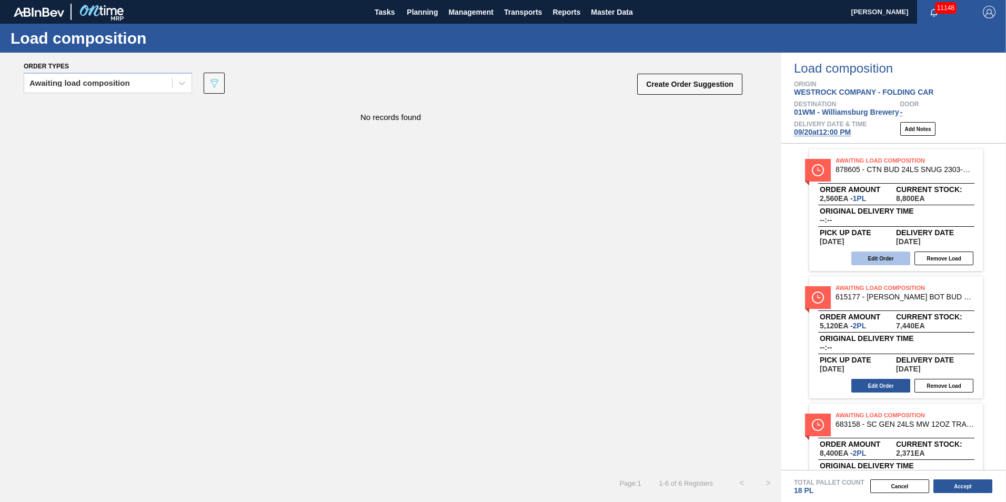
click at [892, 258] on button "Edit Order" at bounding box center [881, 259] width 59 height 14
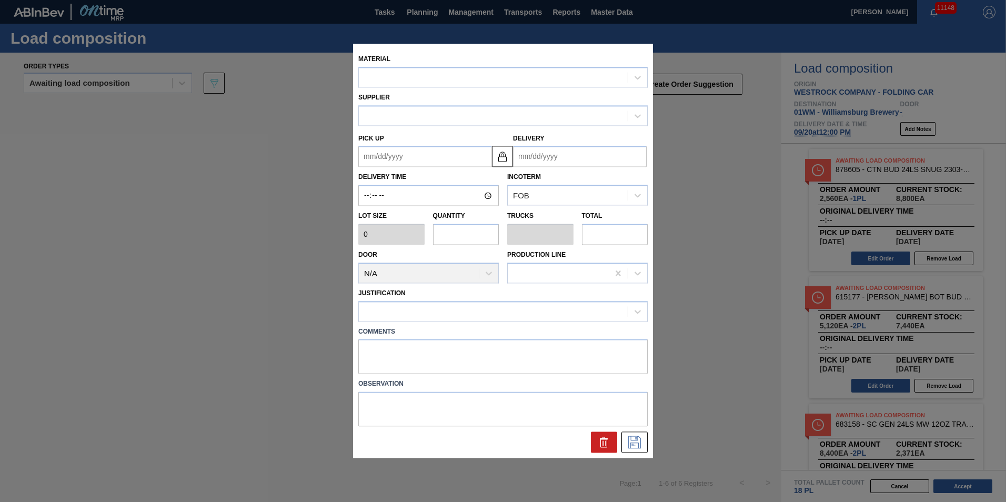
type input "2,560"
type input "1"
type input "0.042"
type input "2,560"
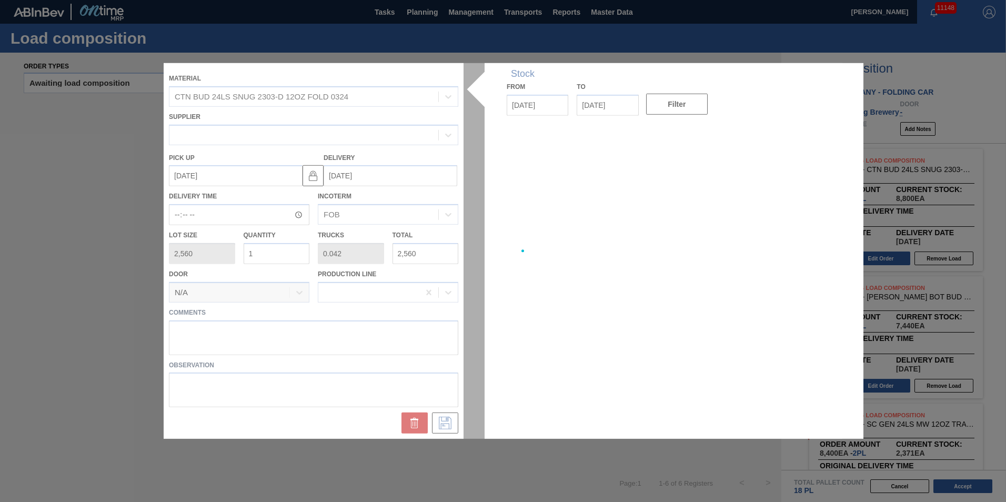
type up "[DATE]"
type input "[DATE]"
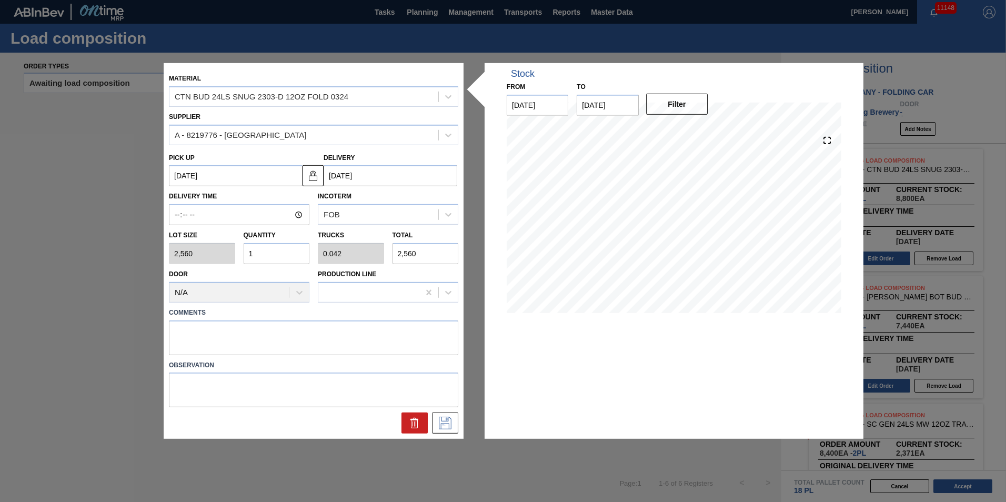
click at [265, 257] on input "1" at bounding box center [277, 253] width 66 height 21
type input "0"
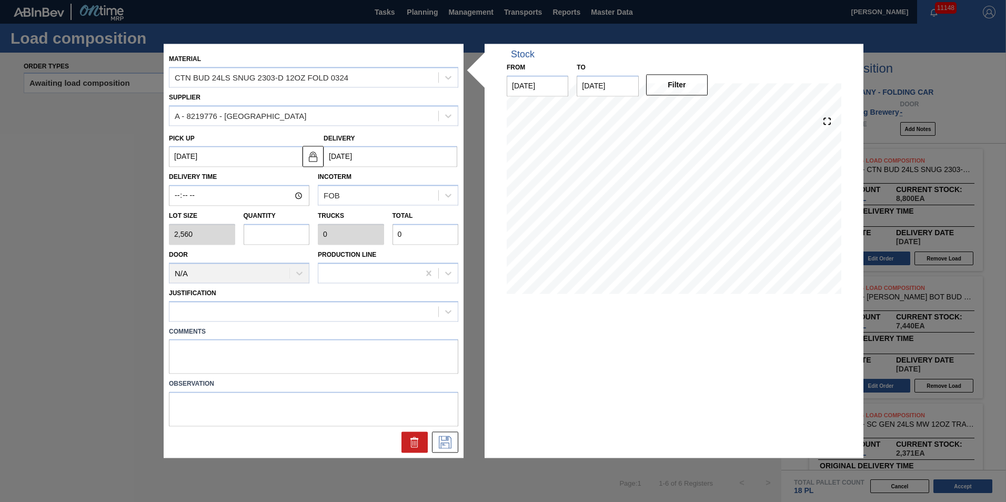
type input "3"
type input "0.125"
type input "7,680"
type input "3"
click at [262, 326] on label "Comments" at bounding box center [313, 331] width 289 height 15
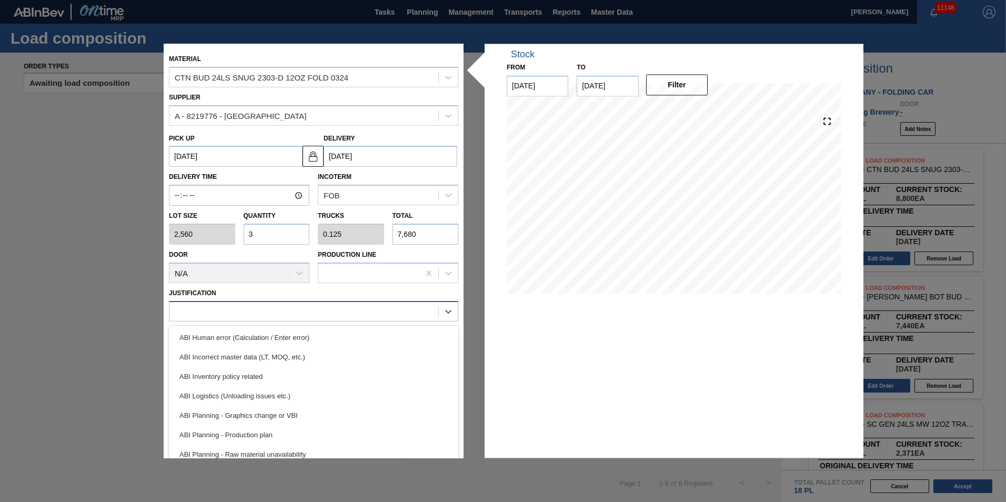
click at [264, 318] on div at bounding box center [303, 311] width 269 height 15
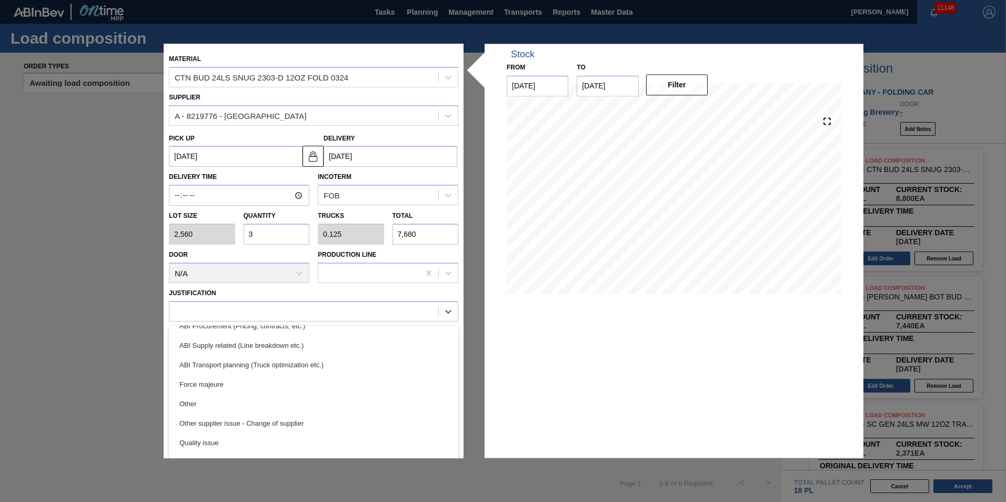
scroll to position [158, 0]
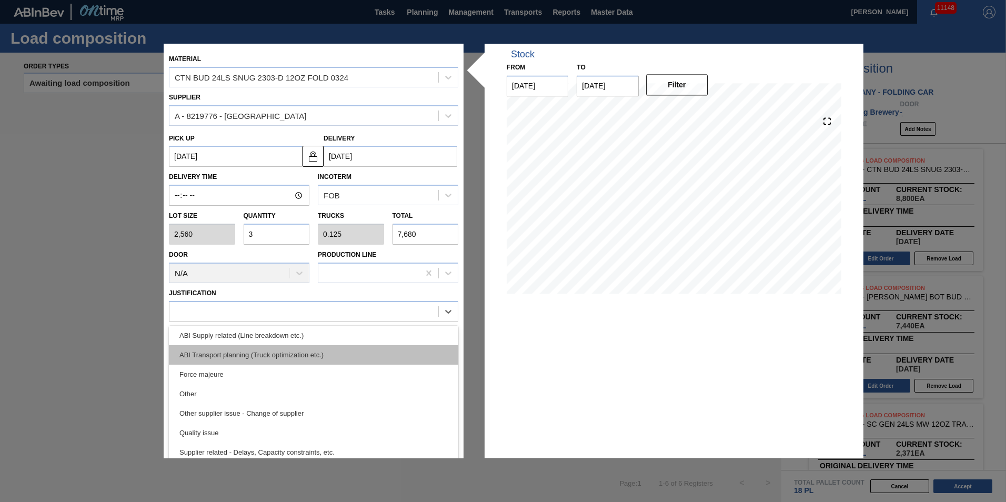
click at [325, 352] on div "ABI Transport planning (Truck optimization etc.)" at bounding box center [313, 354] width 289 height 19
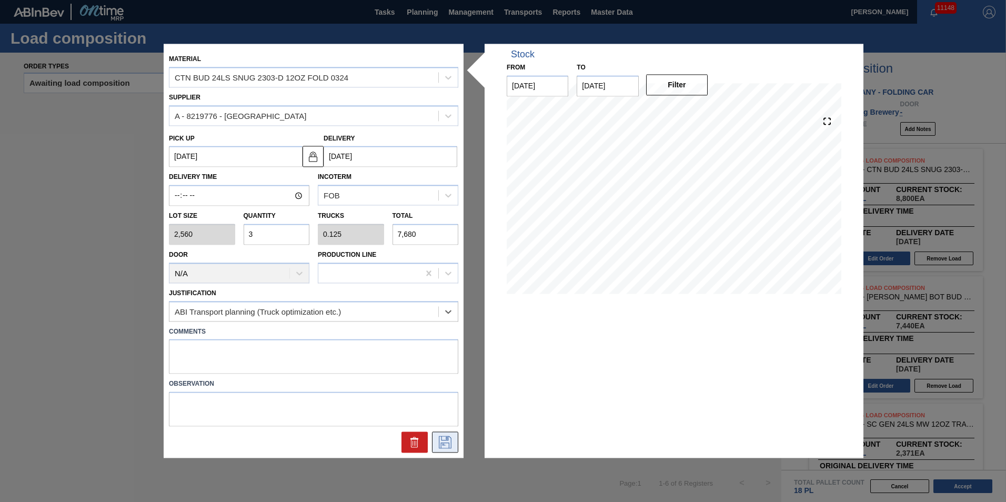
click at [455, 443] on button at bounding box center [445, 442] width 26 height 21
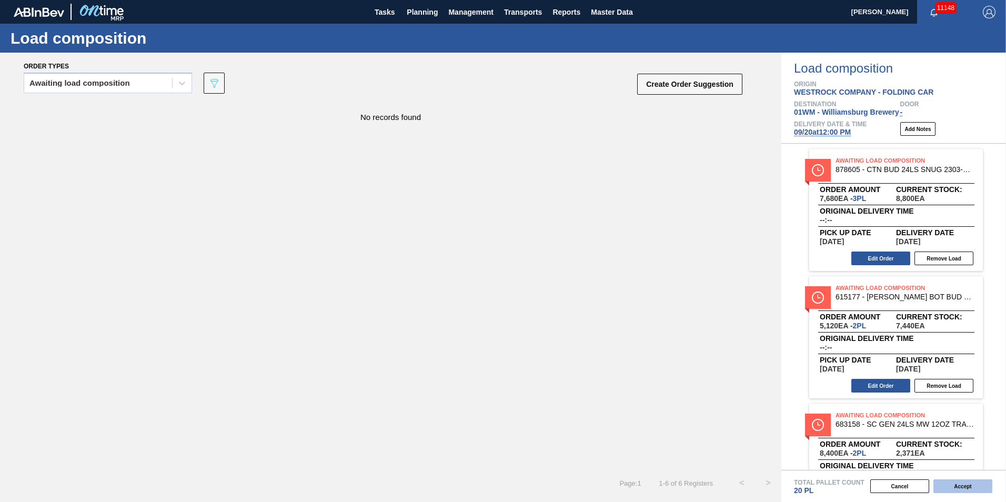
click at [971, 483] on button "Accept" at bounding box center [963, 486] width 59 height 14
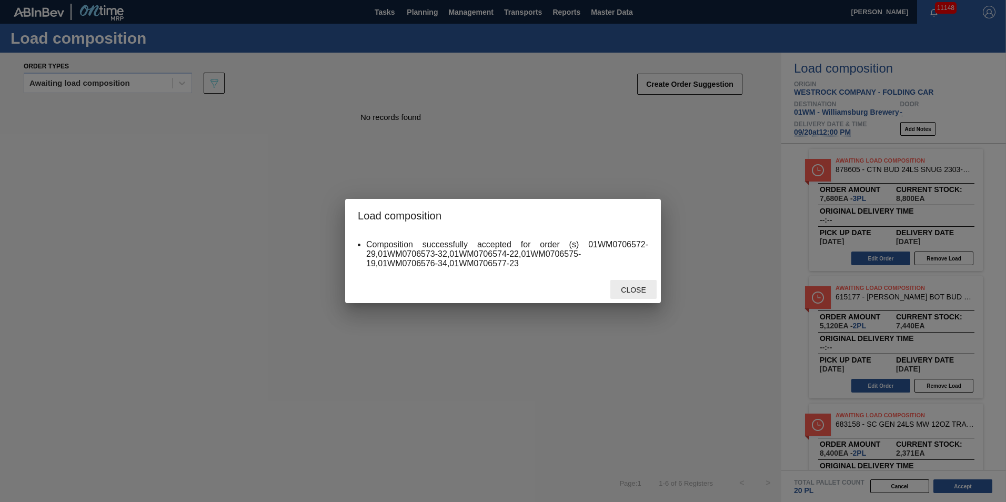
click at [634, 289] on span "Close" at bounding box center [634, 290] width 42 height 8
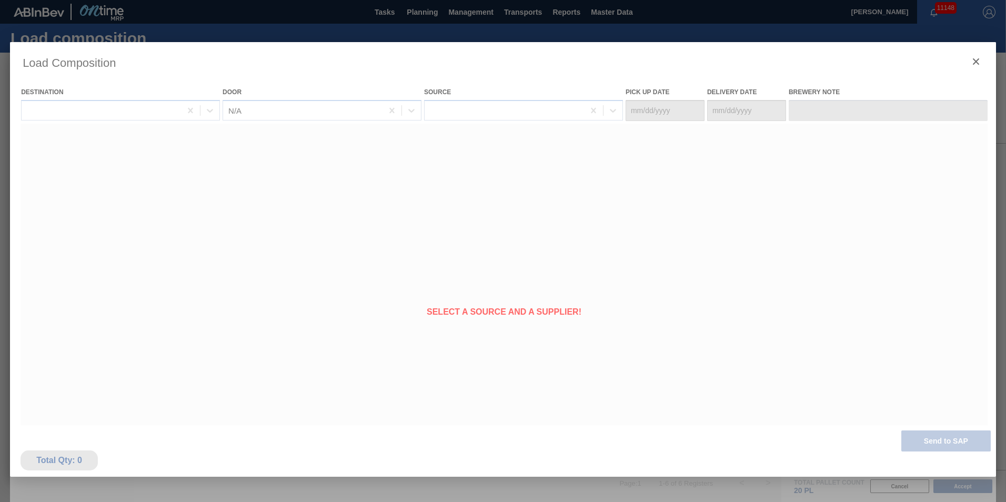
type Date "[DATE]"
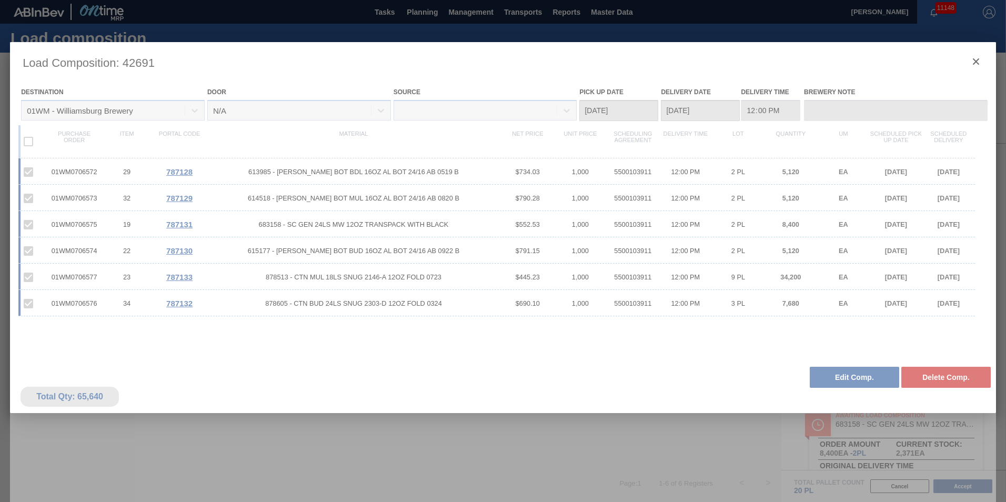
click at [976, 61] on div at bounding box center [503, 279] width 986 height 474
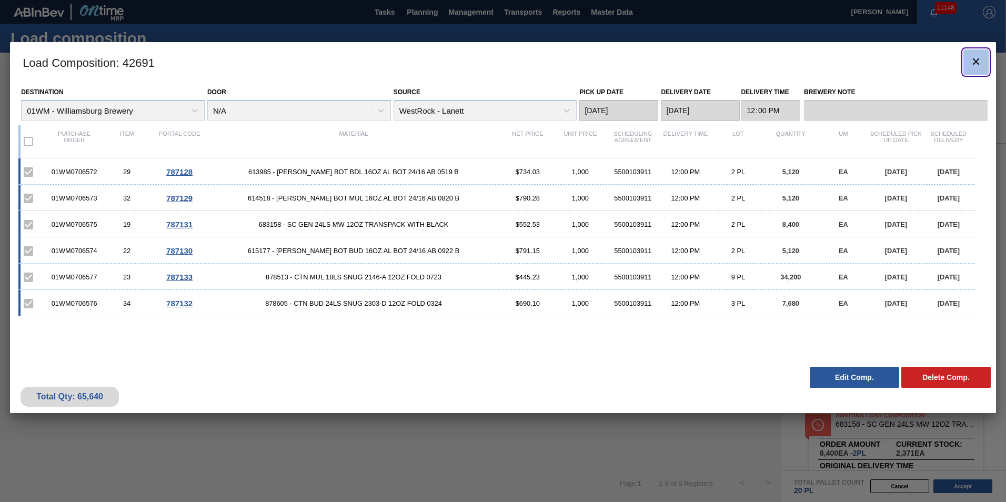
click at [977, 64] on icon "botão de ícone" at bounding box center [976, 61] width 13 height 13
